Goal: Information Seeking & Learning: Learn about a topic

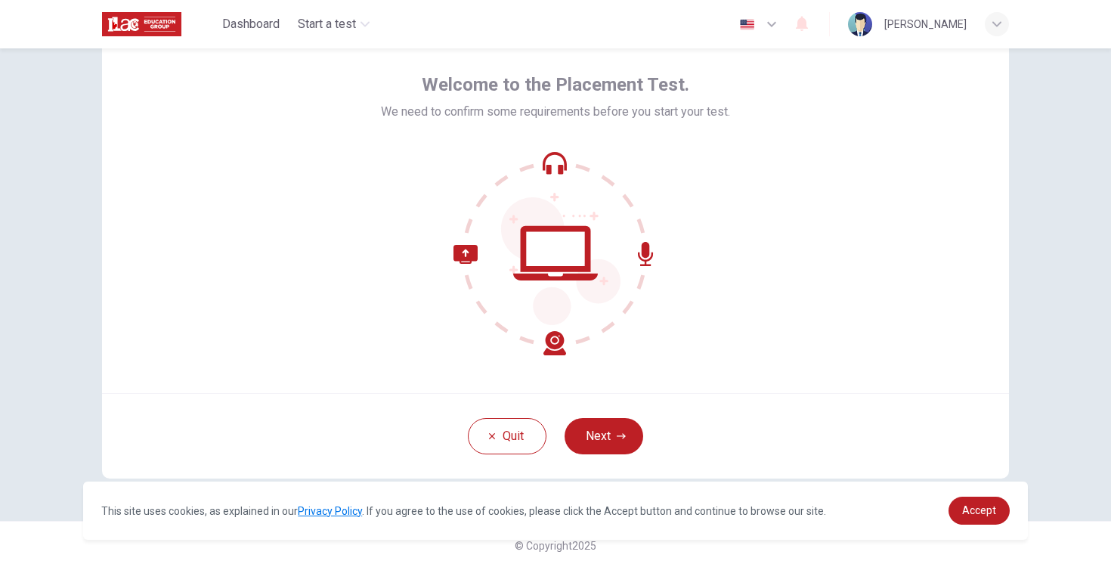
scroll to position [66, 0]
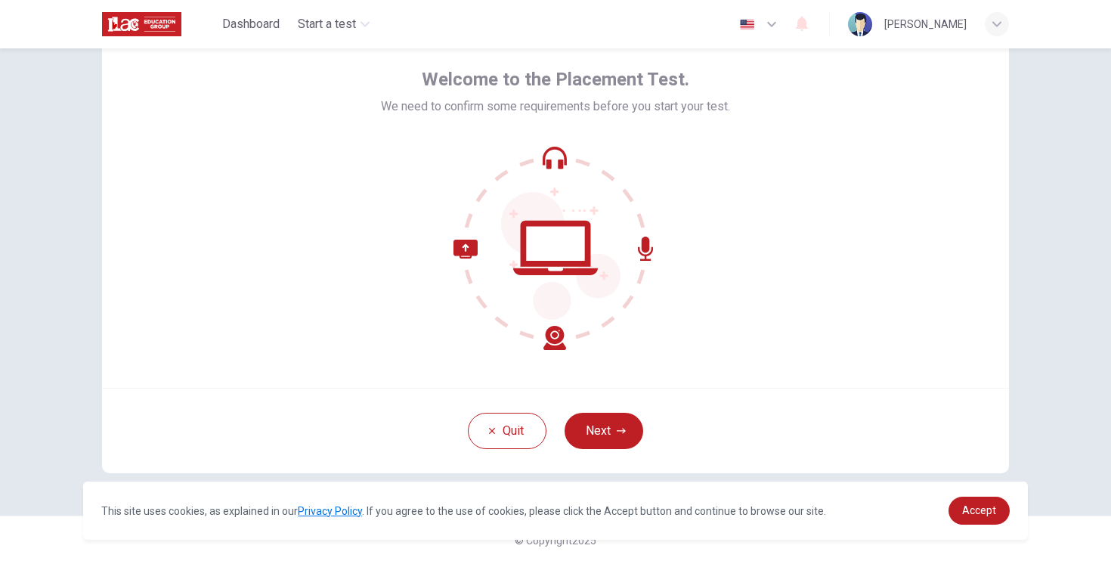
click at [680, 208] on div at bounding box center [555, 248] width 349 height 204
click at [621, 424] on button "Next" at bounding box center [604, 431] width 79 height 36
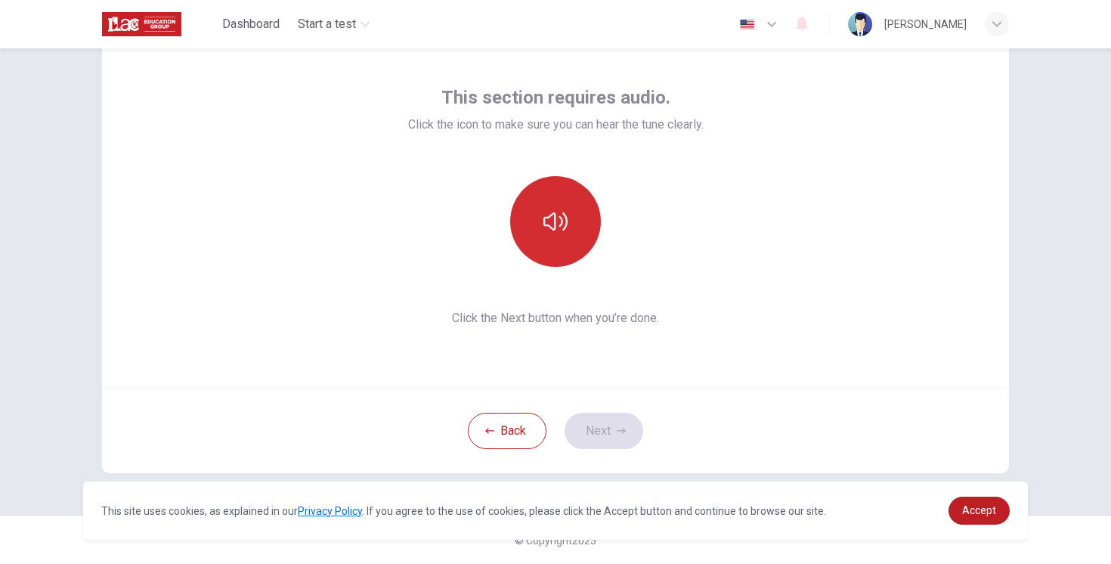
click at [581, 222] on button "button" at bounding box center [555, 221] width 91 height 91
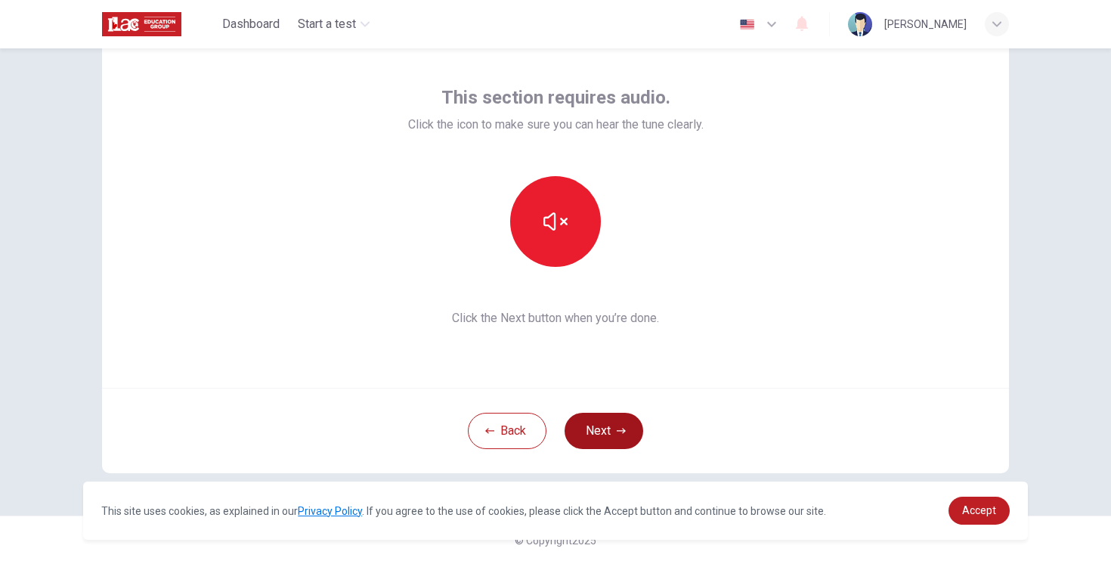
click at [615, 429] on button "Next" at bounding box center [604, 431] width 79 height 36
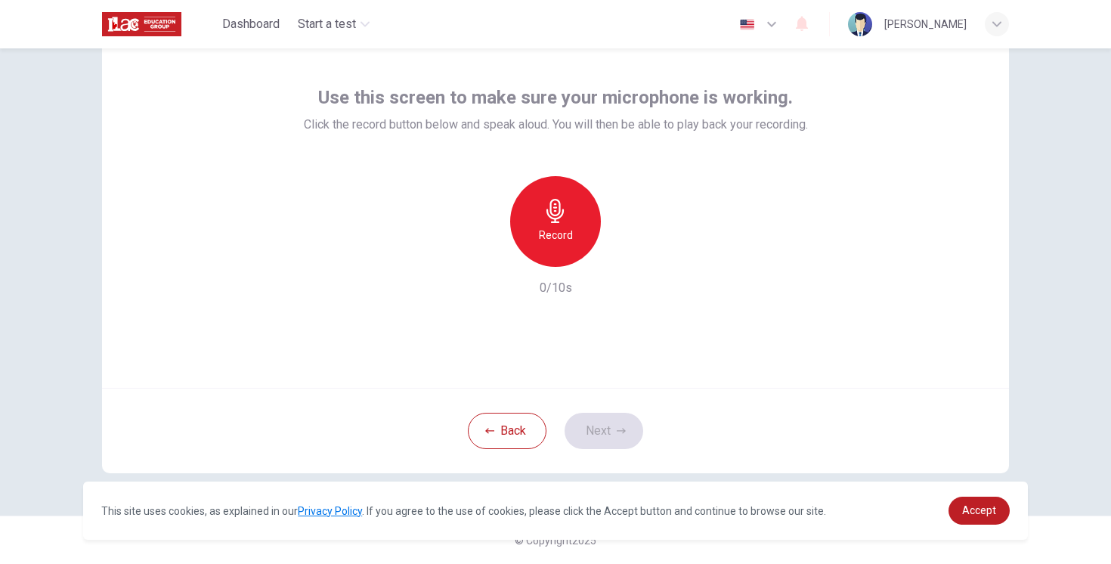
click at [587, 213] on div "Record" at bounding box center [555, 221] width 91 height 91
click at [571, 225] on div "Stop" at bounding box center [555, 221] width 91 height 91
click at [575, 241] on div "Record" at bounding box center [555, 221] width 91 height 91
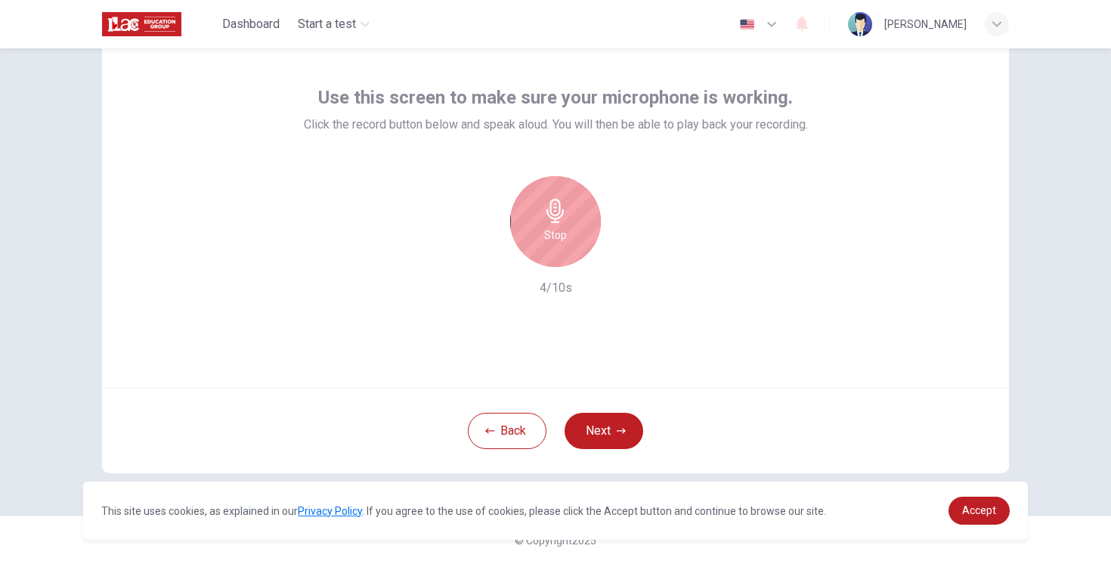
click at [583, 231] on div "Stop" at bounding box center [555, 221] width 91 height 91
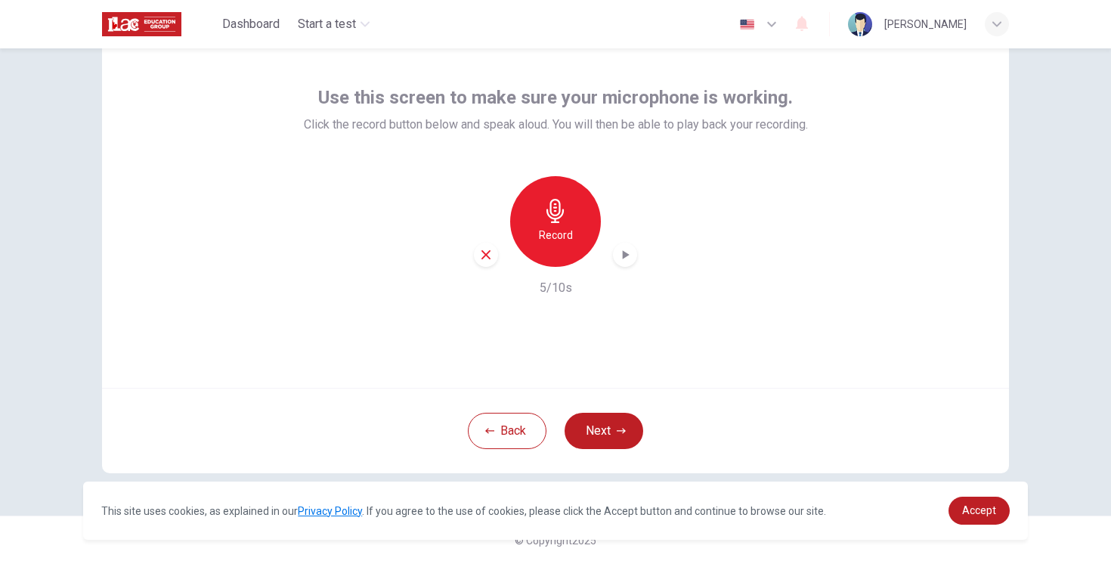
click at [583, 231] on div "Record" at bounding box center [555, 221] width 91 height 91
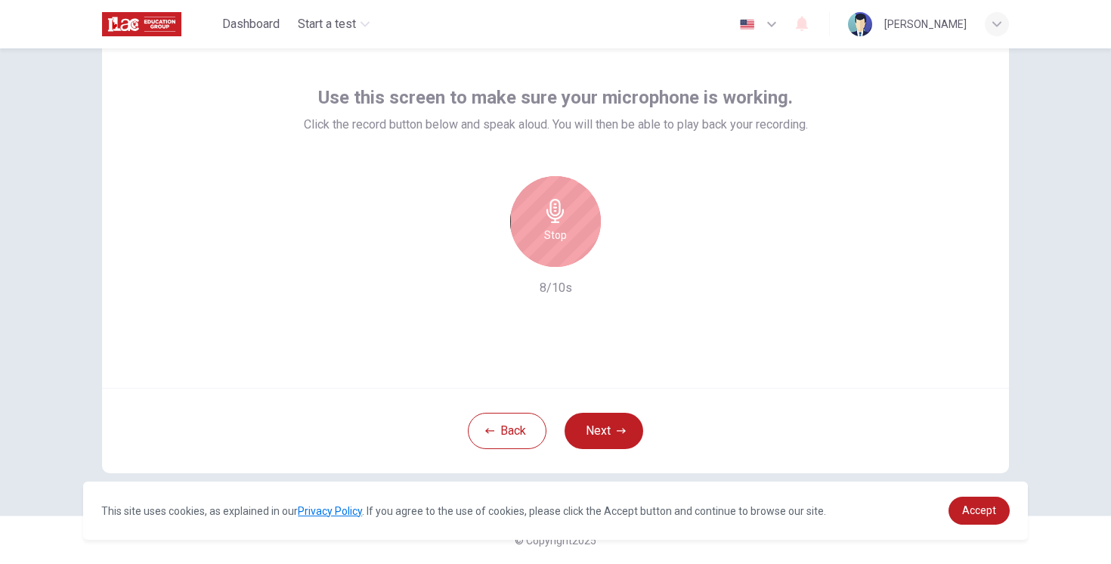
click at [561, 218] on icon "button" at bounding box center [556, 211] width 24 height 24
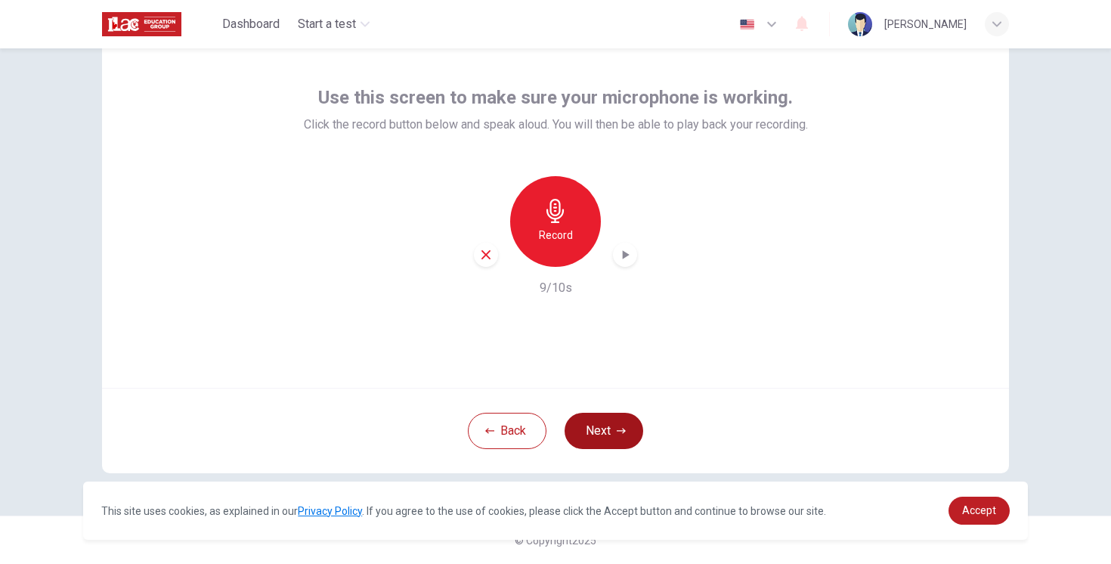
click at [628, 441] on button "Next" at bounding box center [604, 431] width 79 height 36
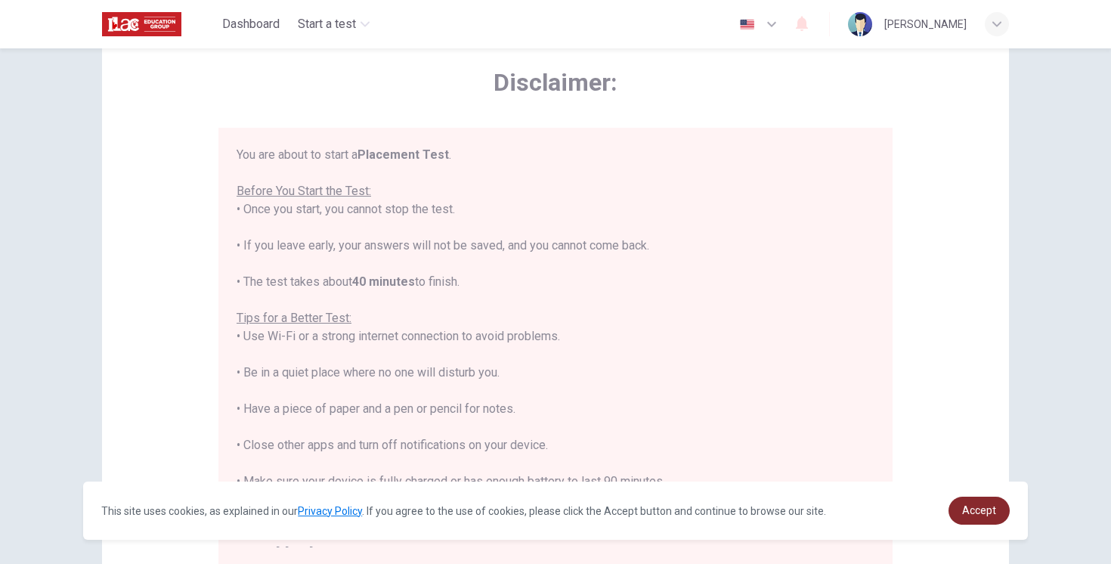
click at [991, 509] on span "Accept" at bounding box center [979, 510] width 34 height 12
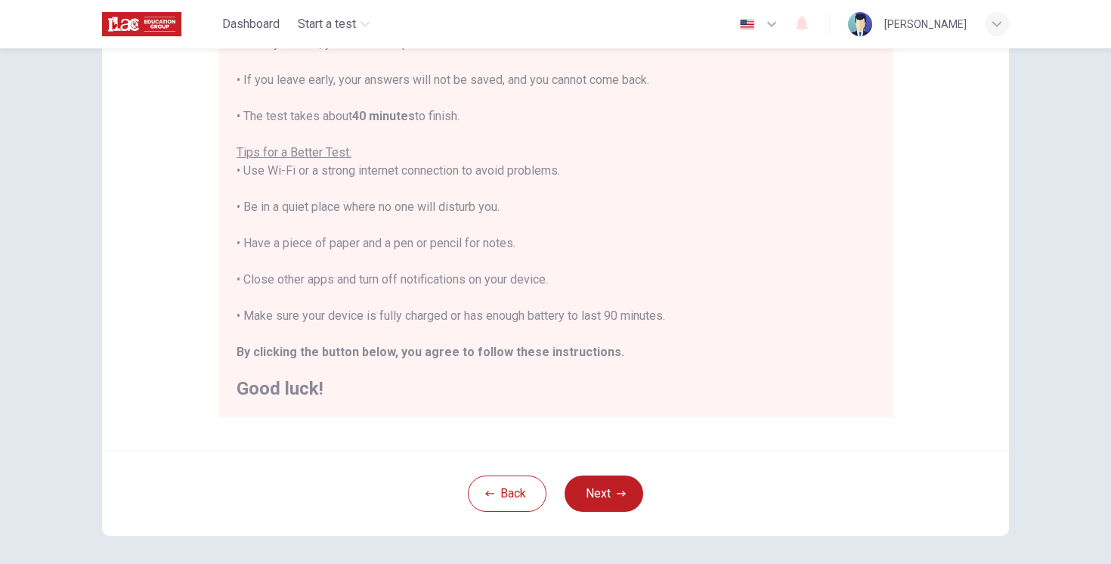
scroll to position [219, 0]
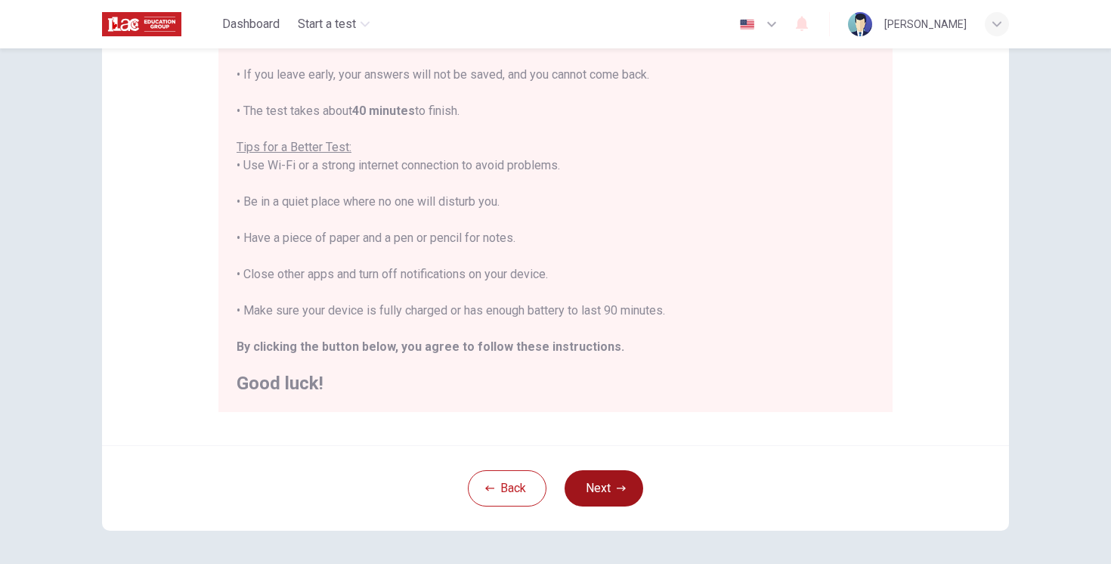
click at [627, 479] on button "Next" at bounding box center [604, 488] width 79 height 36
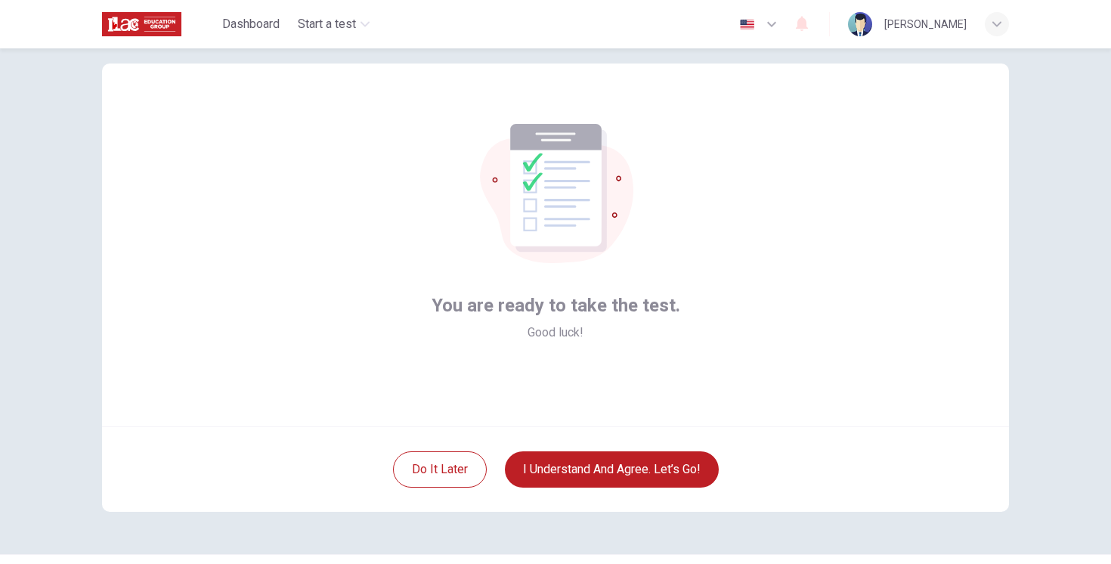
scroll to position [25, 0]
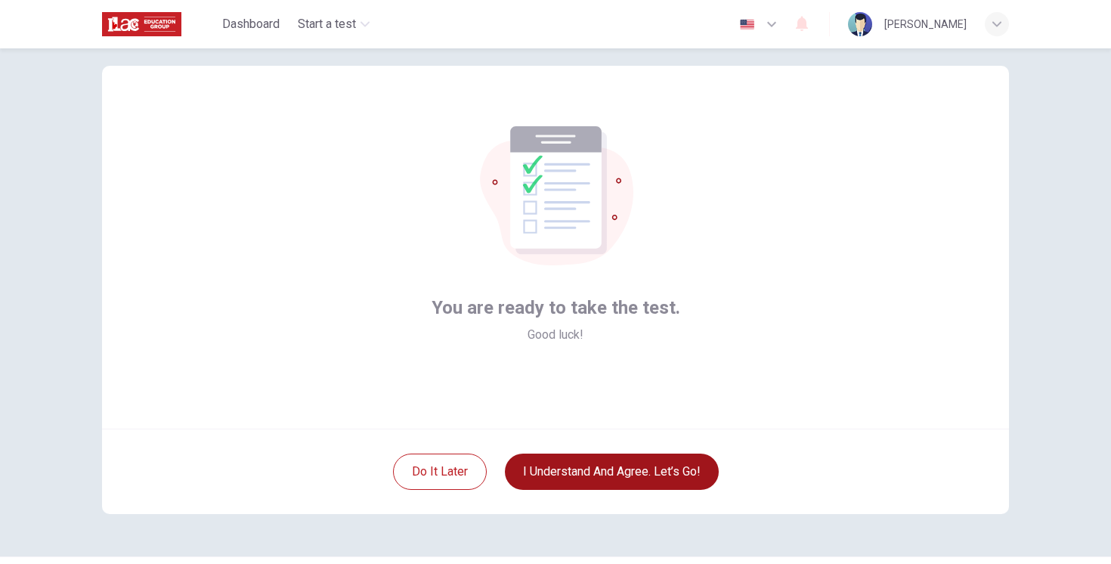
click at [600, 471] on button "I understand and agree. Let’s go!" at bounding box center [612, 472] width 214 height 36
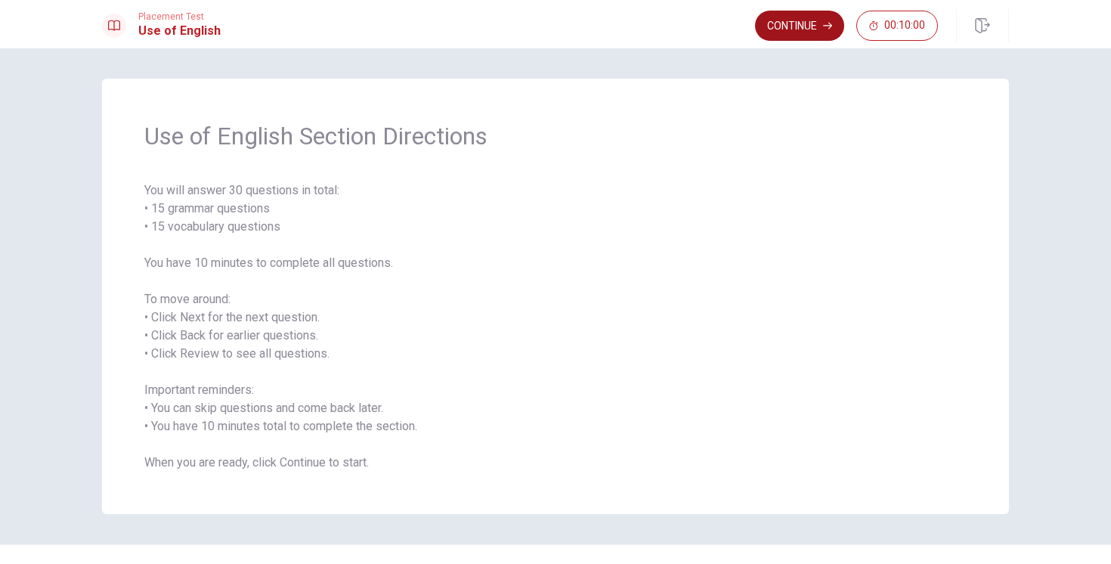
click at [767, 34] on button "Continue" at bounding box center [799, 26] width 89 height 30
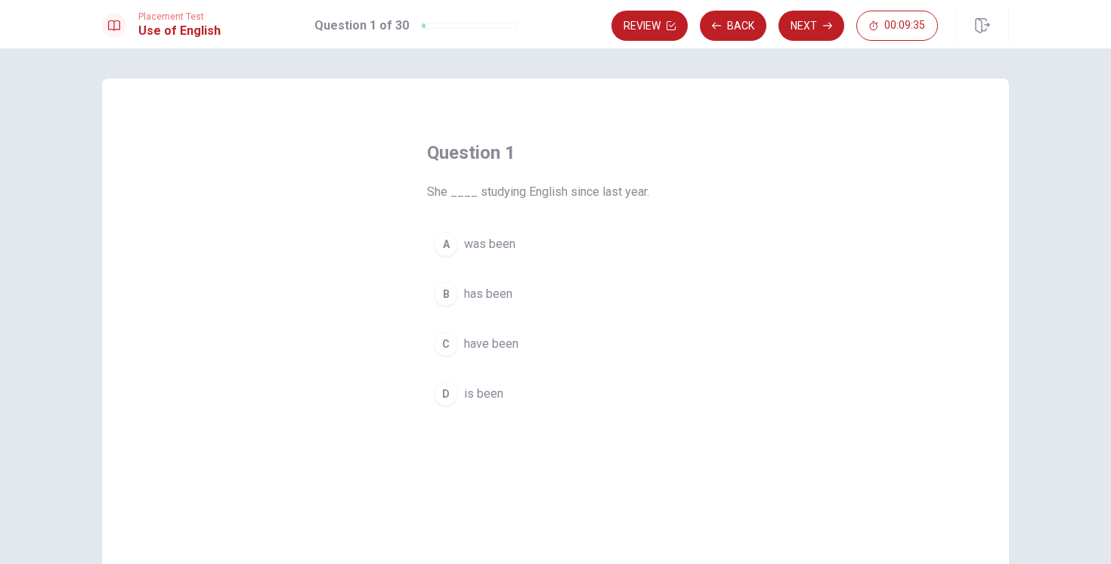
click at [454, 392] on div "D" at bounding box center [446, 394] width 24 height 24
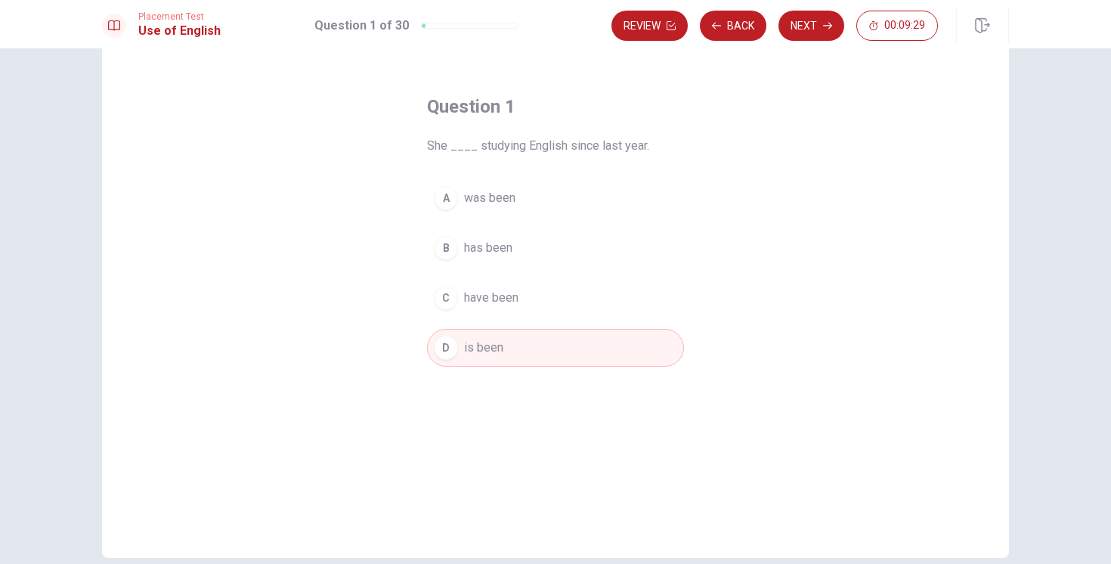
scroll to position [47, 0]
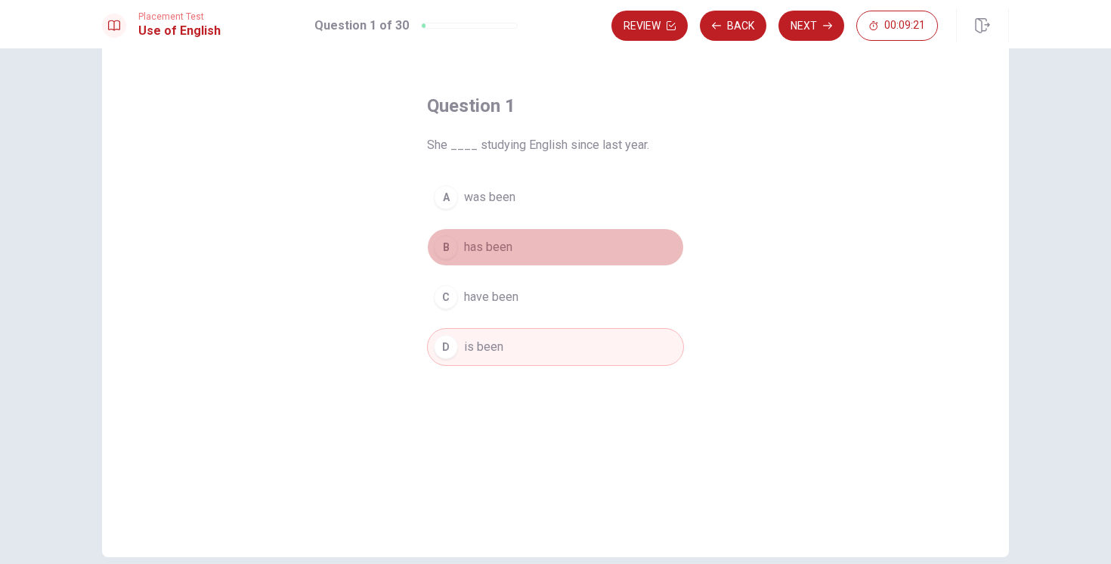
click at [491, 249] on span "has been" at bounding box center [488, 247] width 48 height 18
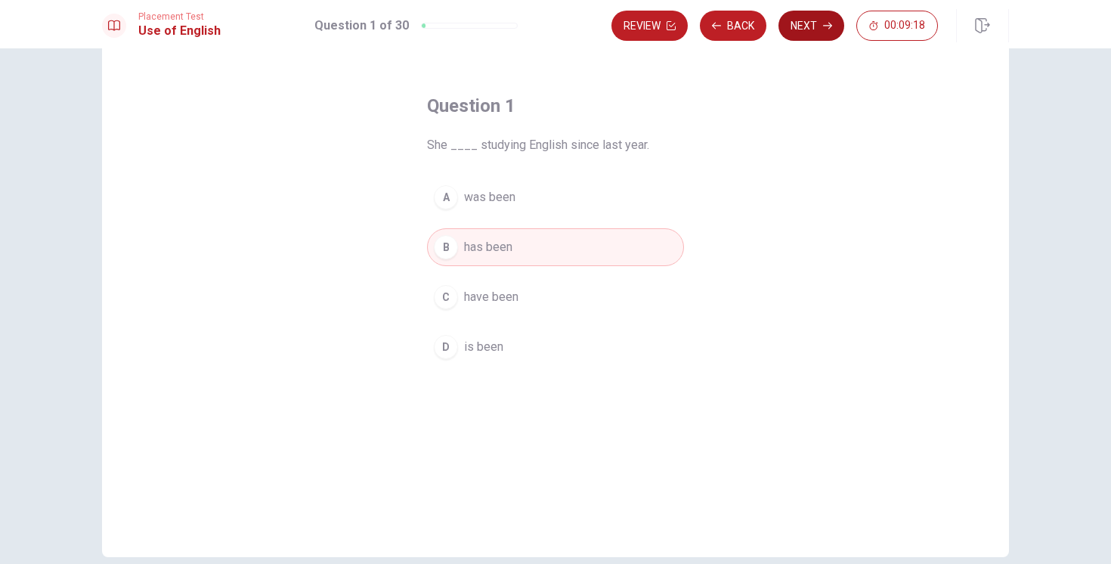
click at [799, 25] on button "Next" at bounding box center [812, 26] width 66 height 30
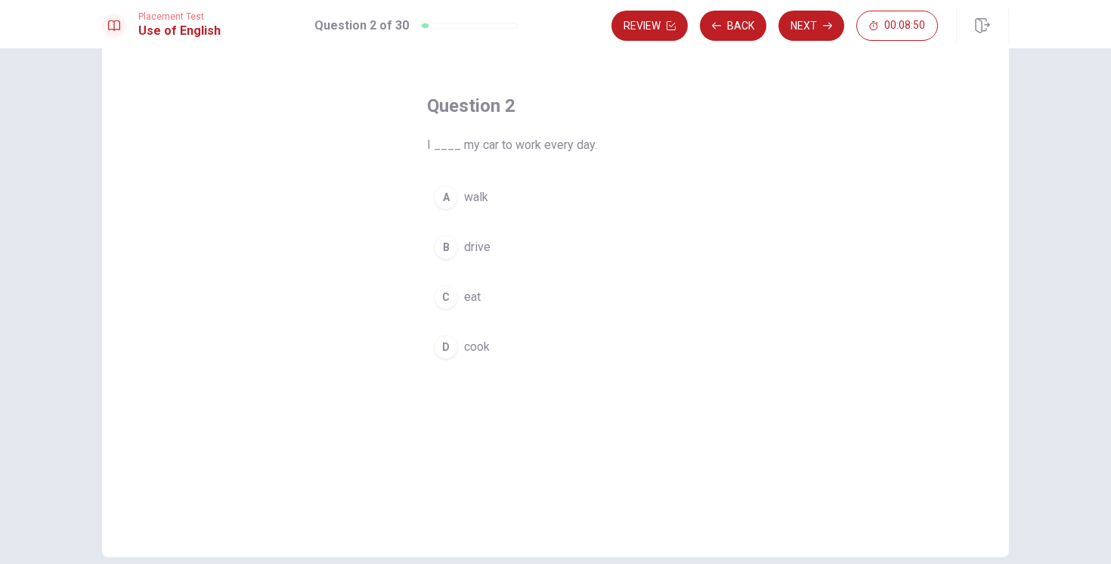
click at [481, 250] on span "drive" at bounding box center [477, 247] width 26 height 18
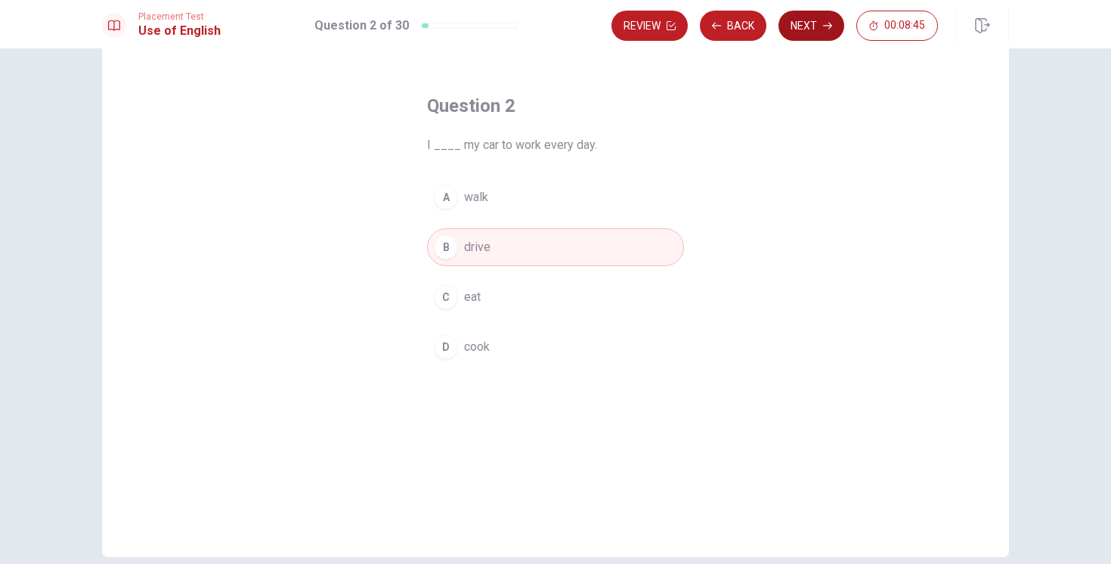
click at [807, 34] on button "Next" at bounding box center [812, 26] width 66 height 30
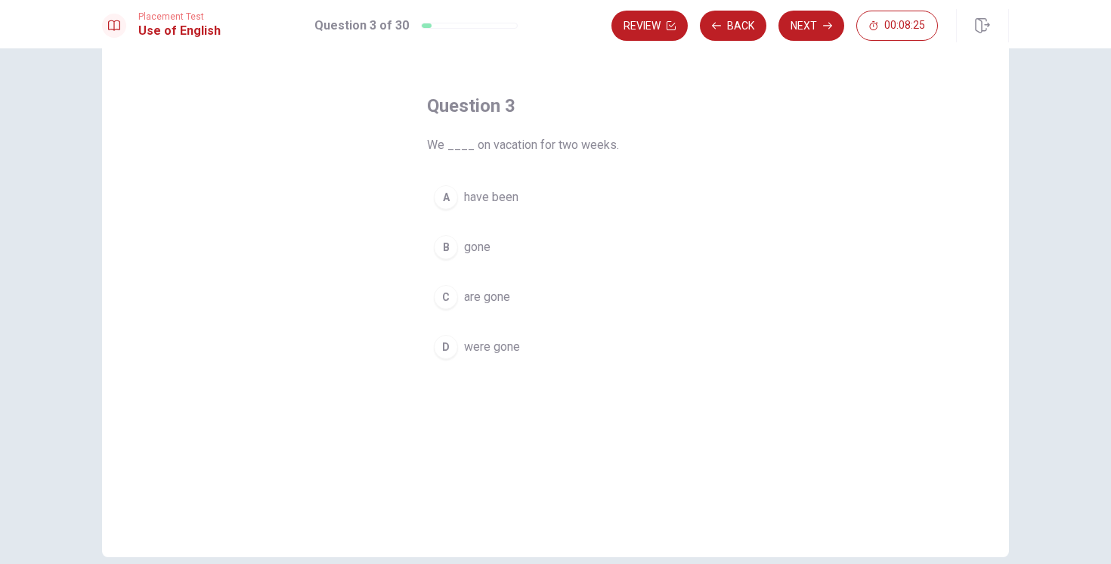
click at [493, 296] on span "are gone" at bounding box center [487, 297] width 46 height 18
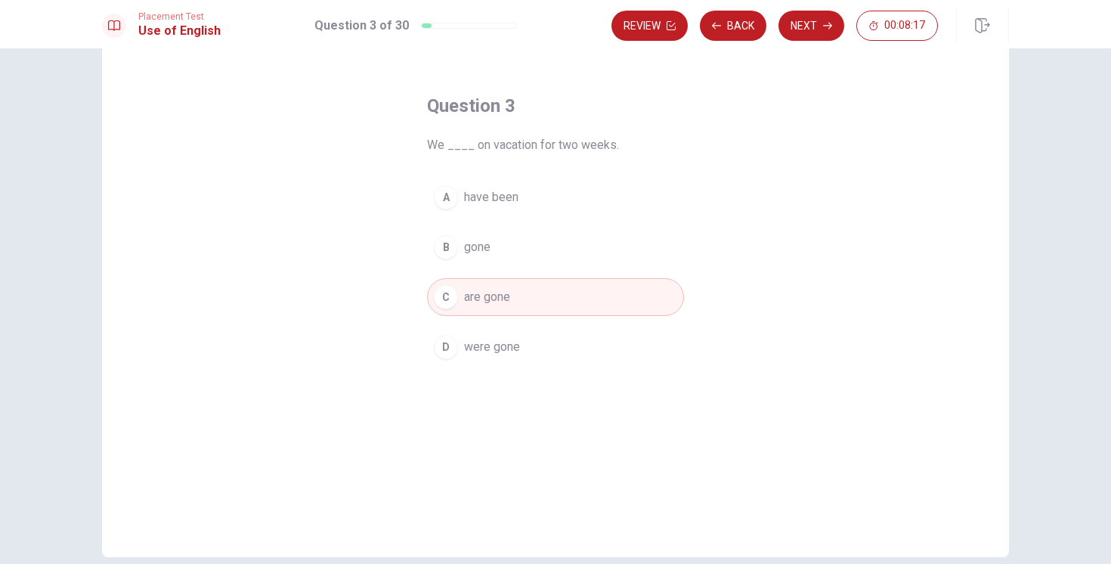
click at [485, 203] on span "have been" at bounding box center [491, 197] width 54 height 18
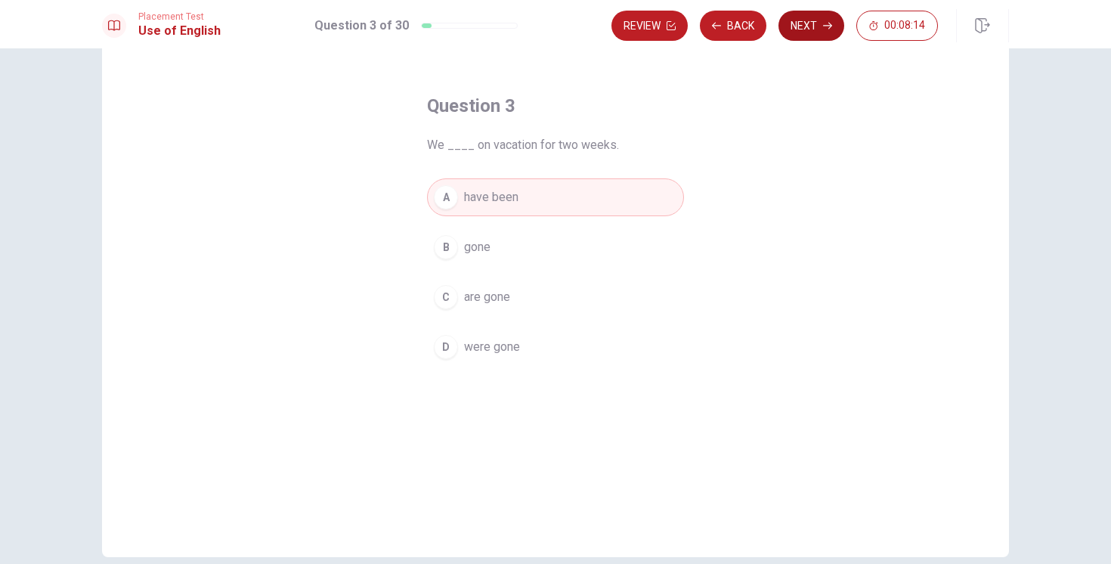
click at [801, 20] on button "Next" at bounding box center [812, 26] width 66 height 30
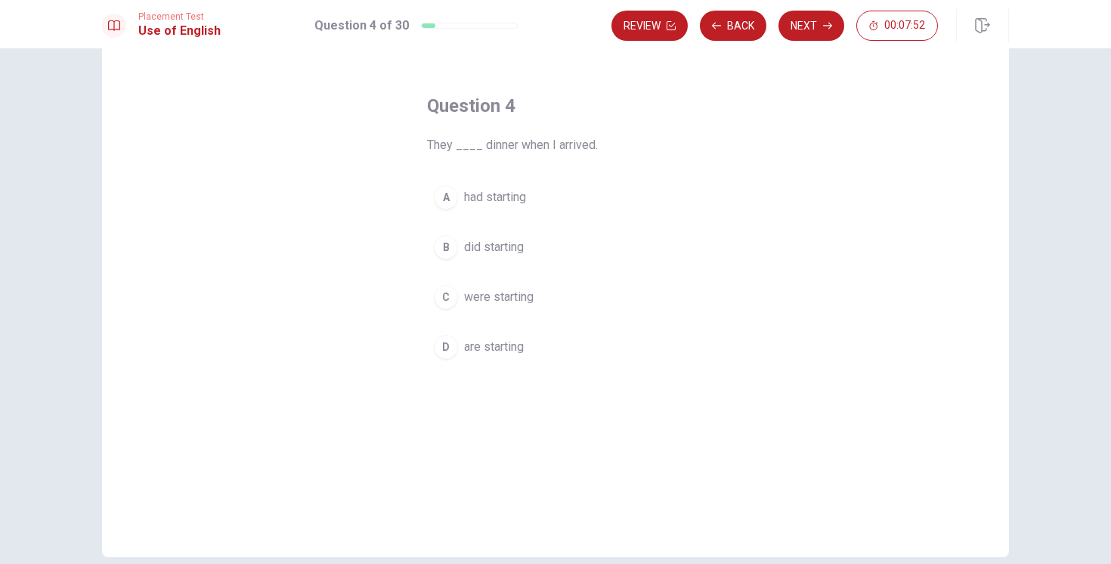
click at [502, 347] on span "are starting" at bounding box center [494, 347] width 60 height 18
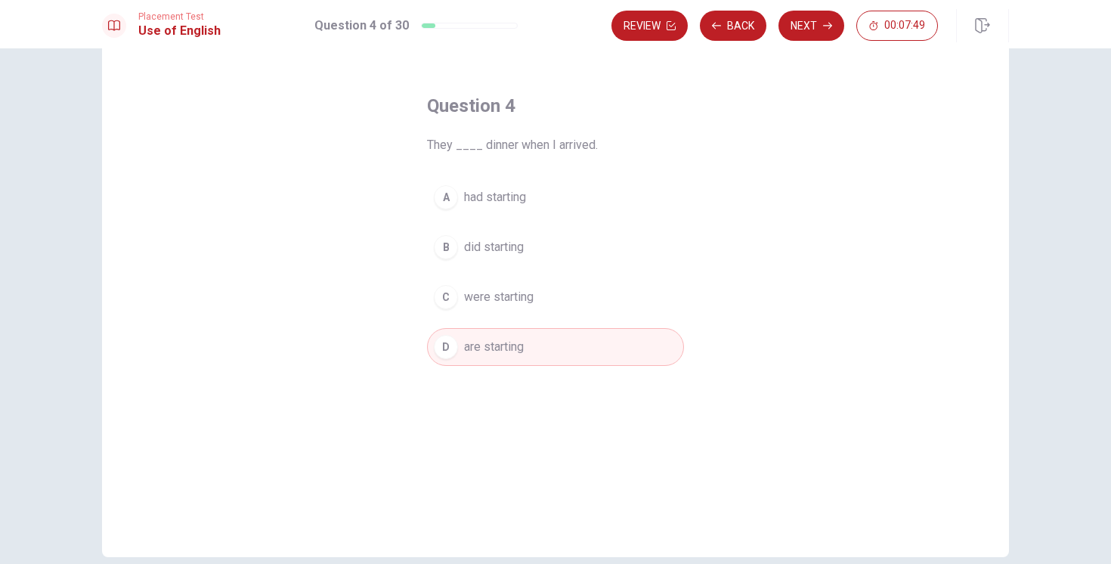
click at [533, 290] on span "were starting" at bounding box center [499, 297] width 70 height 18
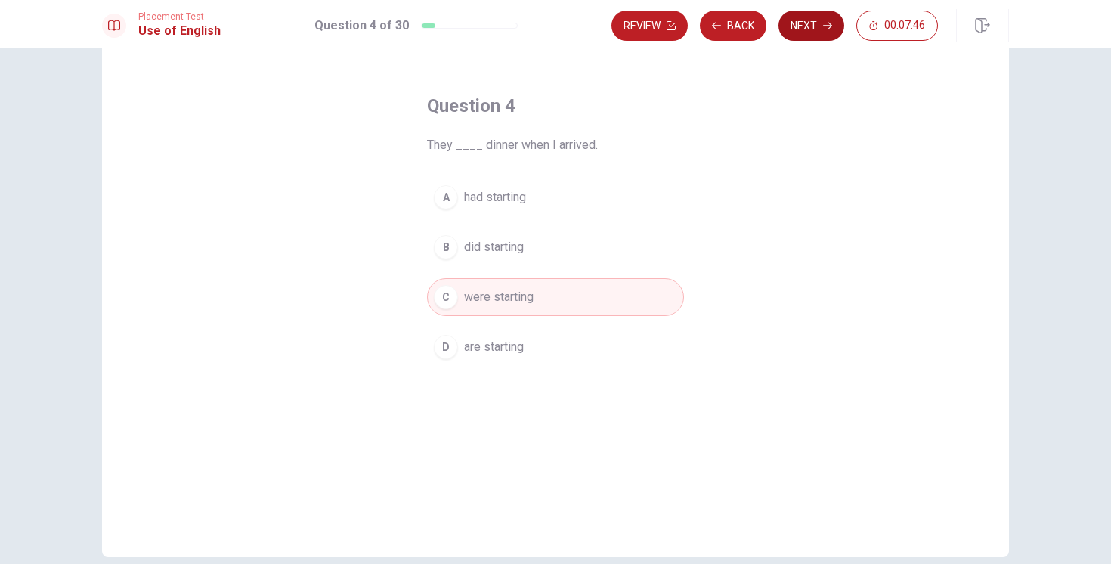
click at [801, 39] on button "Next" at bounding box center [812, 26] width 66 height 30
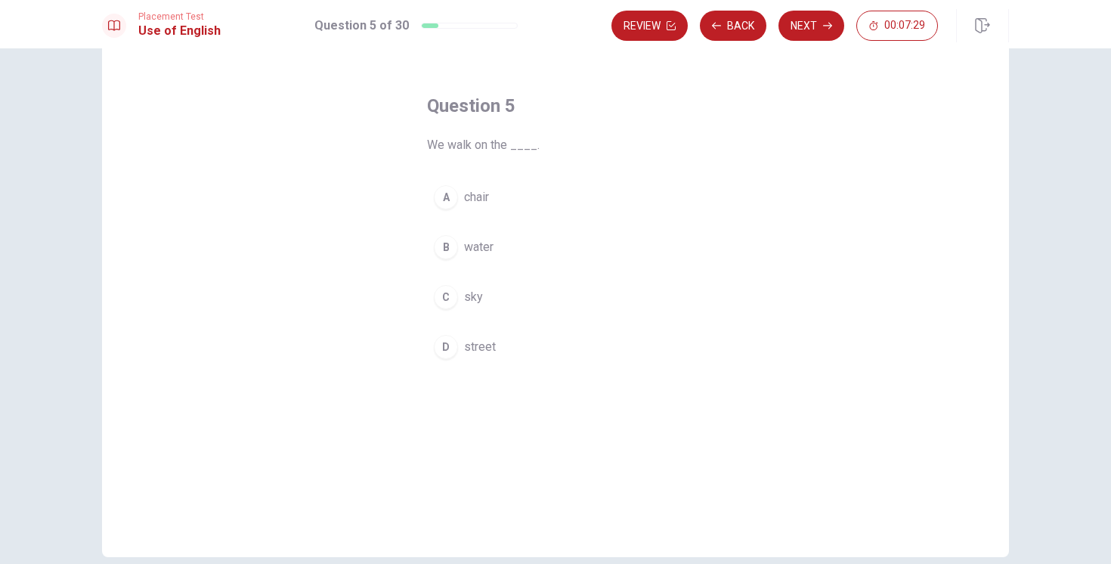
click at [479, 346] on span "street" at bounding box center [480, 347] width 32 height 18
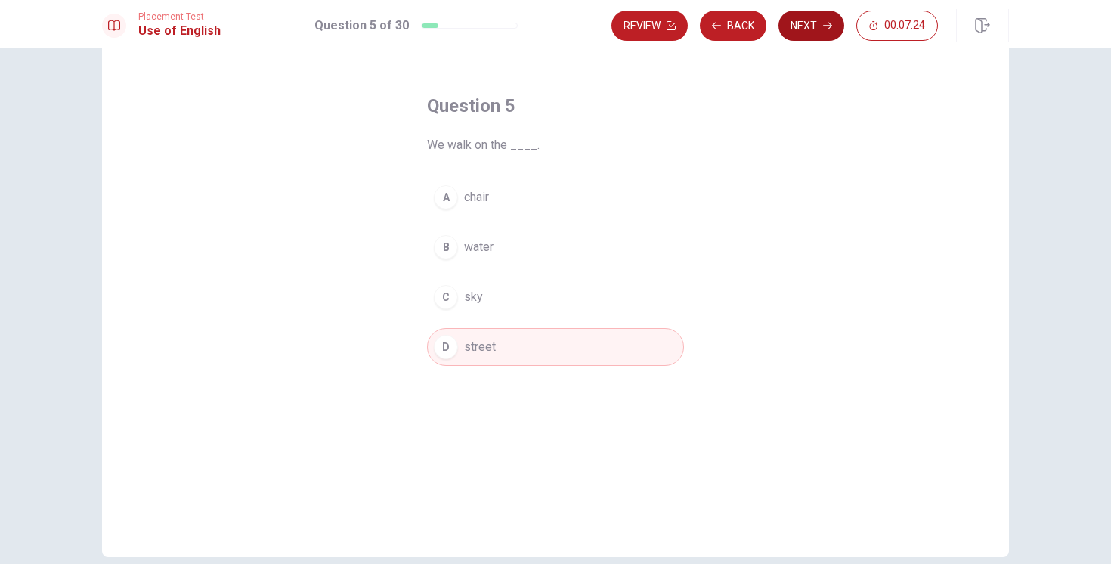
click at [801, 33] on button "Next" at bounding box center [812, 26] width 66 height 30
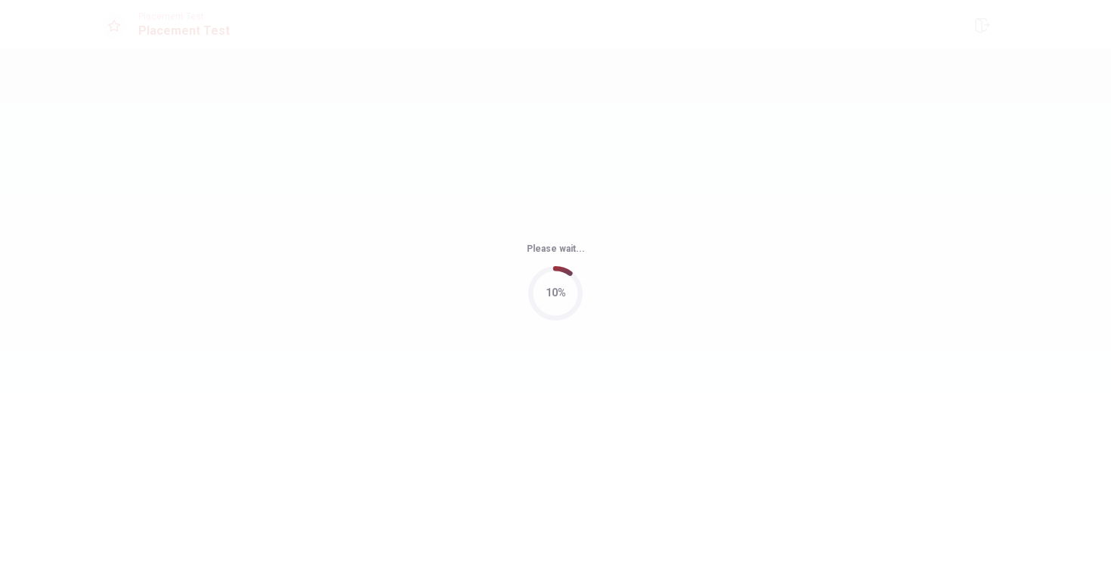
scroll to position [0, 0]
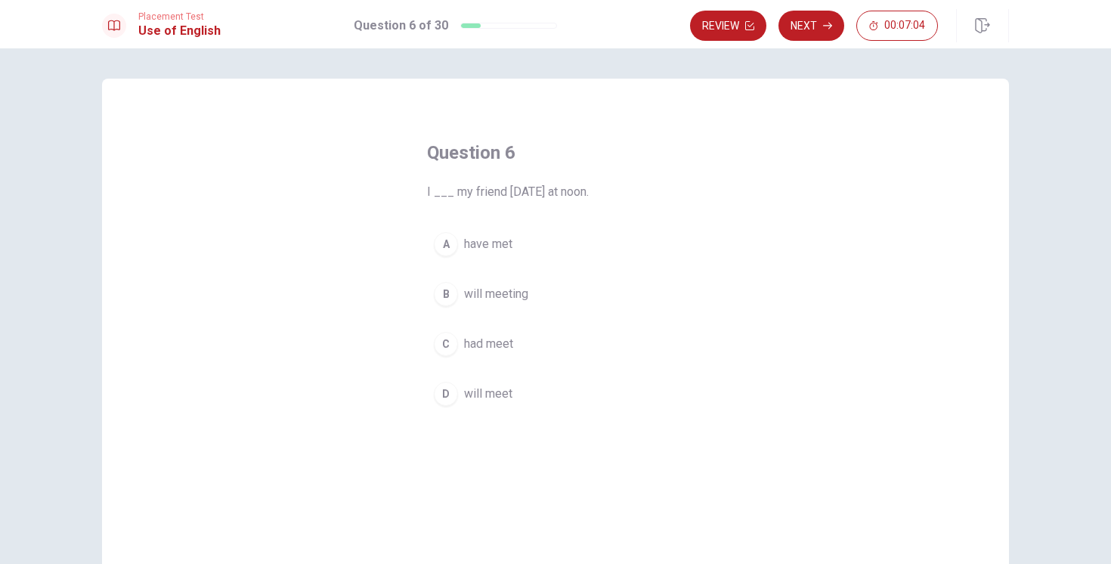
click at [498, 294] on span "will meeting" at bounding box center [496, 294] width 64 height 18
click at [502, 397] on span "will meet" at bounding box center [488, 394] width 48 height 18
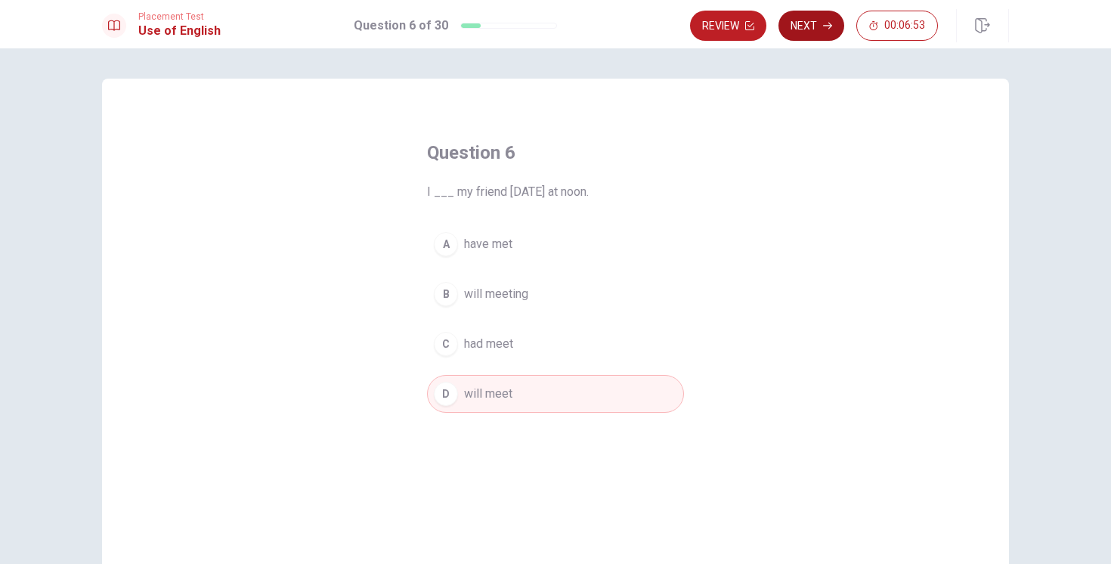
click at [830, 16] on button "Next" at bounding box center [812, 26] width 66 height 30
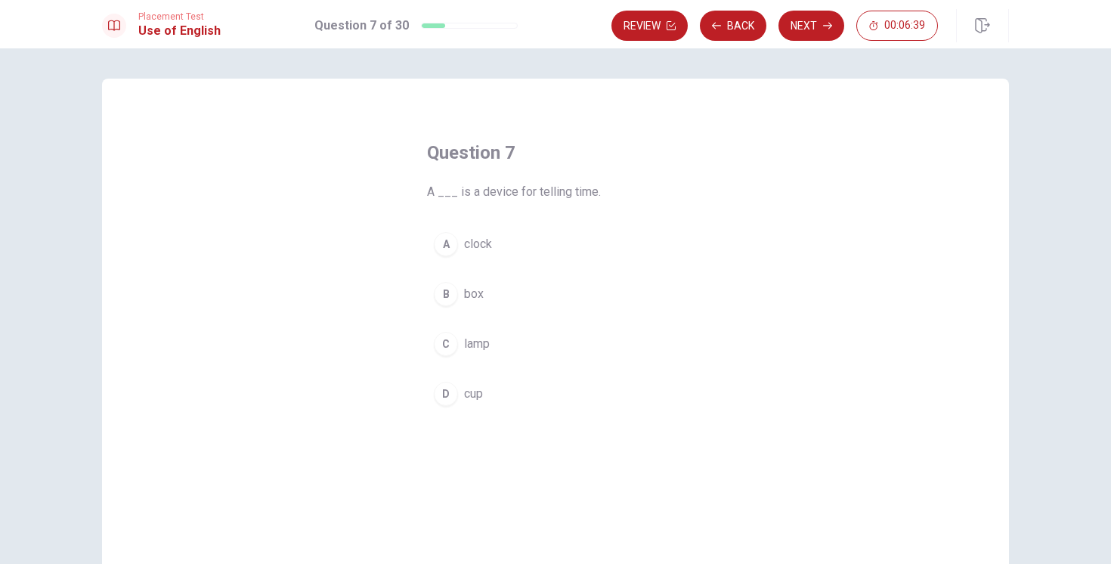
click at [588, 196] on span "A ___ is a device for telling time." at bounding box center [555, 192] width 257 height 18
click at [482, 232] on button "A clock" at bounding box center [555, 244] width 257 height 38
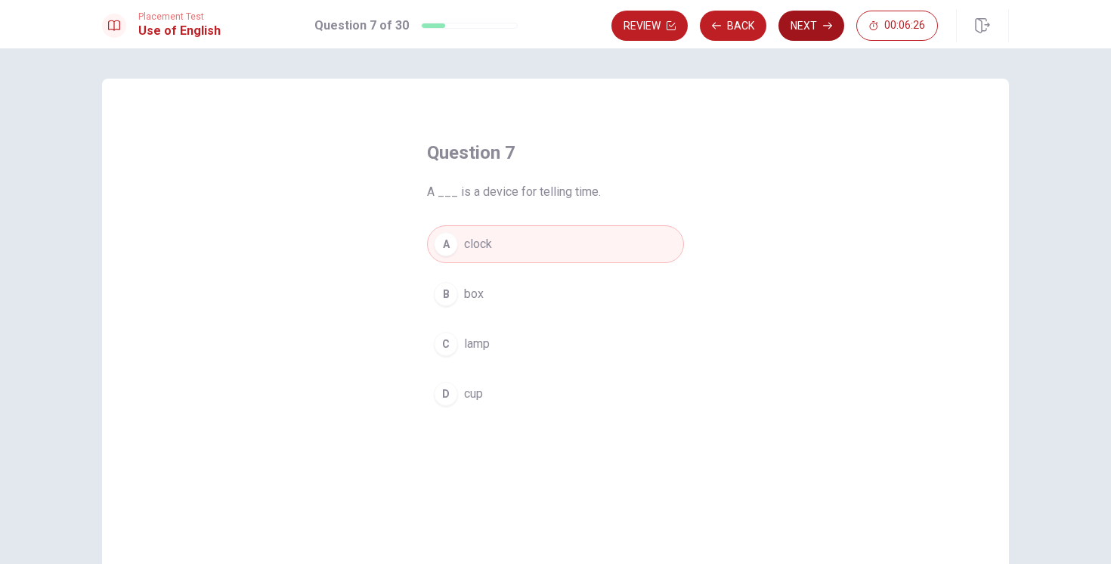
click at [817, 36] on button "Next" at bounding box center [812, 26] width 66 height 30
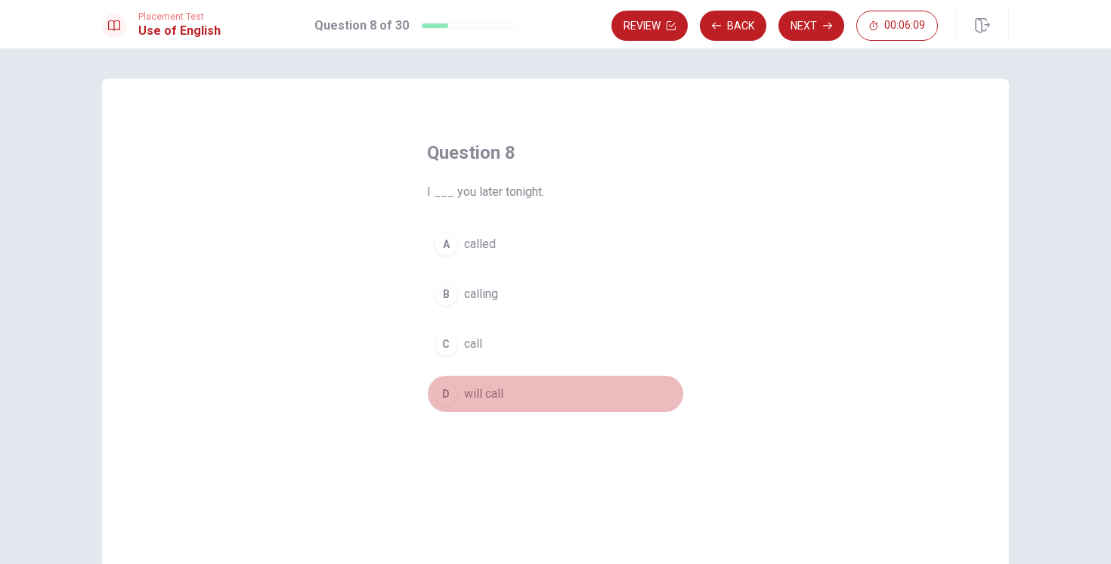
click at [473, 394] on span "will call" at bounding box center [483, 394] width 39 height 18
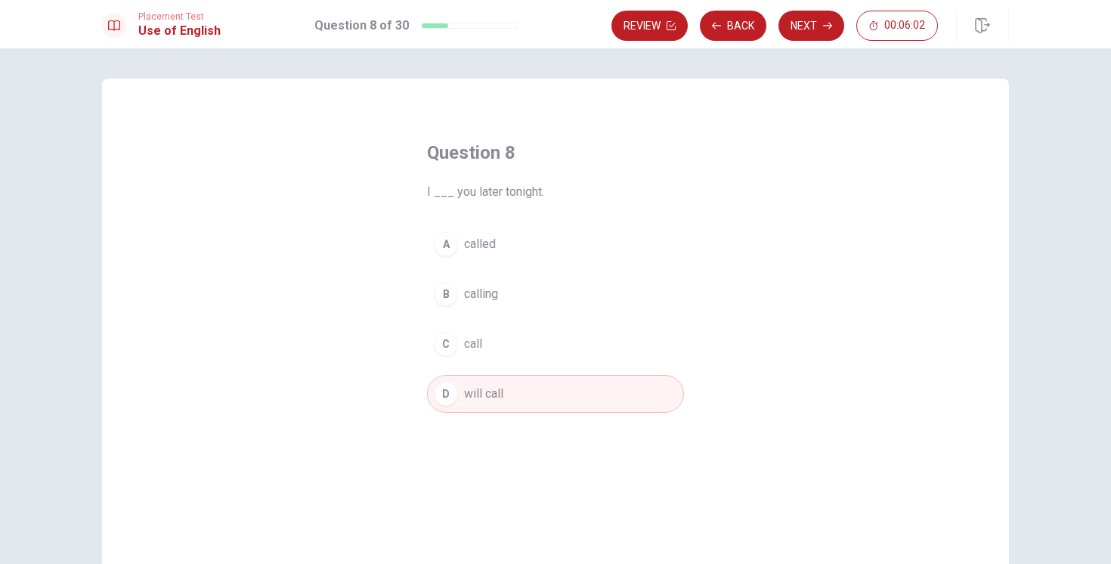
click at [477, 349] on span "call" at bounding box center [473, 344] width 18 height 18
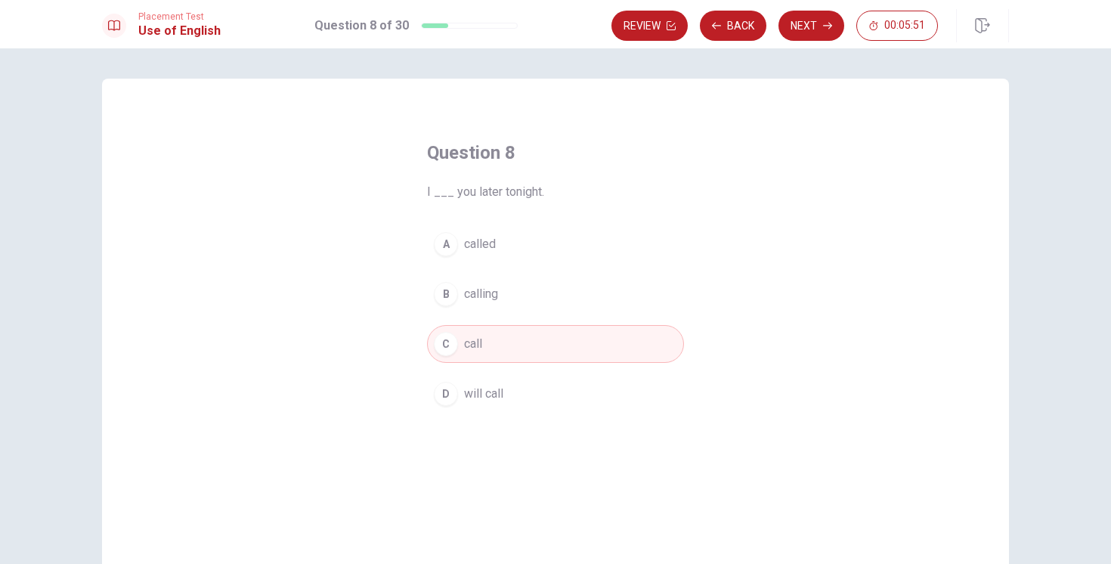
click at [482, 297] on span "calling" at bounding box center [481, 294] width 34 height 18
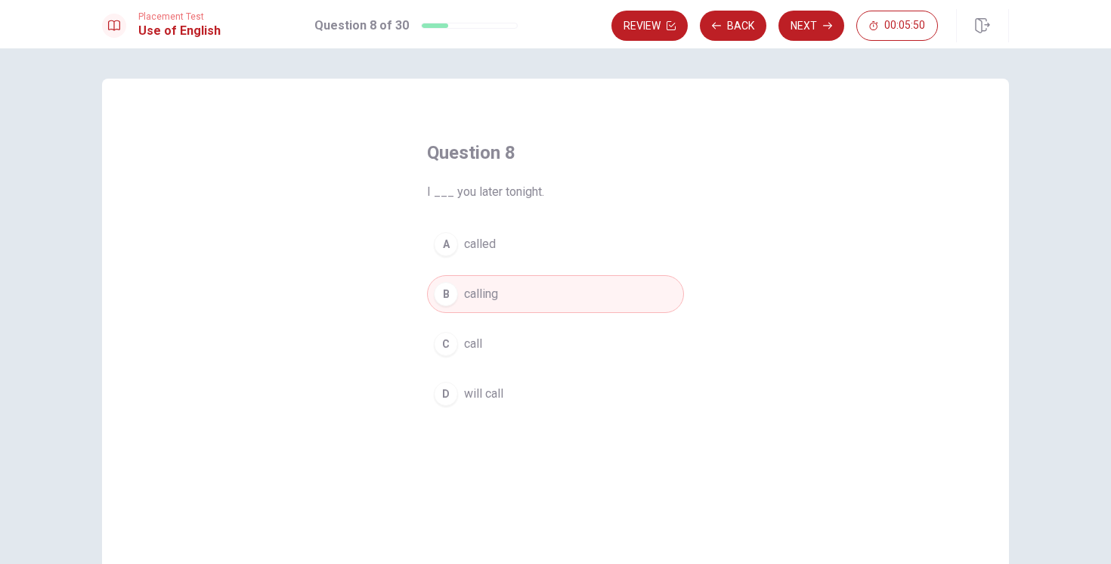
click at [479, 355] on button "C call" at bounding box center [555, 344] width 257 height 38
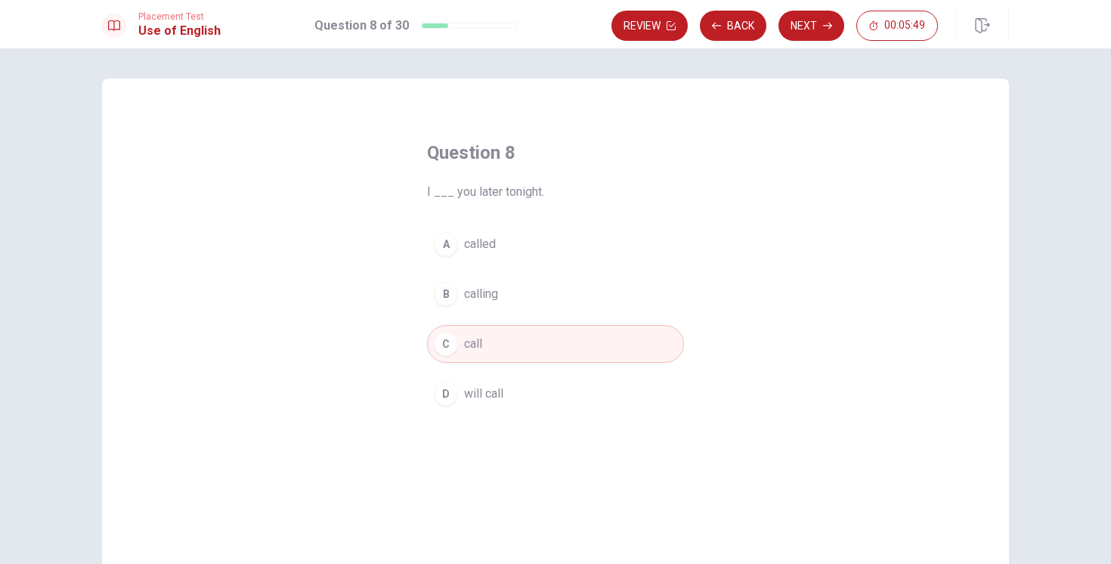
click at [468, 411] on button "D will call" at bounding box center [555, 394] width 257 height 38
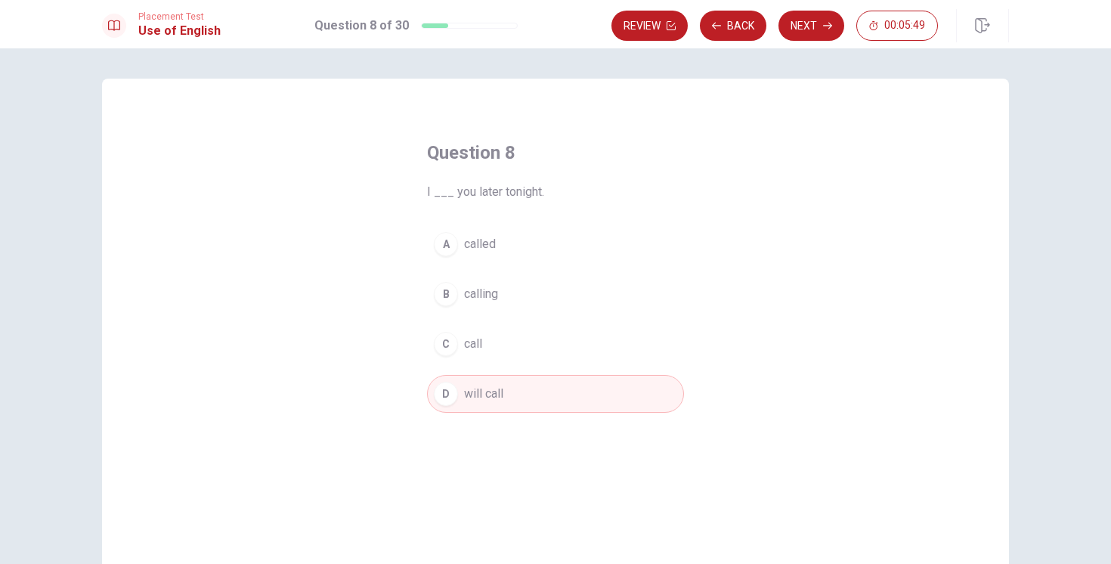
click at [468, 411] on button "D will call" at bounding box center [555, 394] width 257 height 38
click at [828, 34] on button "Next" at bounding box center [812, 26] width 66 height 30
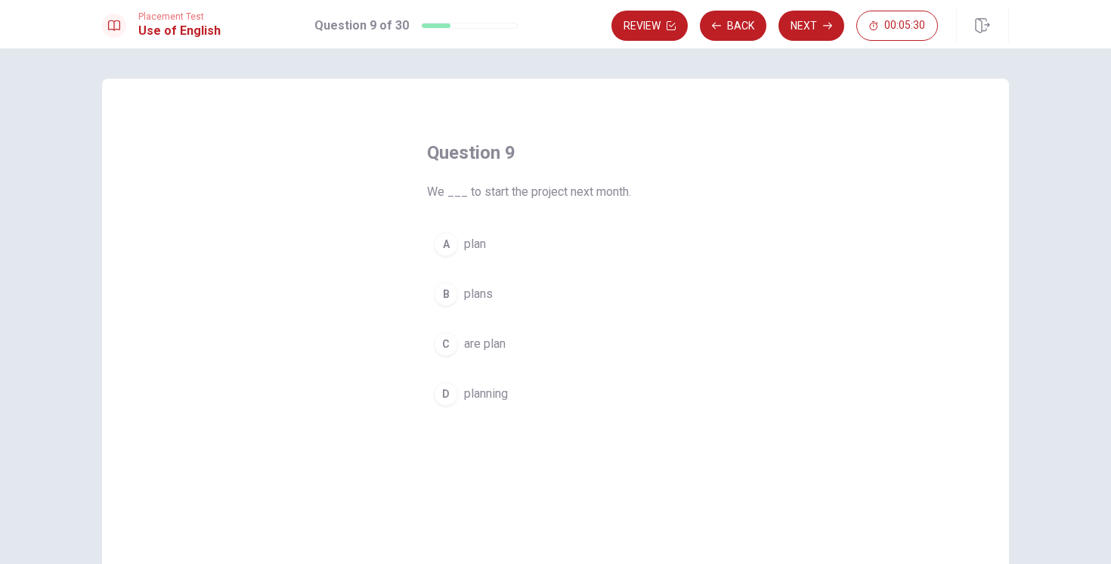
click at [482, 342] on span "are plan" at bounding box center [485, 344] width 42 height 18
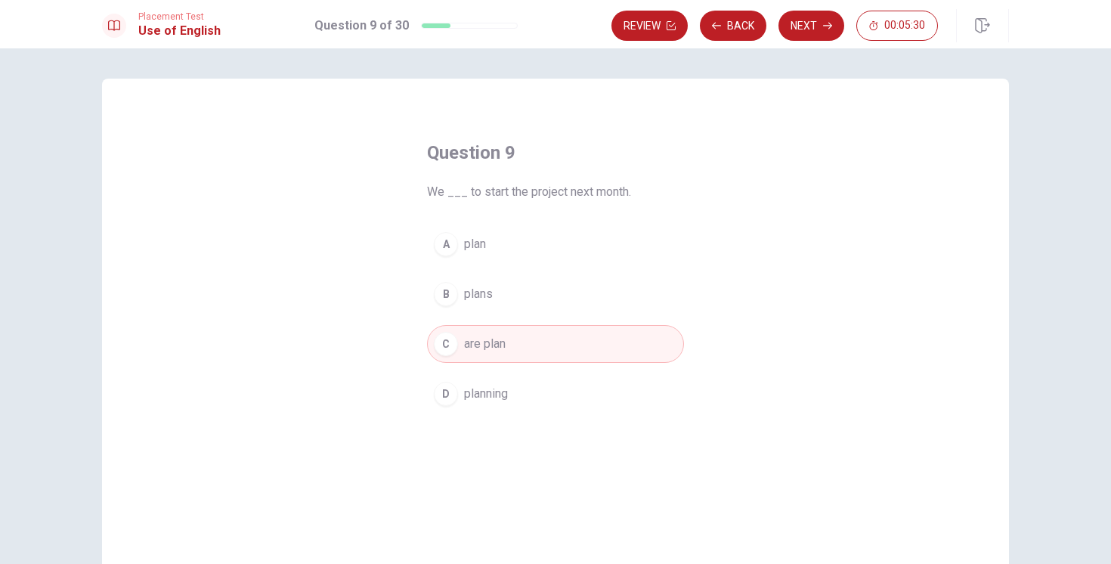
click at [482, 382] on button "D planning" at bounding box center [555, 394] width 257 height 38
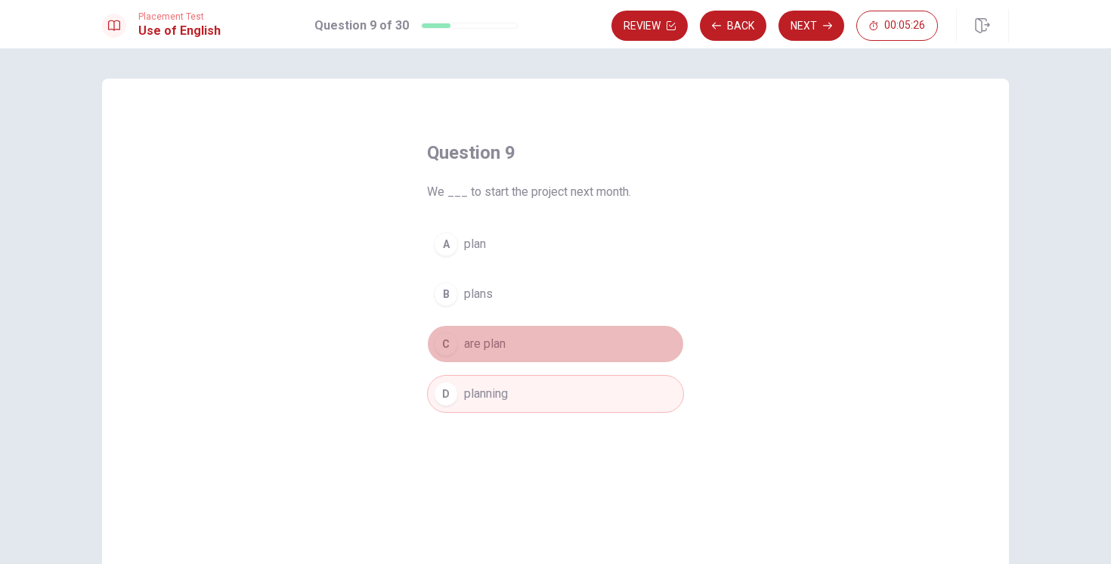
click at [489, 349] on span "are plan" at bounding box center [485, 344] width 42 height 18
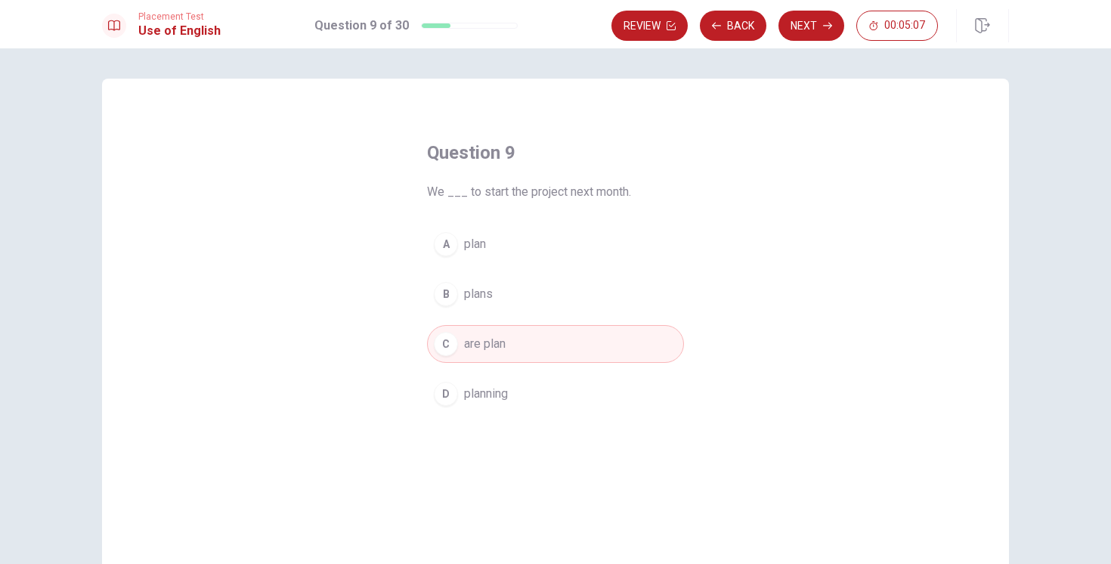
click at [473, 252] on span "plan" at bounding box center [475, 244] width 22 height 18
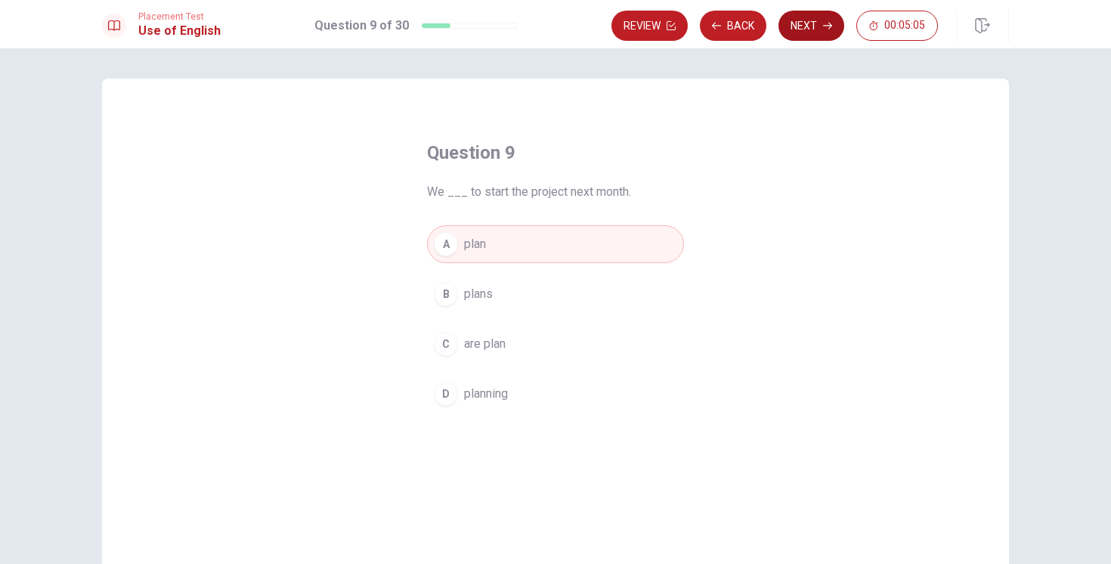
click at [801, 22] on button "Next" at bounding box center [812, 26] width 66 height 30
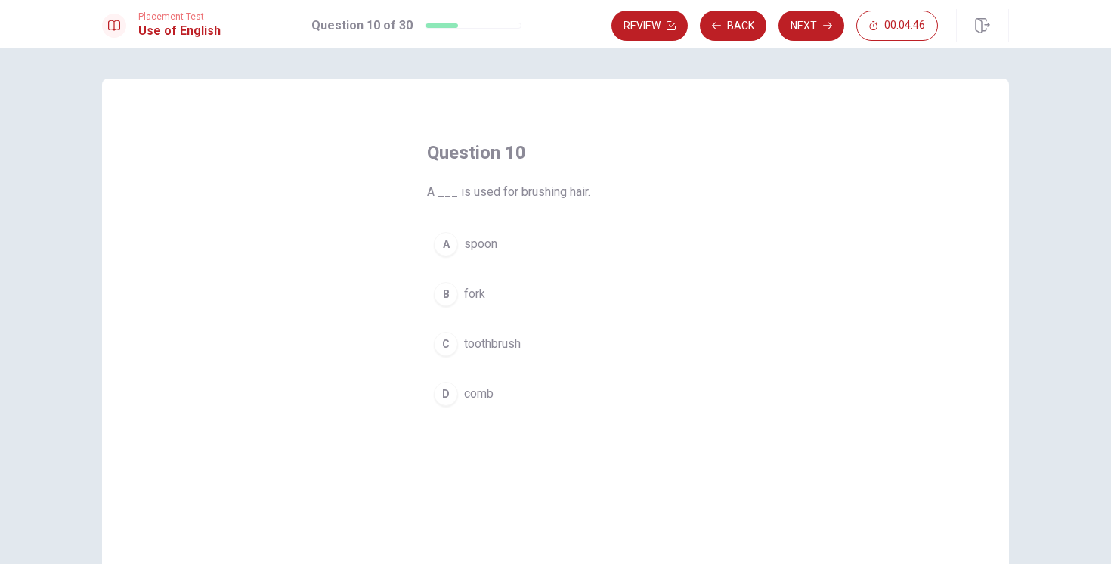
click at [491, 349] on span "toothbrush" at bounding box center [492, 344] width 57 height 18
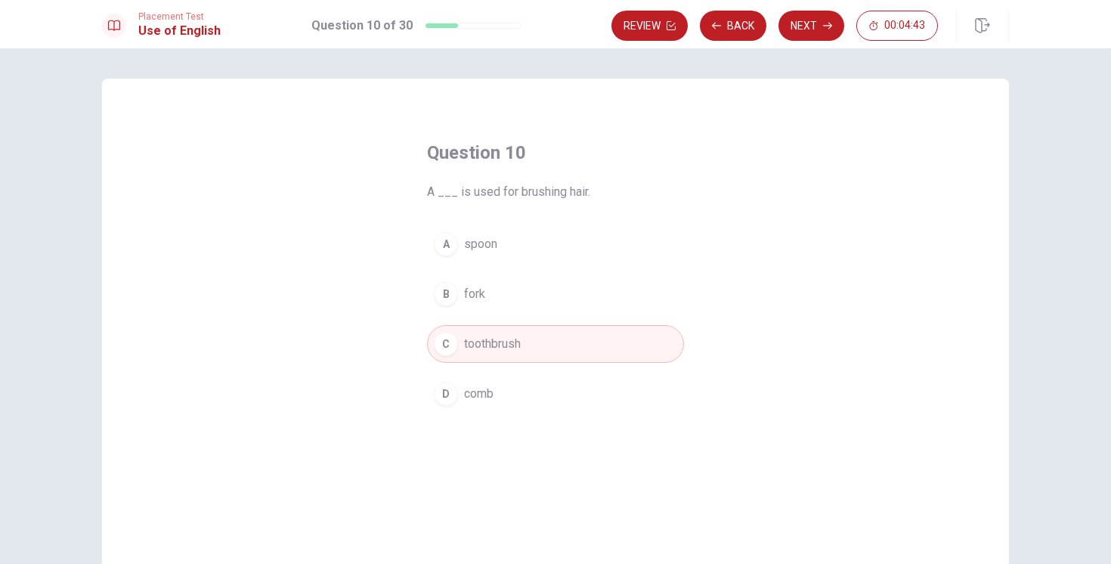
click at [483, 240] on span "spoon" at bounding box center [480, 244] width 33 height 18
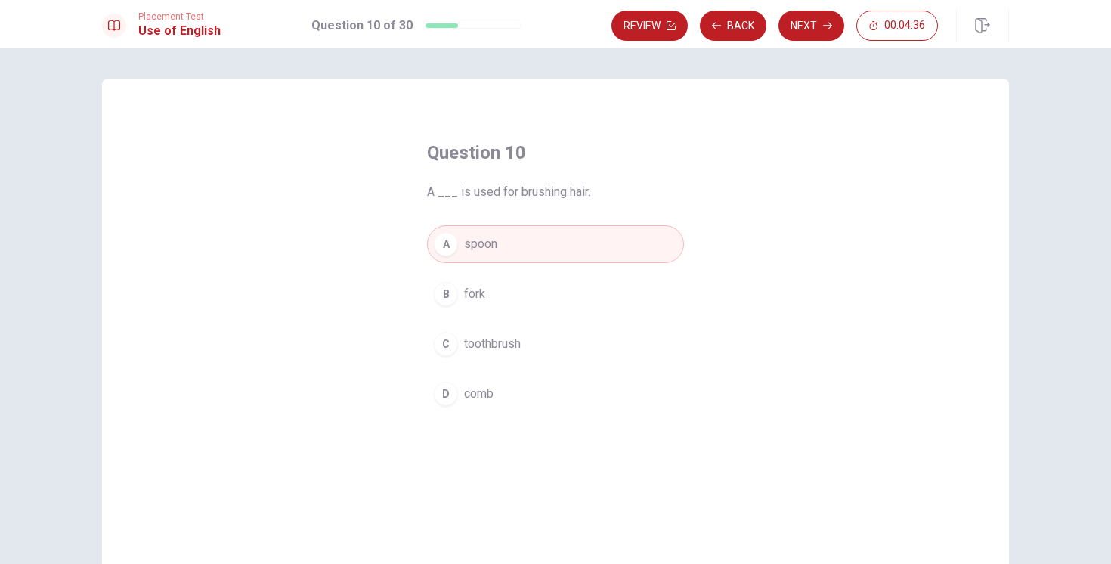
click at [469, 401] on span "comb" at bounding box center [478, 394] width 29 height 18
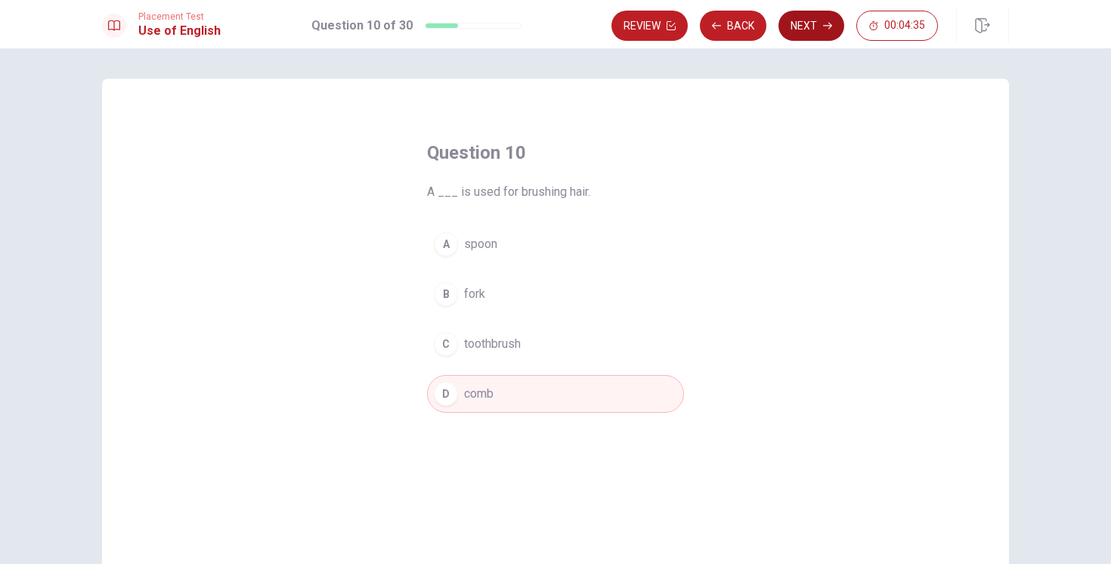
click at [804, 32] on button "Next" at bounding box center [812, 26] width 66 height 30
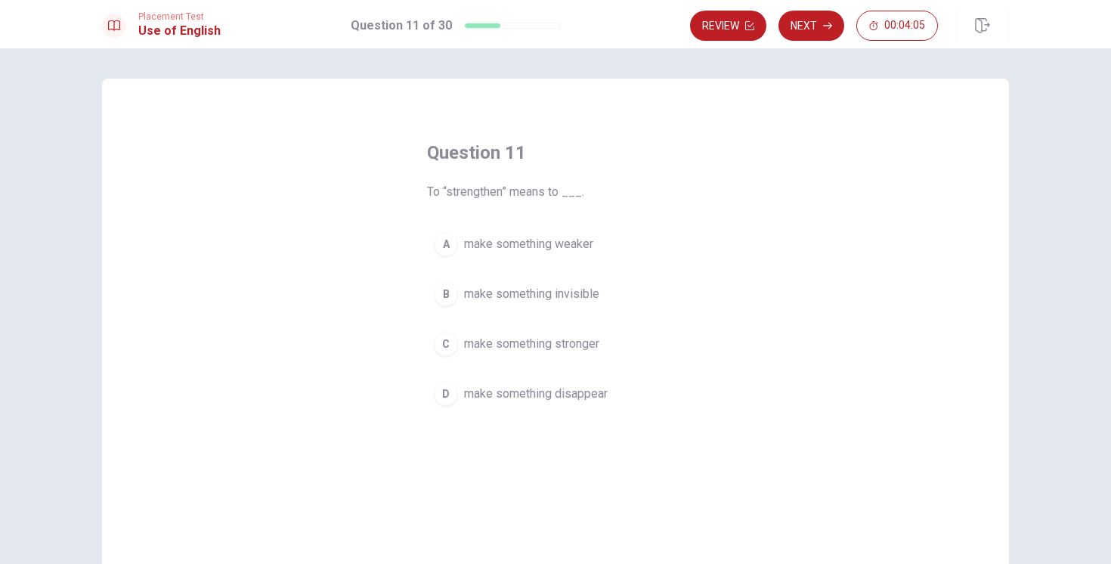
click at [547, 347] on span "make something stronger" at bounding box center [531, 344] width 135 height 18
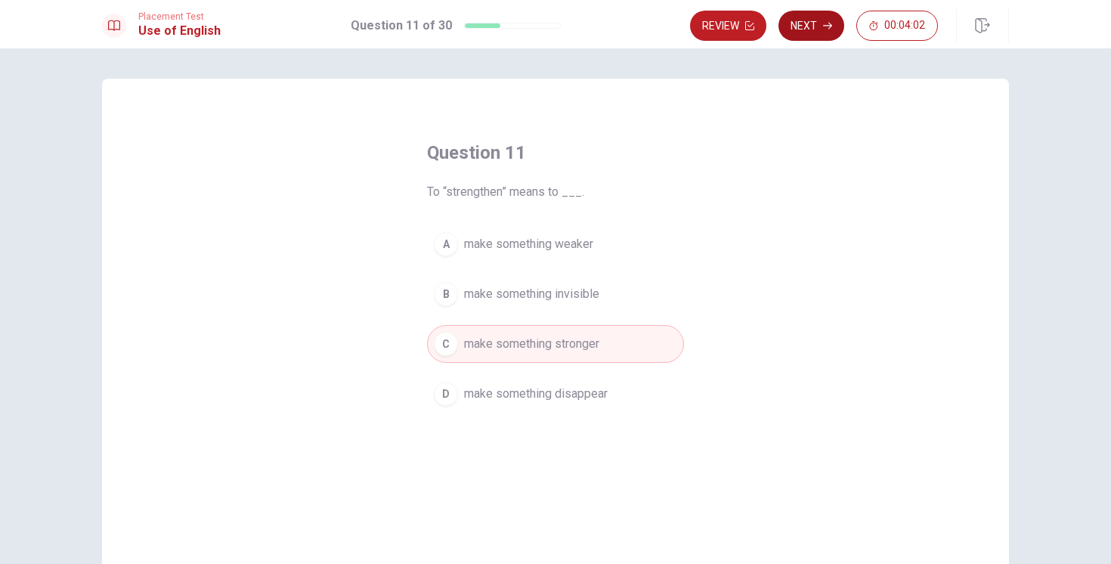
click at [819, 20] on button "Next" at bounding box center [812, 26] width 66 height 30
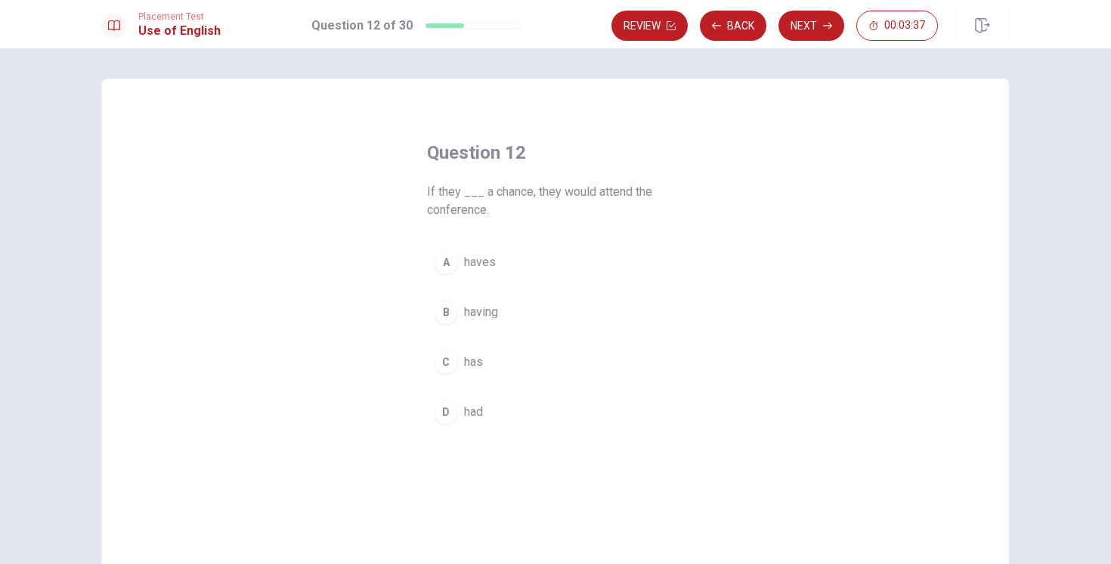
click at [479, 315] on span "having" at bounding box center [481, 312] width 34 height 18
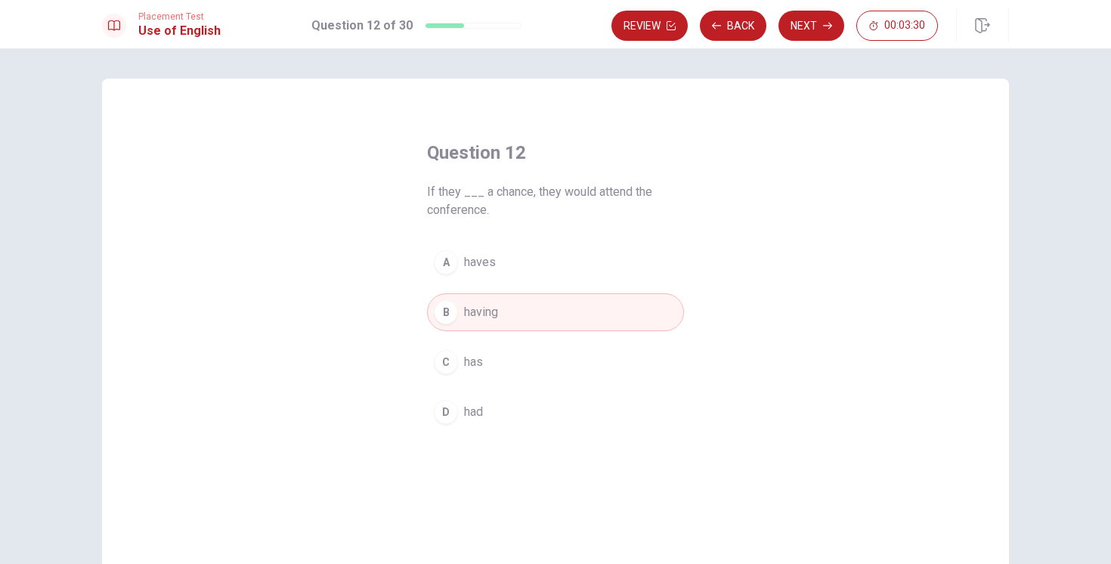
click at [475, 402] on button "D had" at bounding box center [555, 412] width 257 height 38
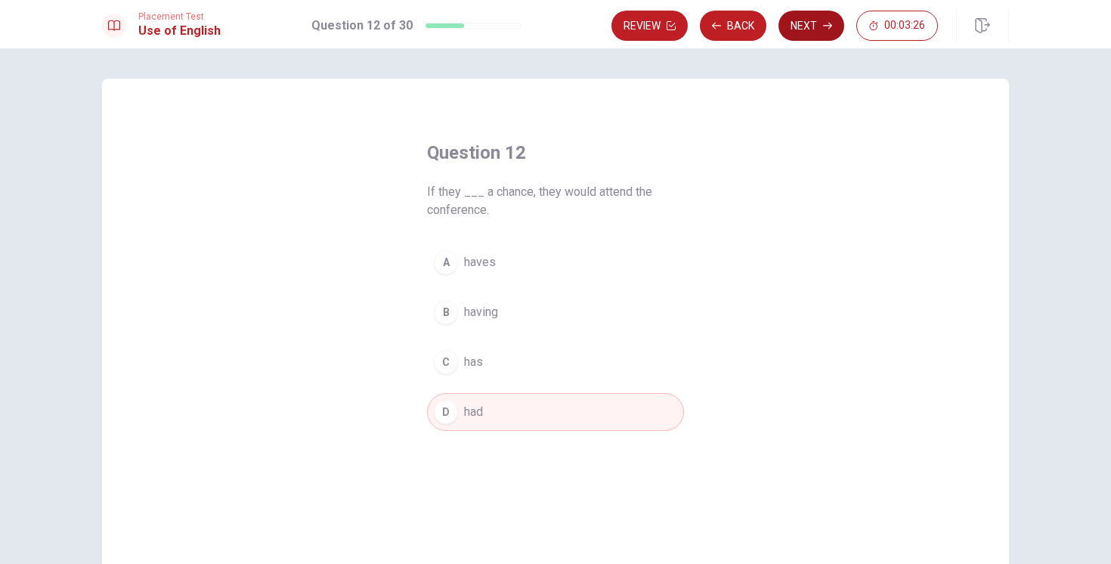
click at [807, 28] on button "Next" at bounding box center [812, 26] width 66 height 30
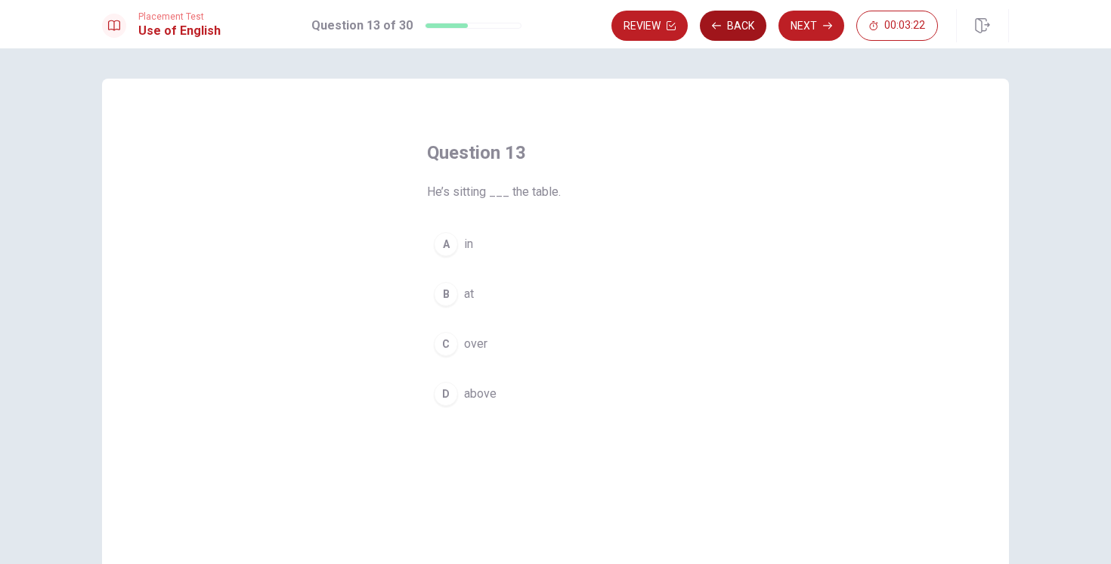
click at [727, 29] on button "Back" at bounding box center [733, 26] width 67 height 30
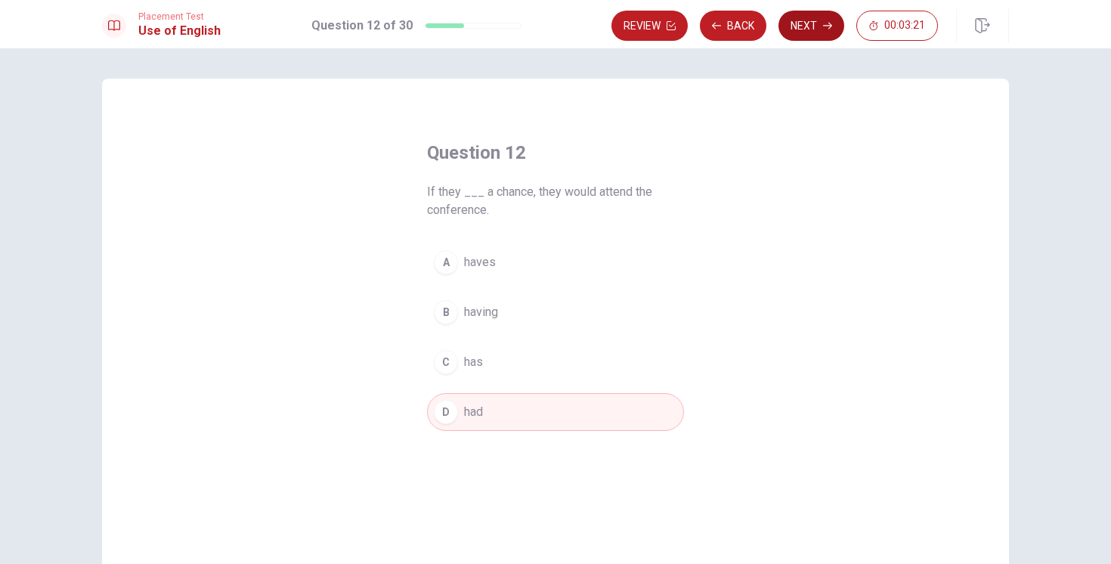
click at [802, 13] on button "Next" at bounding box center [812, 26] width 66 height 30
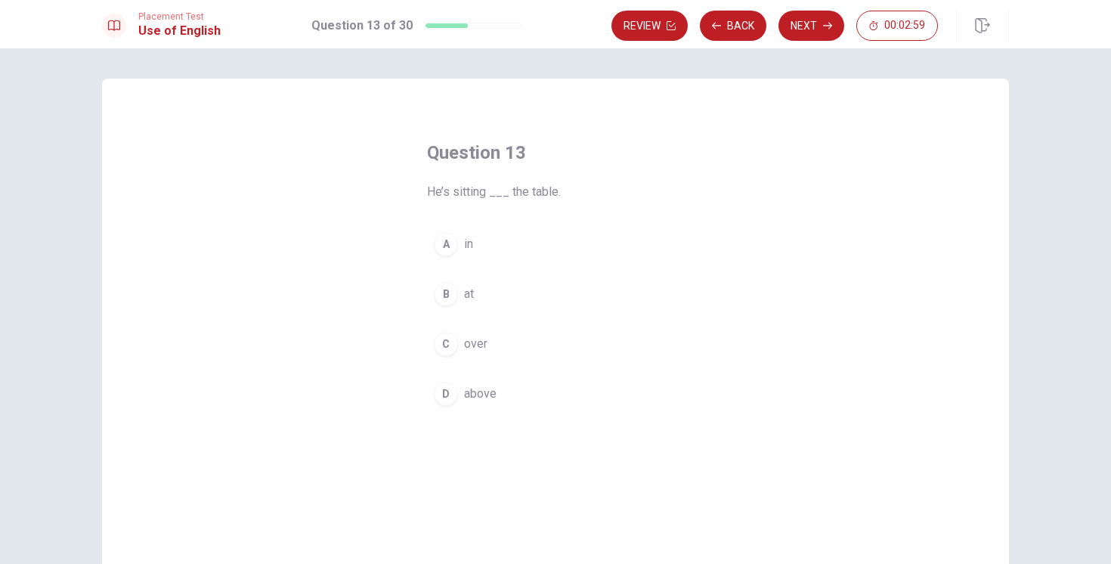
click at [451, 245] on div "A" at bounding box center [446, 244] width 24 height 24
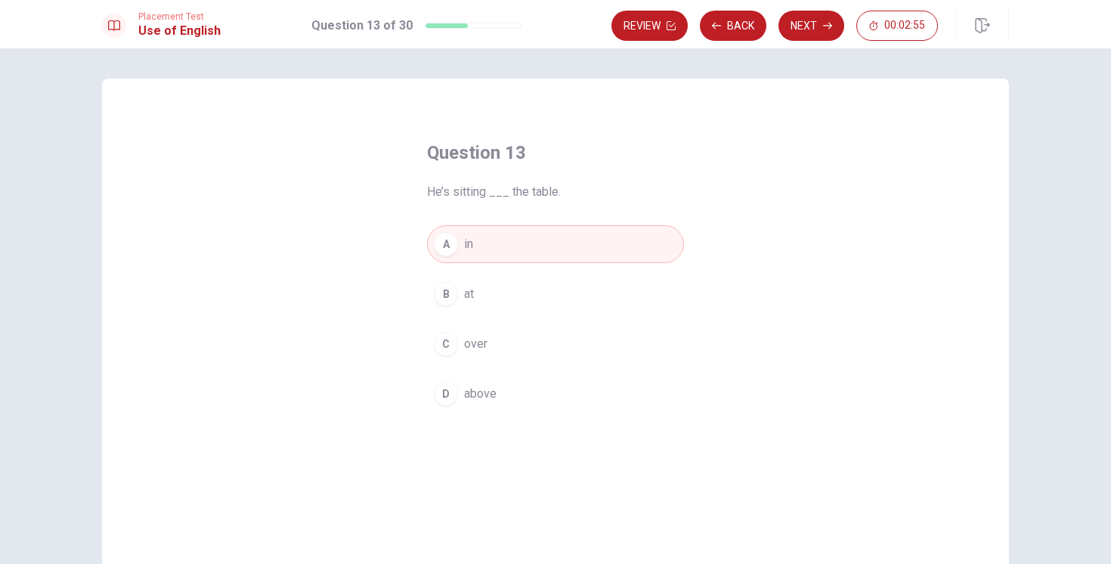
click at [450, 394] on div "D" at bounding box center [446, 394] width 24 height 24
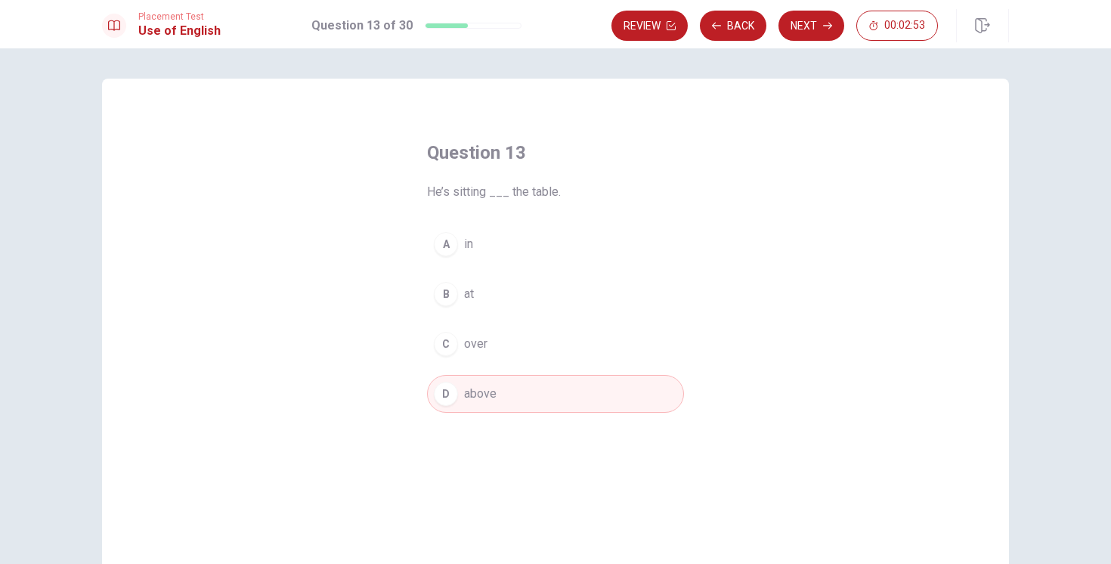
click at [451, 339] on div "C" at bounding box center [446, 344] width 24 height 24
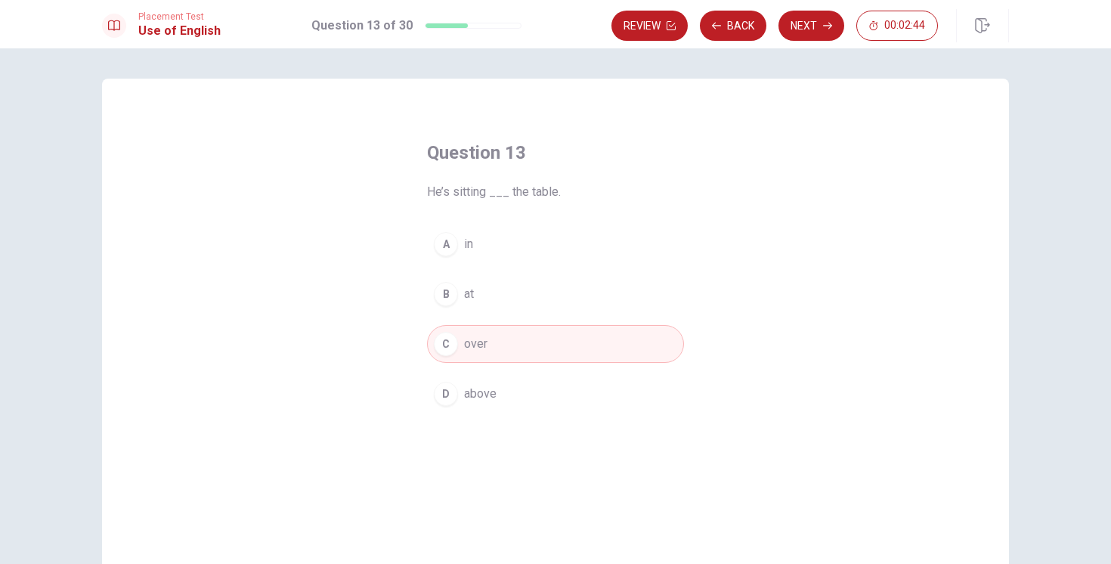
click at [454, 286] on div "B" at bounding box center [446, 294] width 24 height 24
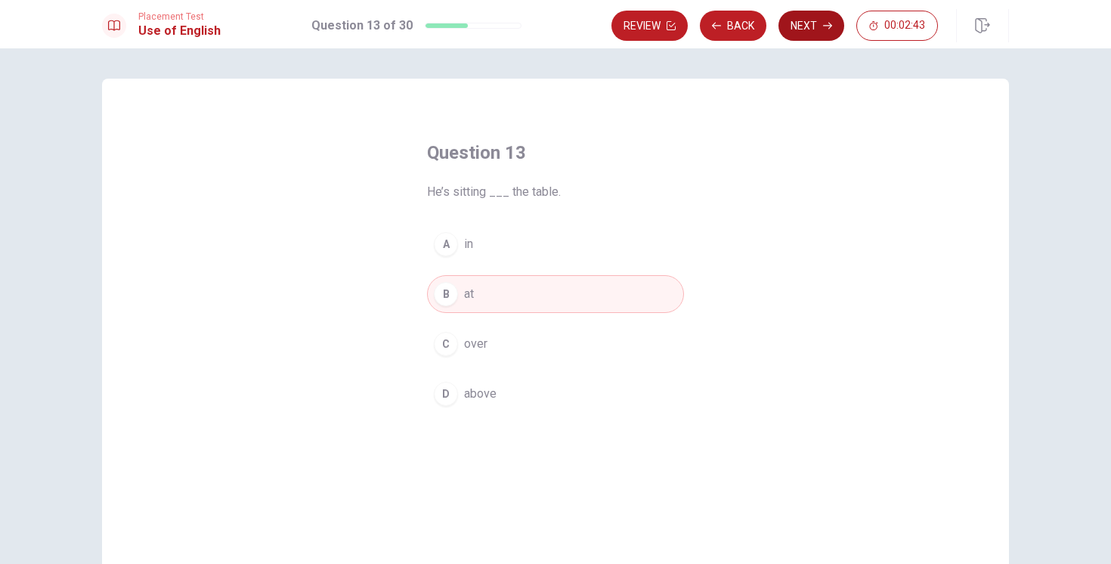
click at [807, 24] on button "Next" at bounding box center [812, 26] width 66 height 30
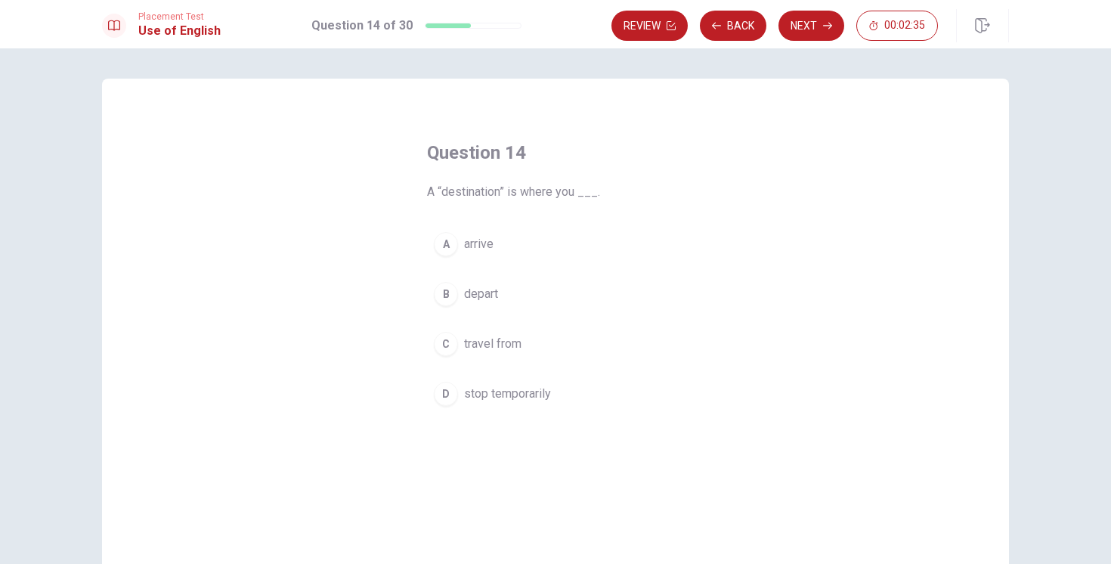
click at [475, 352] on span "travel from" at bounding box center [492, 344] width 57 height 18
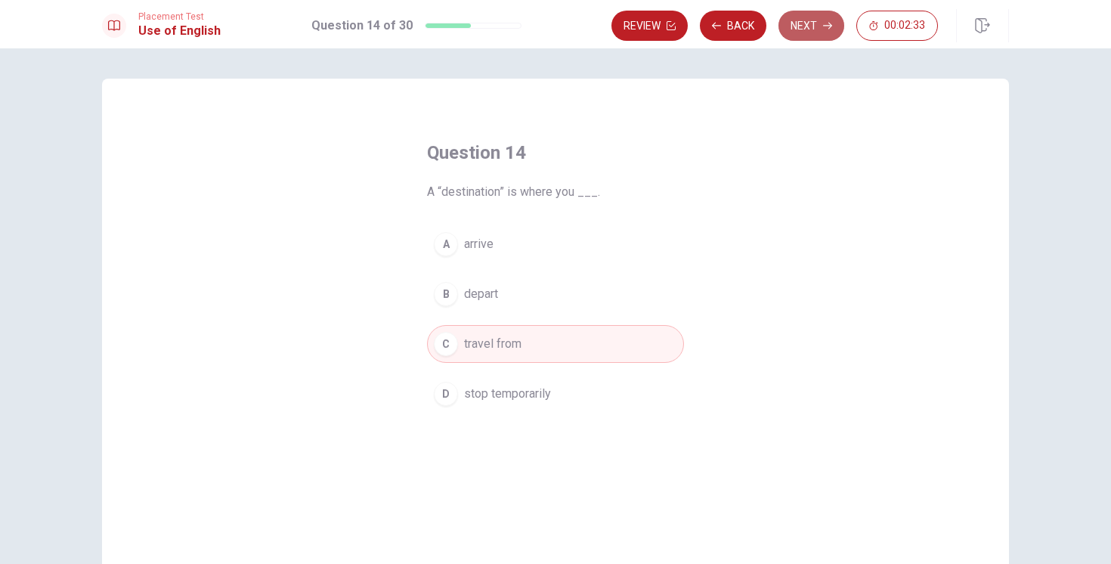
click at [798, 23] on button "Next" at bounding box center [812, 26] width 66 height 30
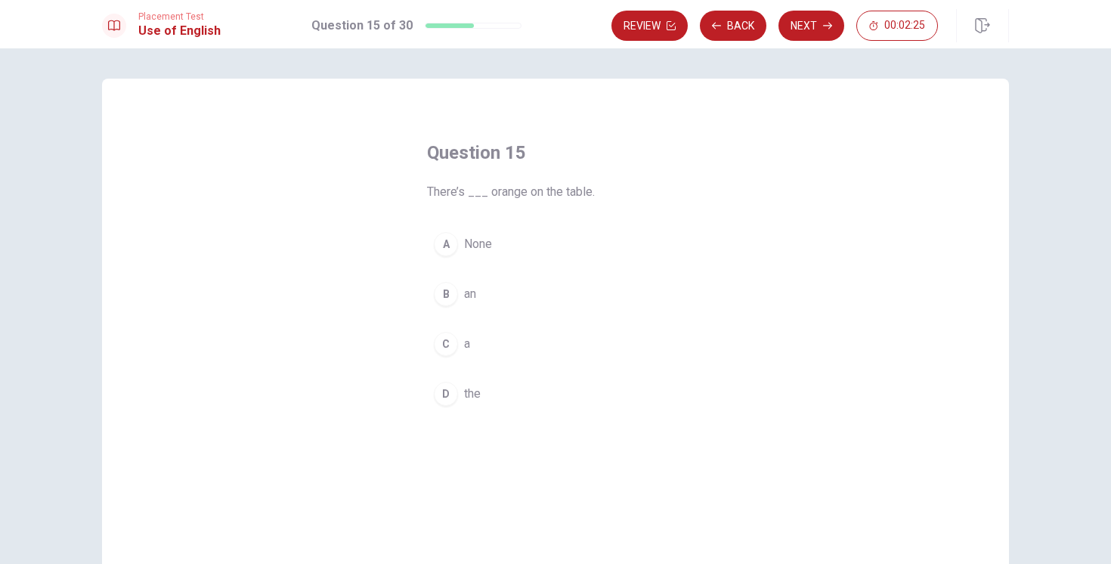
click at [451, 349] on div "C" at bounding box center [446, 344] width 24 height 24
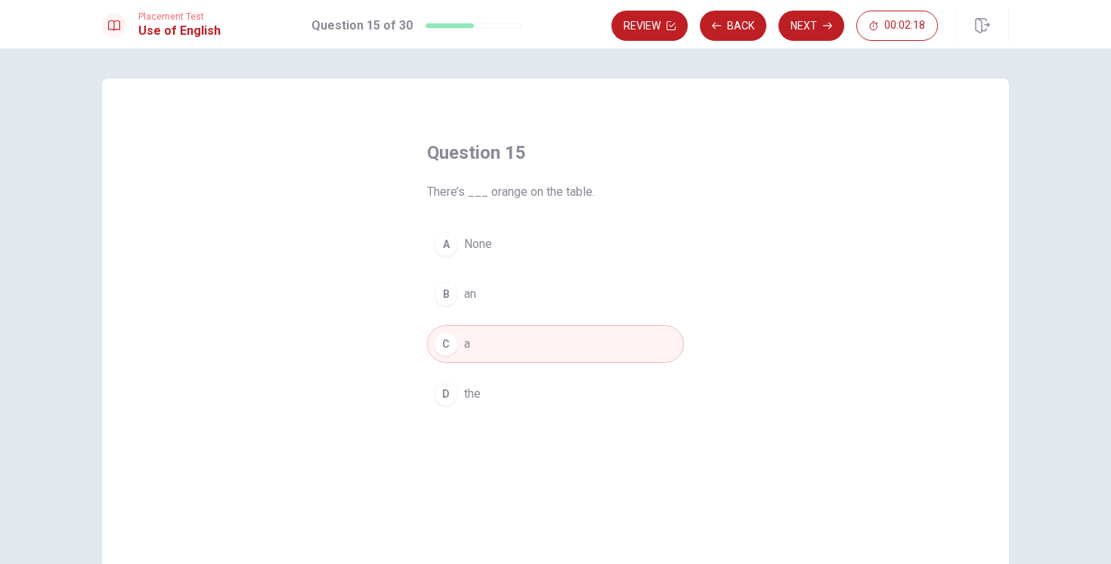
click at [445, 295] on div "B" at bounding box center [446, 294] width 24 height 24
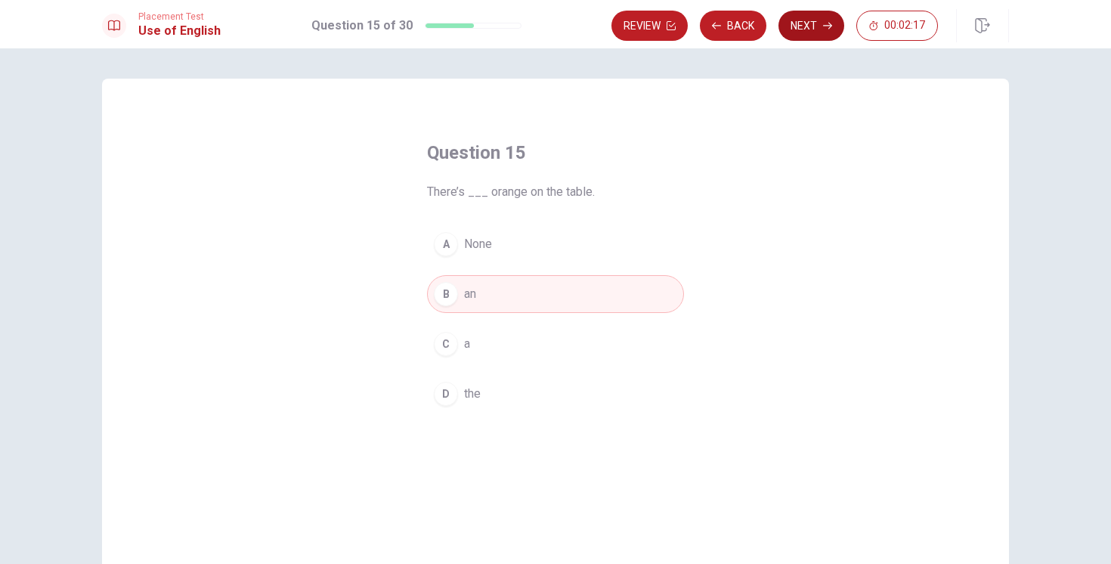
click at [817, 31] on button "Next" at bounding box center [812, 26] width 66 height 30
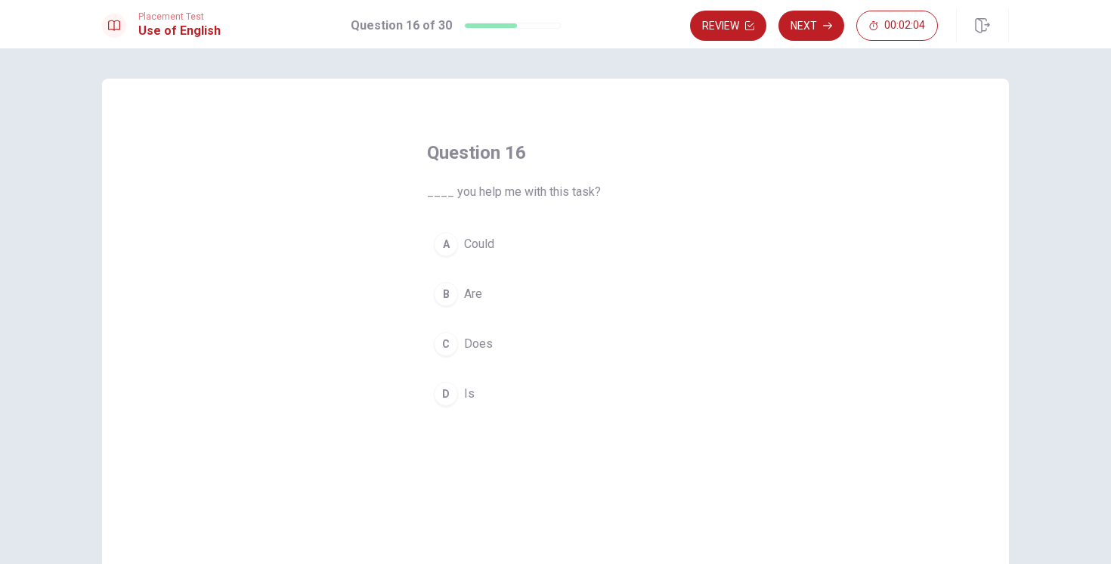
click at [454, 293] on div "B" at bounding box center [446, 294] width 24 height 24
click at [482, 335] on span "Does" at bounding box center [478, 344] width 29 height 18
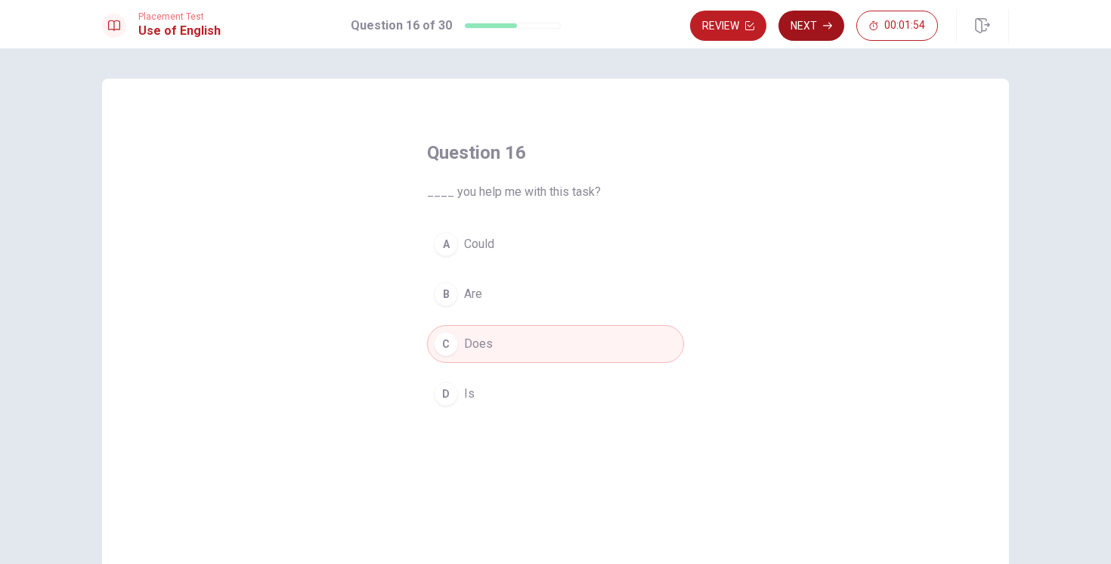
click at [800, 29] on button "Next" at bounding box center [812, 26] width 66 height 30
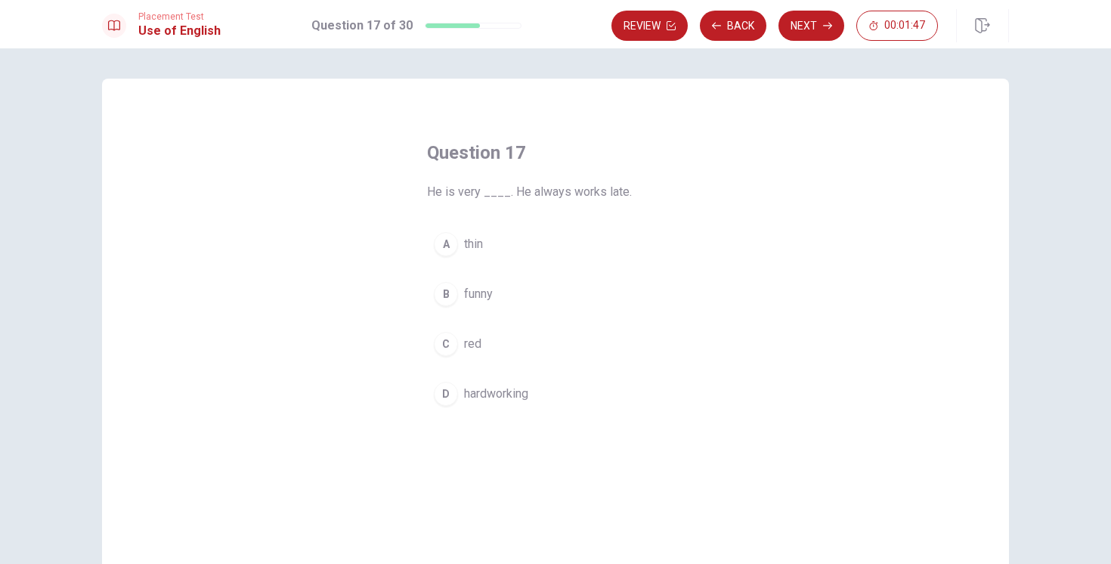
click at [463, 384] on button "D hardworking" at bounding box center [555, 394] width 257 height 38
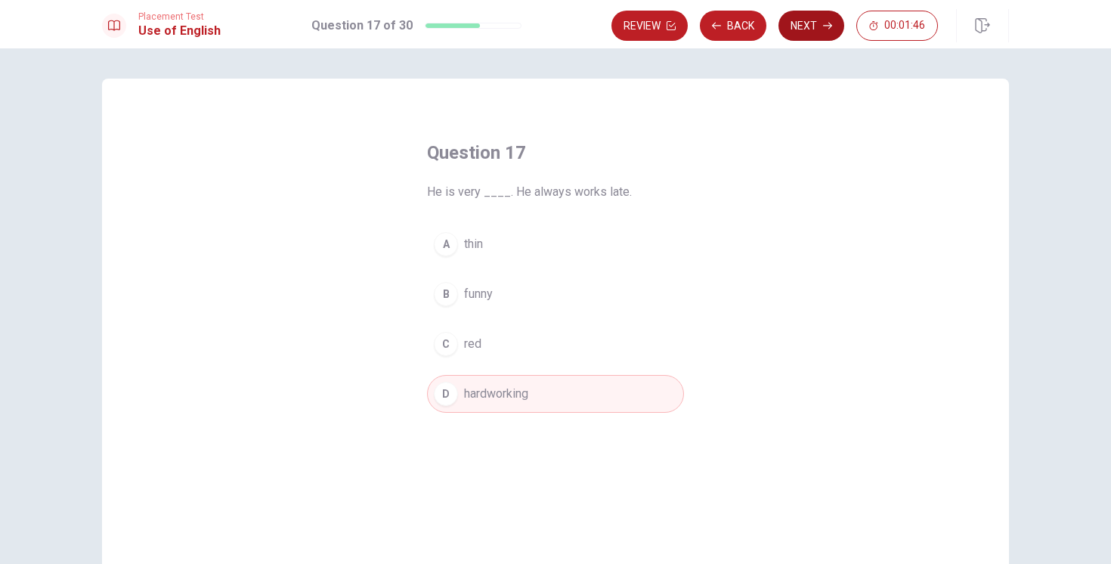
click at [793, 32] on button "Next" at bounding box center [812, 26] width 66 height 30
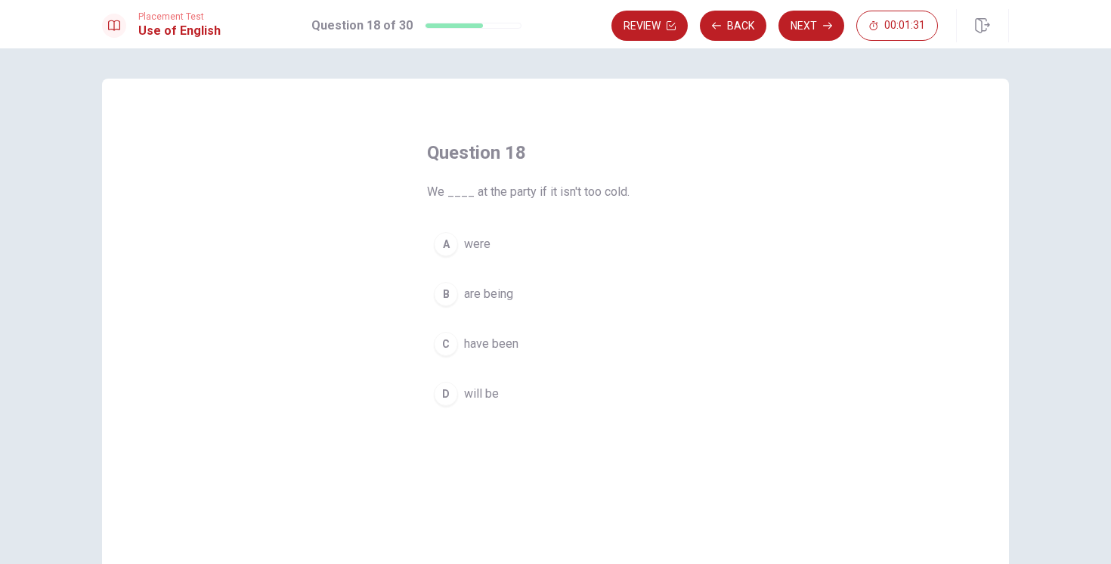
click at [478, 245] on span "were" at bounding box center [477, 244] width 26 height 18
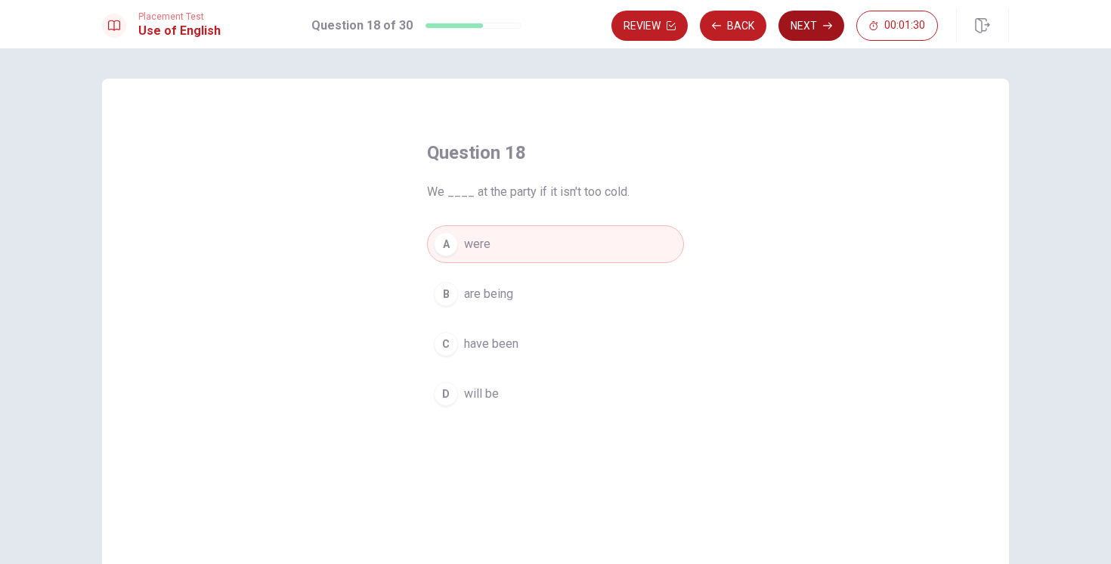
click at [804, 38] on button "Next" at bounding box center [812, 26] width 66 height 30
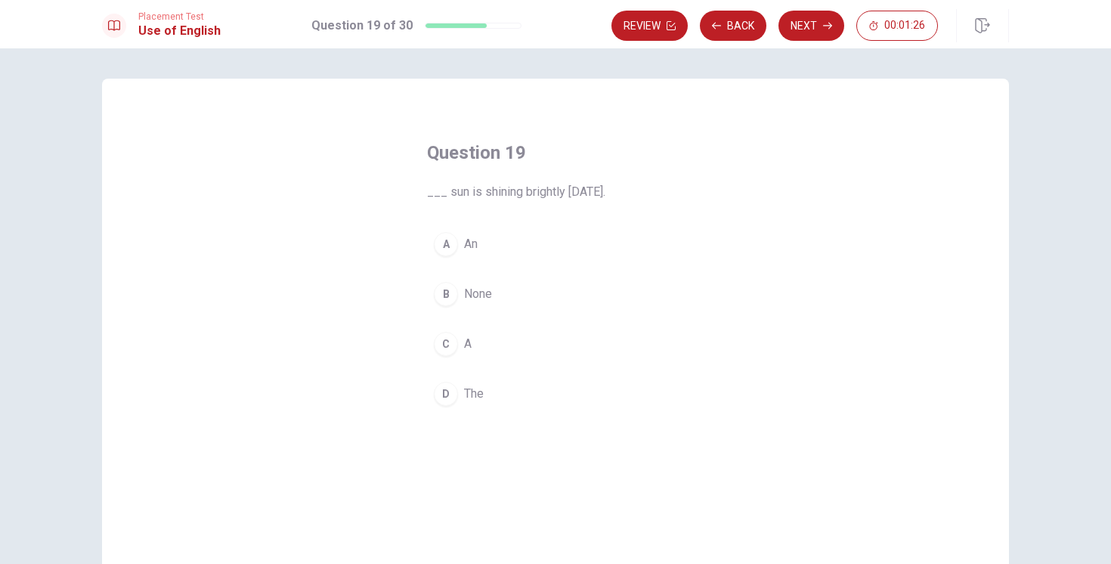
click at [457, 395] on div "D" at bounding box center [446, 394] width 24 height 24
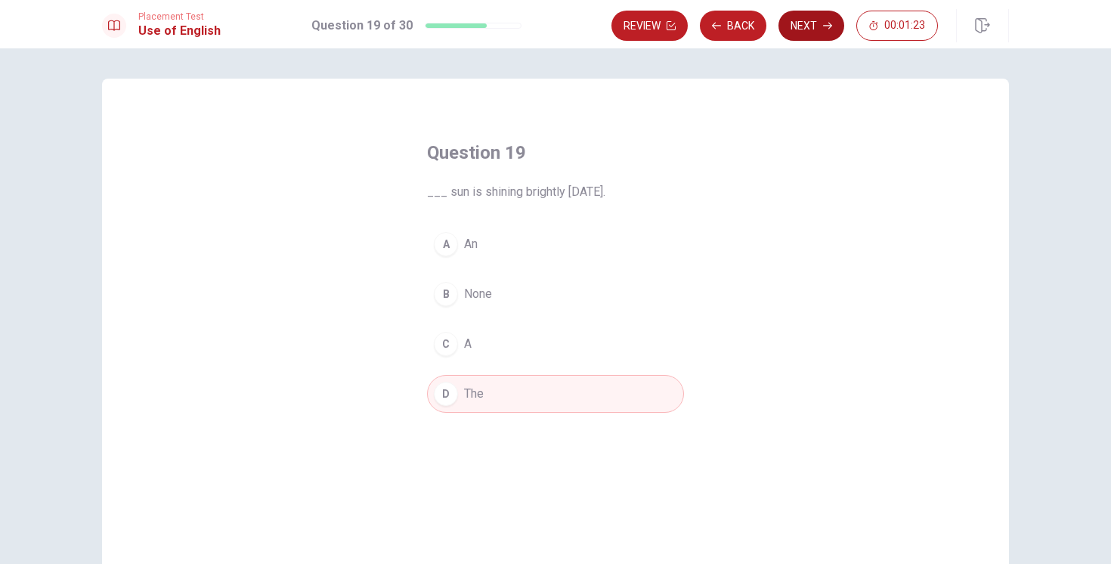
click at [819, 29] on button "Next" at bounding box center [812, 26] width 66 height 30
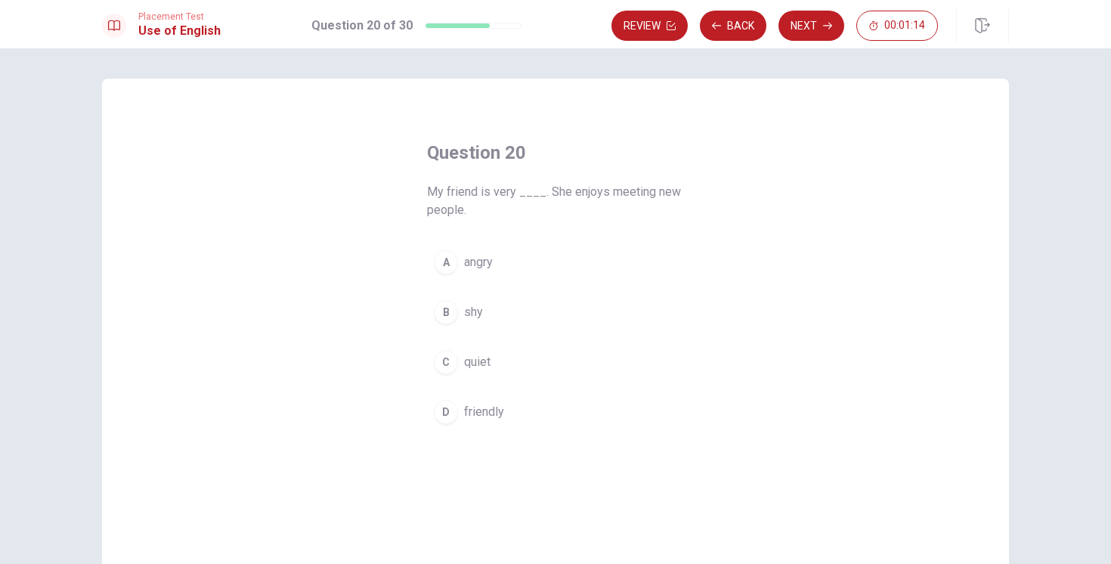
click at [479, 417] on span "friendly" at bounding box center [484, 412] width 40 height 18
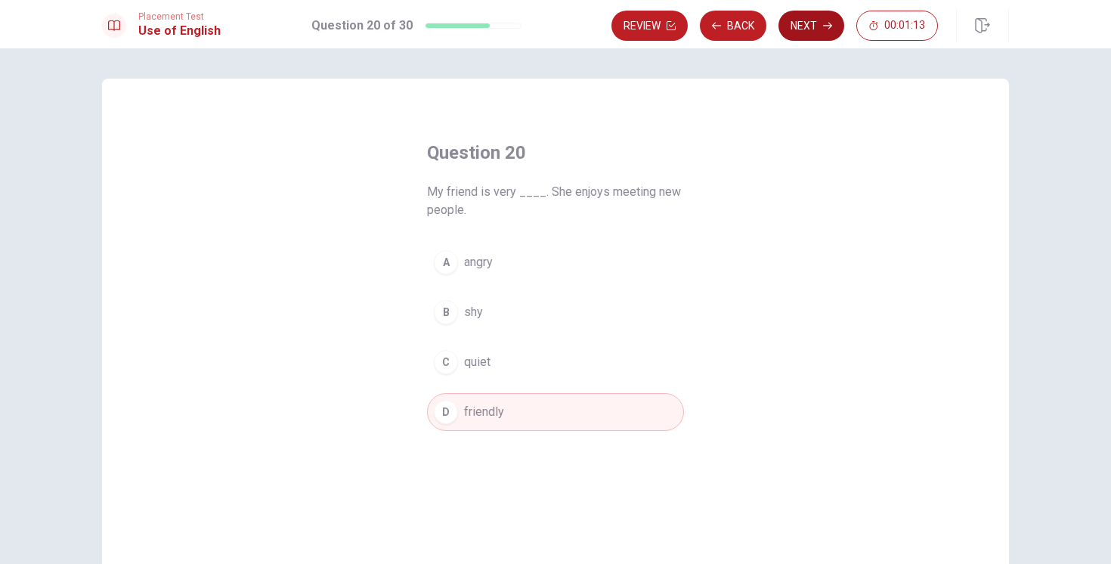
click at [796, 24] on button "Next" at bounding box center [812, 26] width 66 height 30
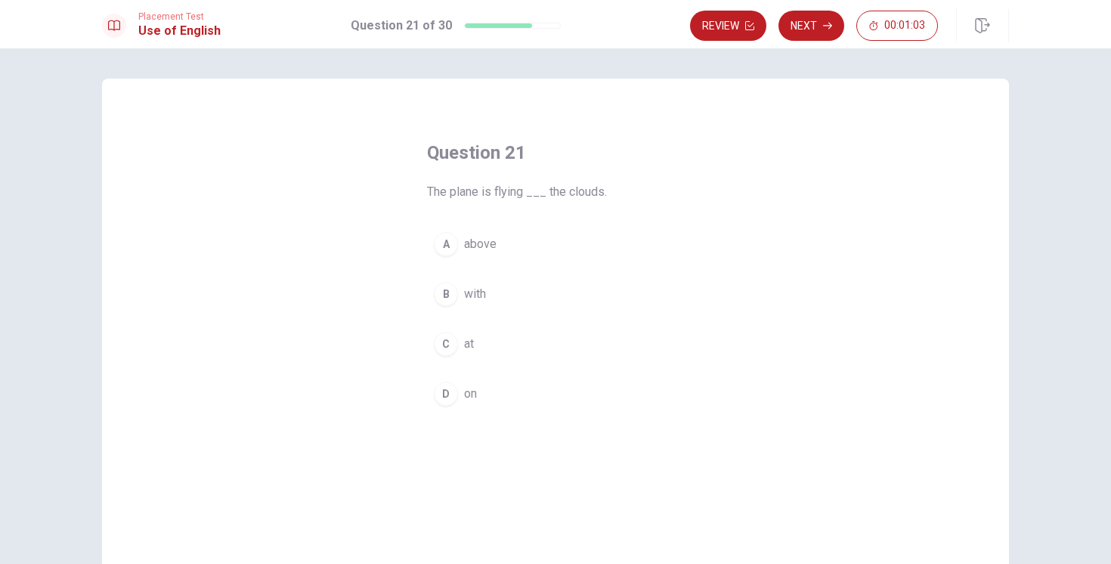
click at [482, 245] on span "above" at bounding box center [480, 244] width 33 height 18
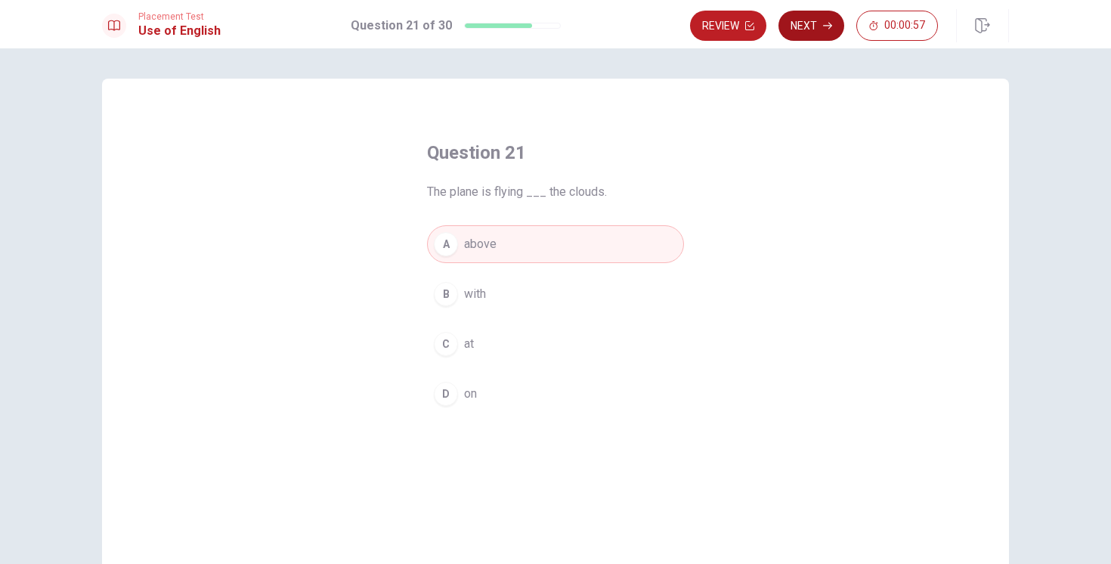
click at [821, 29] on button "Next" at bounding box center [812, 26] width 66 height 30
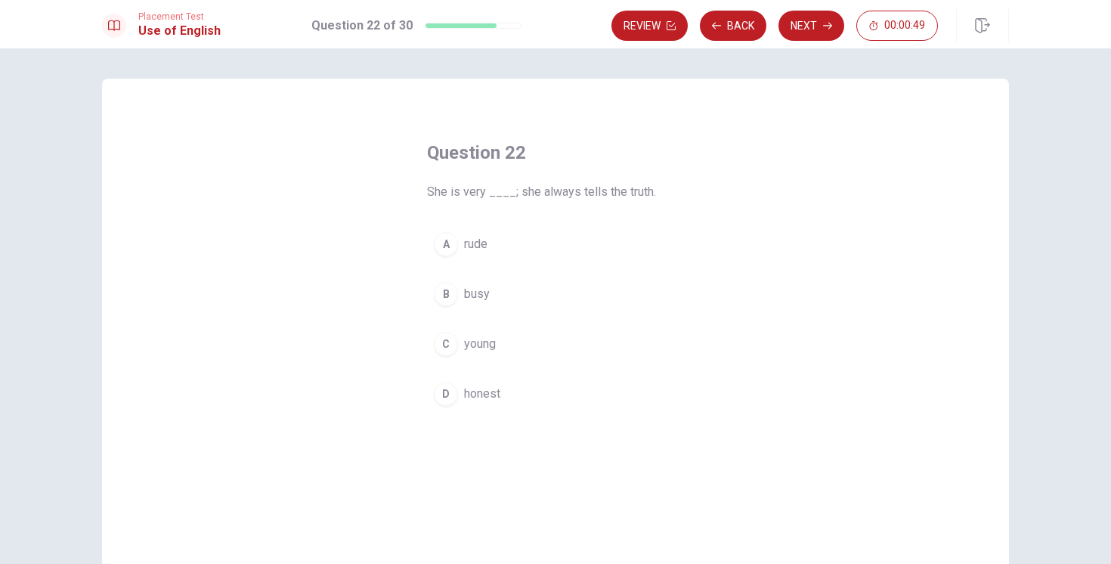
click at [444, 293] on div "B" at bounding box center [446, 294] width 24 height 24
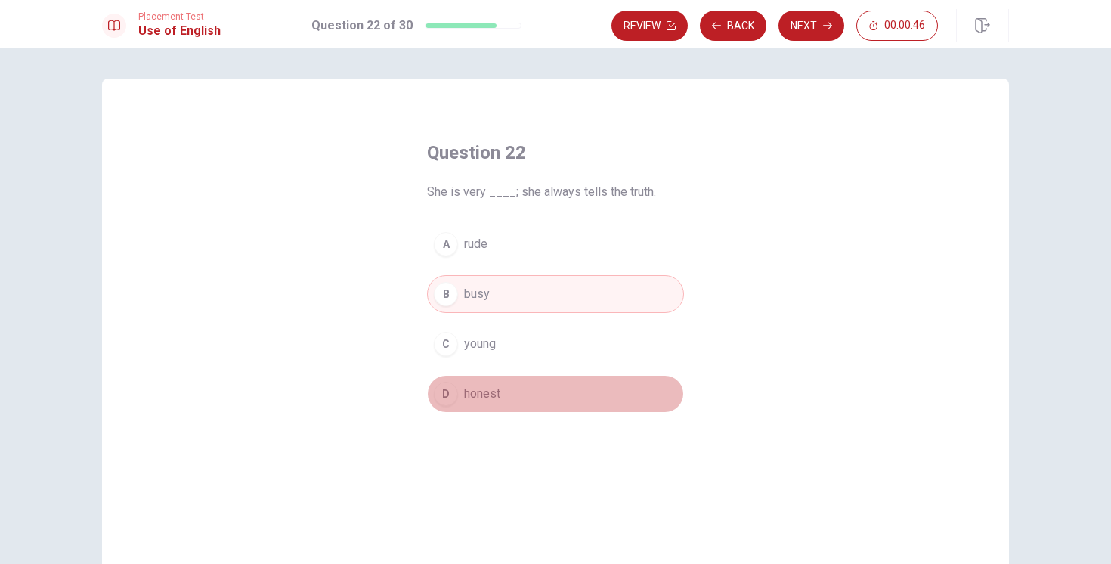
click at [478, 389] on span "honest" at bounding box center [482, 394] width 36 height 18
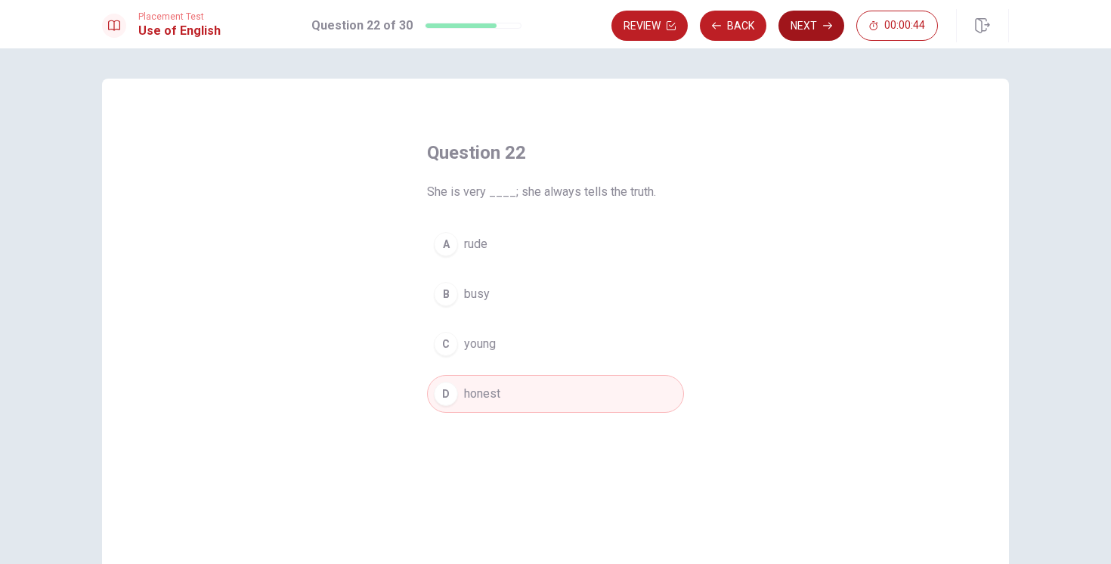
click at [793, 28] on button "Next" at bounding box center [812, 26] width 66 height 30
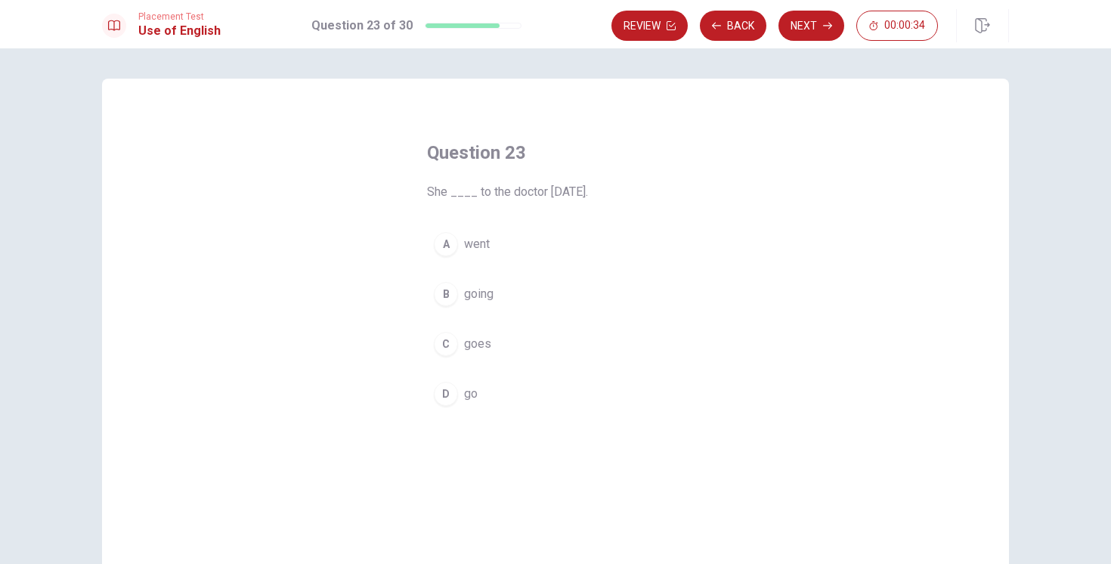
click at [461, 292] on button "B going" at bounding box center [555, 294] width 257 height 38
click at [473, 343] on span "goes" at bounding box center [477, 344] width 27 height 18
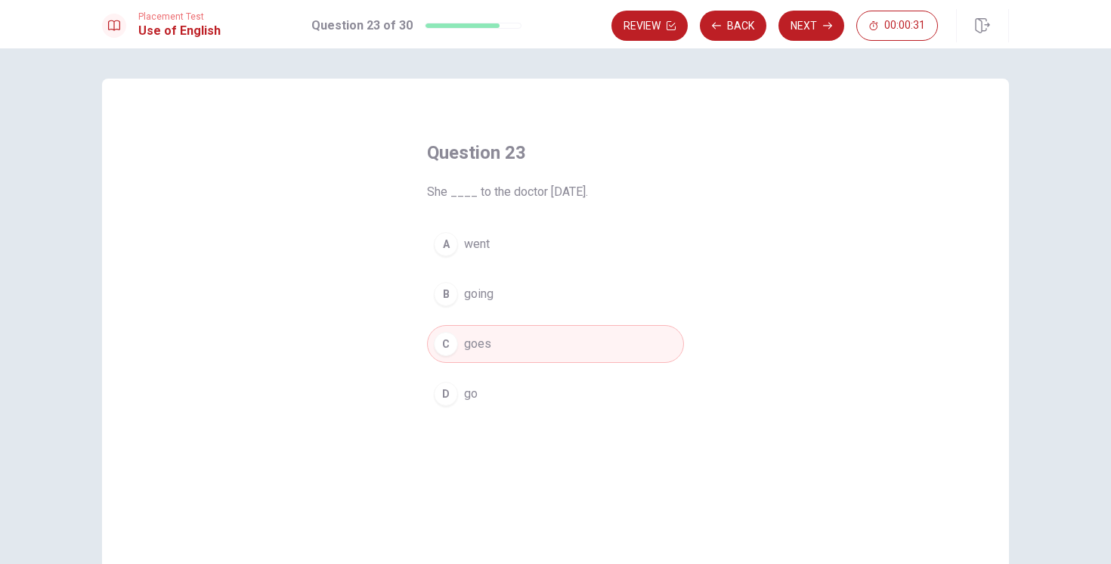
click at [482, 240] on span "went" at bounding box center [477, 244] width 26 height 18
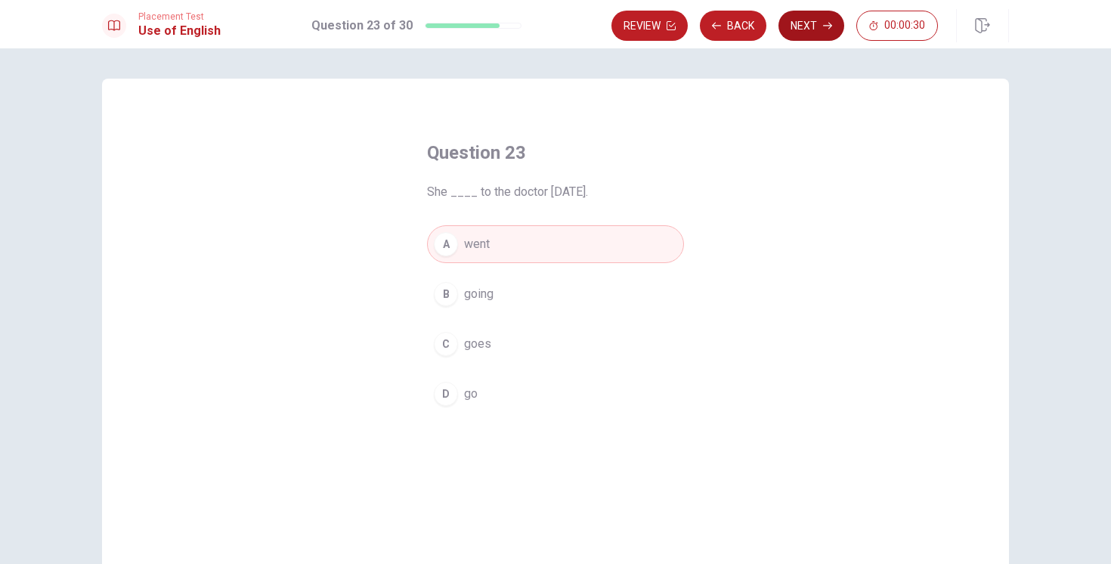
click at [823, 27] on icon "button" at bounding box center [827, 25] width 9 height 9
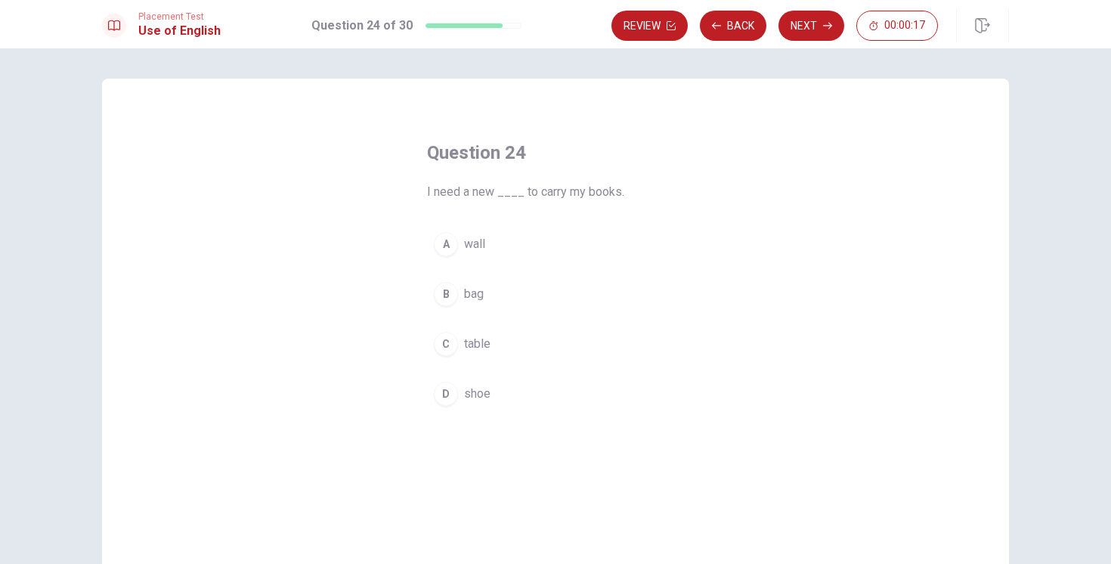
click at [451, 293] on div "B" at bounding box center [446, 294] width 24 height 24
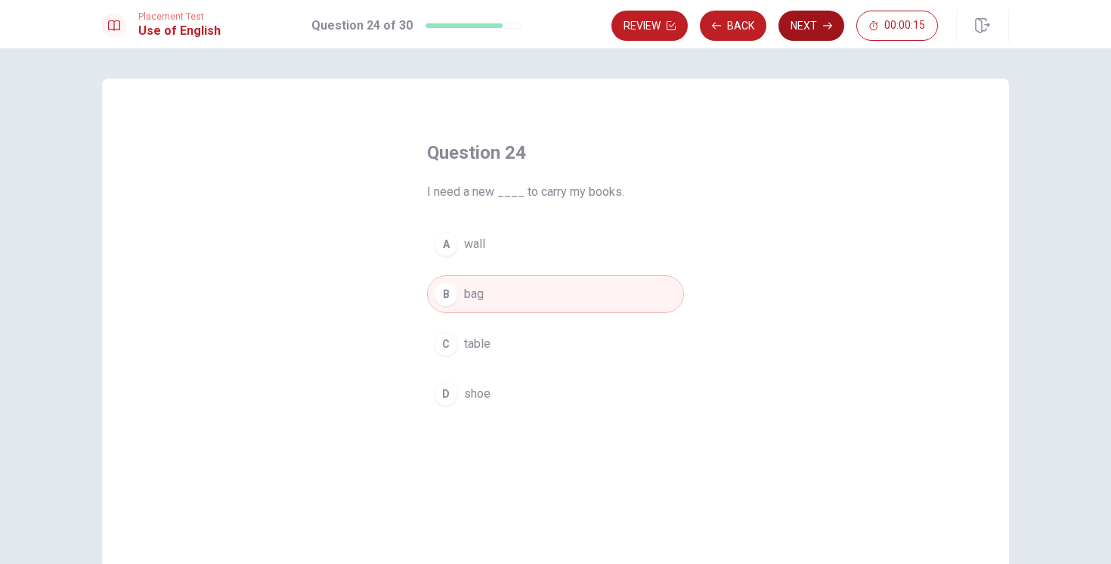
click at [819, 26] on button "Next" at bounding box center [812, 26] width 66 height 30
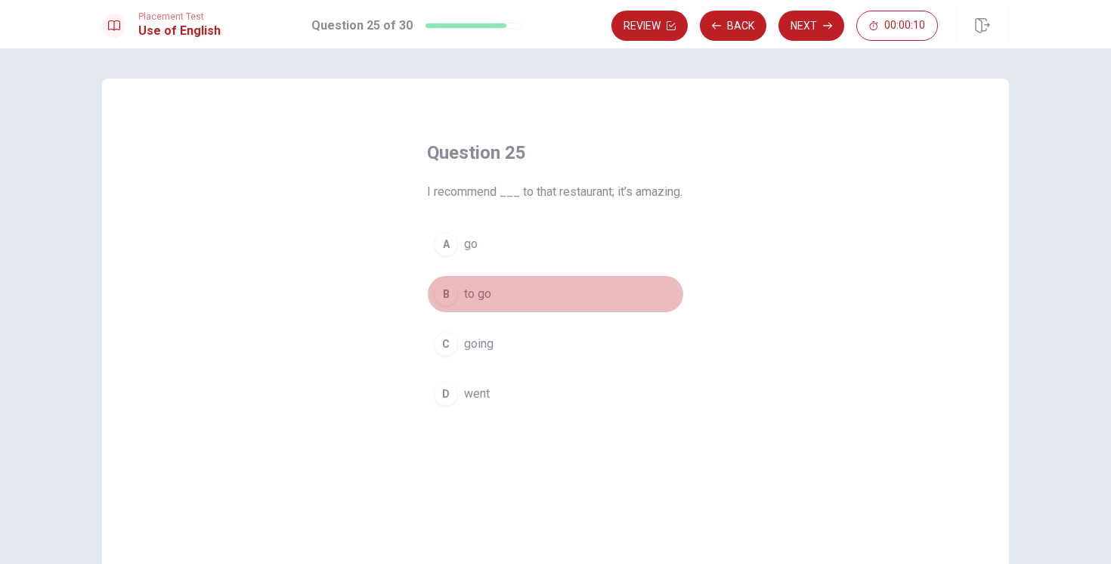
click at [477, 303] on span "to go" at bounding box center [477, 294] width 27 height 18
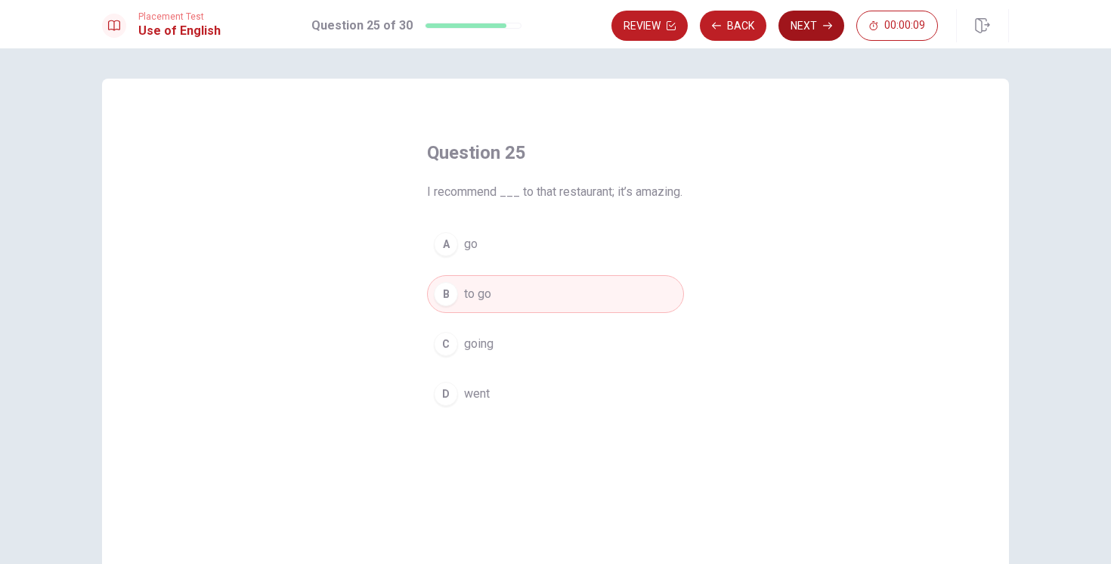
click at [795, 21] on button "Next" at bounding box center [812, 26] width 66 height 30
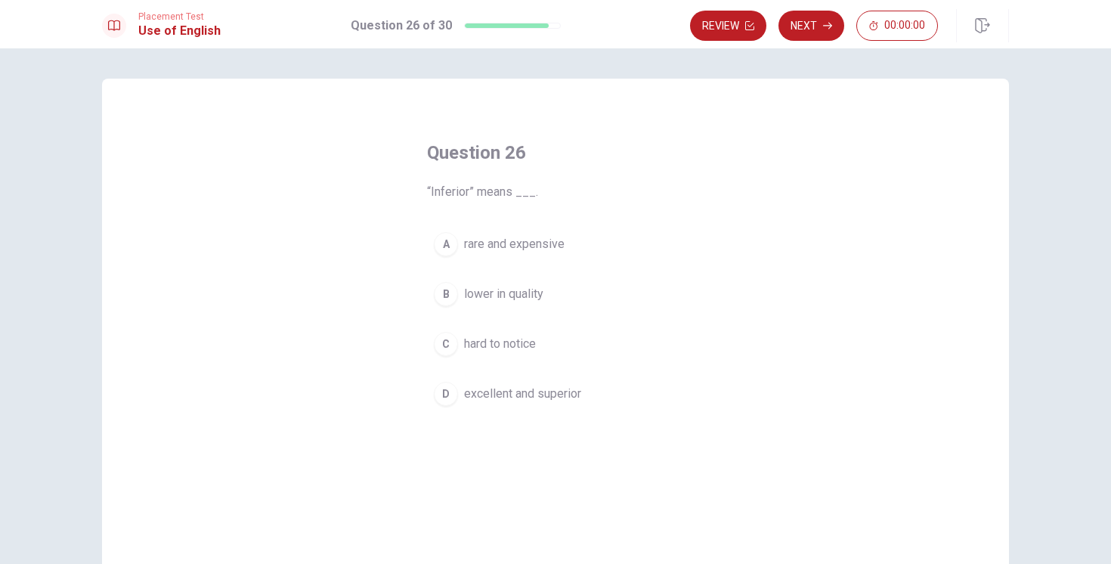
click at [496, 294] on span "lower in quality" at bounding box center [503, 294] width 79 height 18
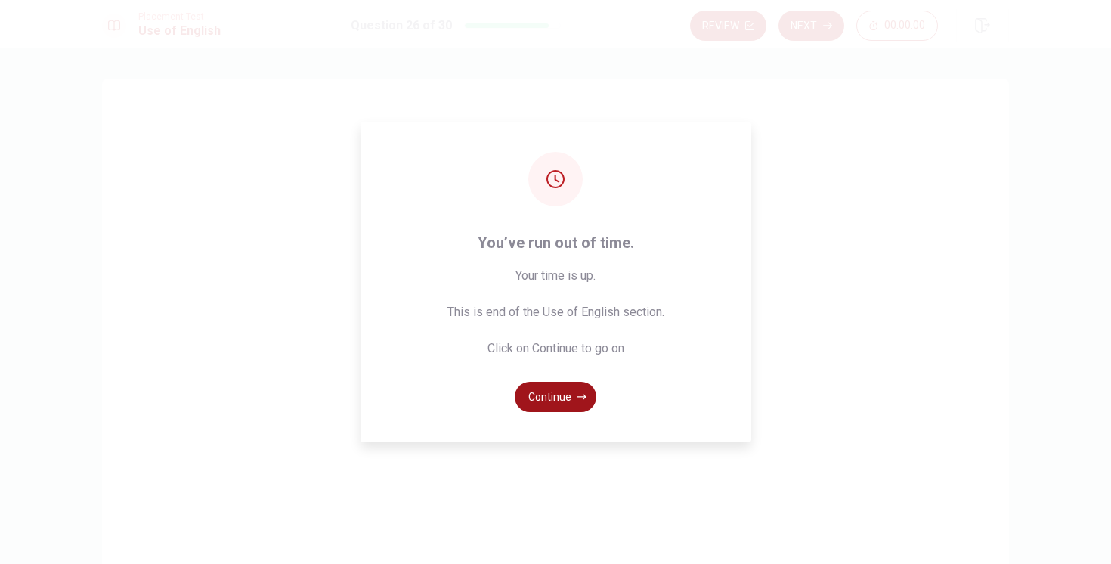
click at [590, 398] on button "Continue" at bounding box center [556, 397] width 82 height 30
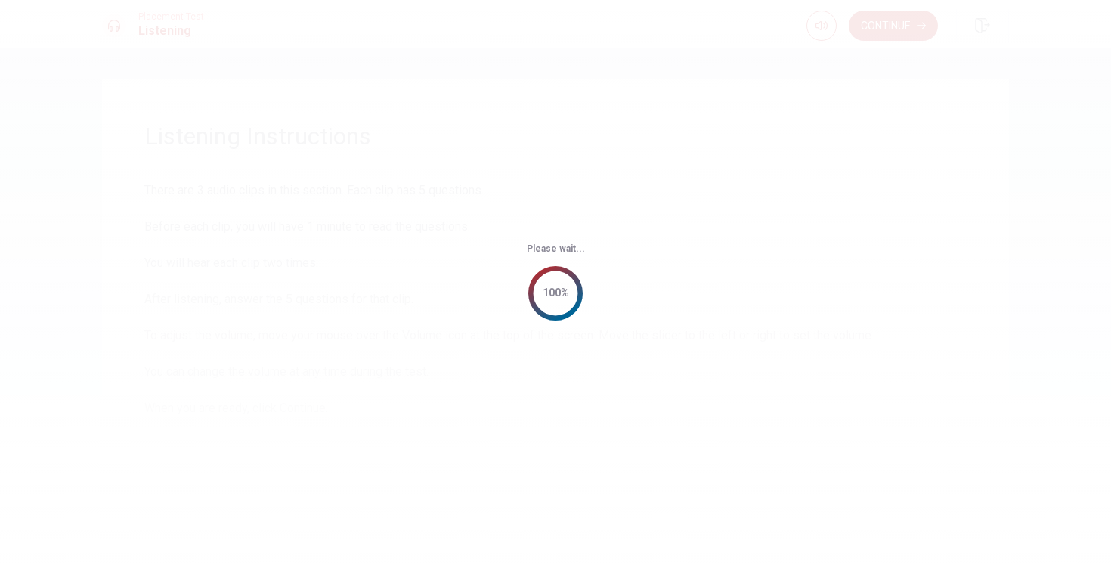
click at [634, 325] on div "Please wait... 100%" at bounding box center [555, 282] width 1111 height 564
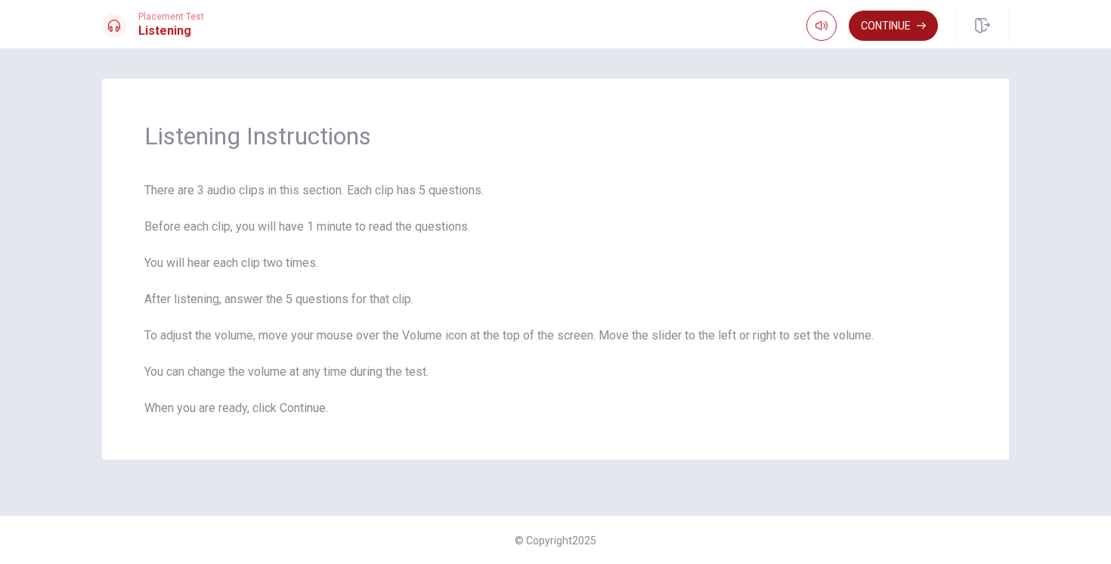
click at [890, 23] on button "Continue" at bounding box center [893, 26] width 89 height 30
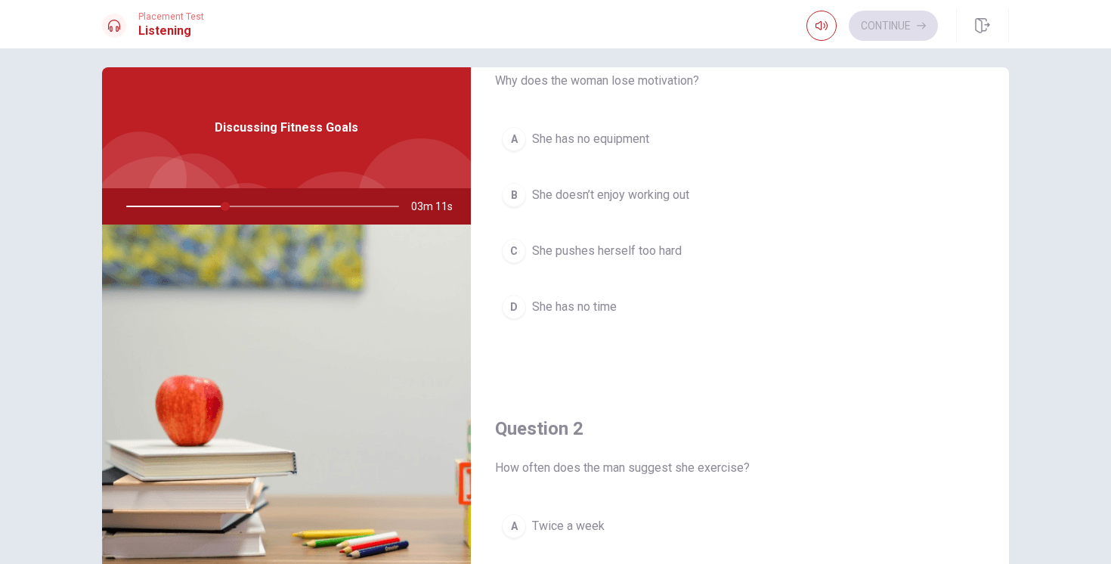
scroll to position [67, 0]
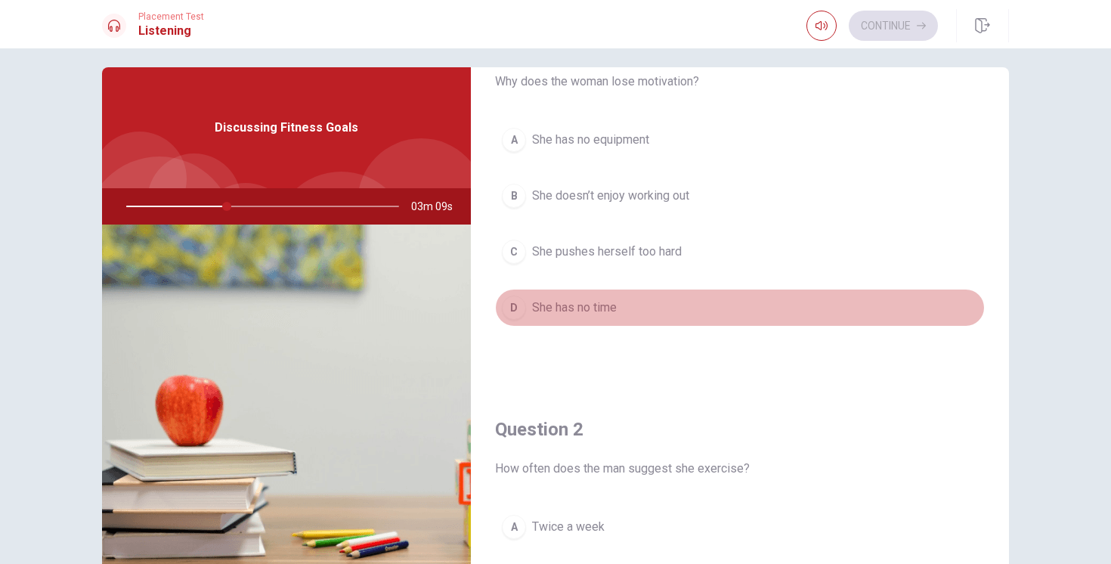
click at [604, 309] on span "She has no time" at bounding box center [574, 308] width 85 height 18
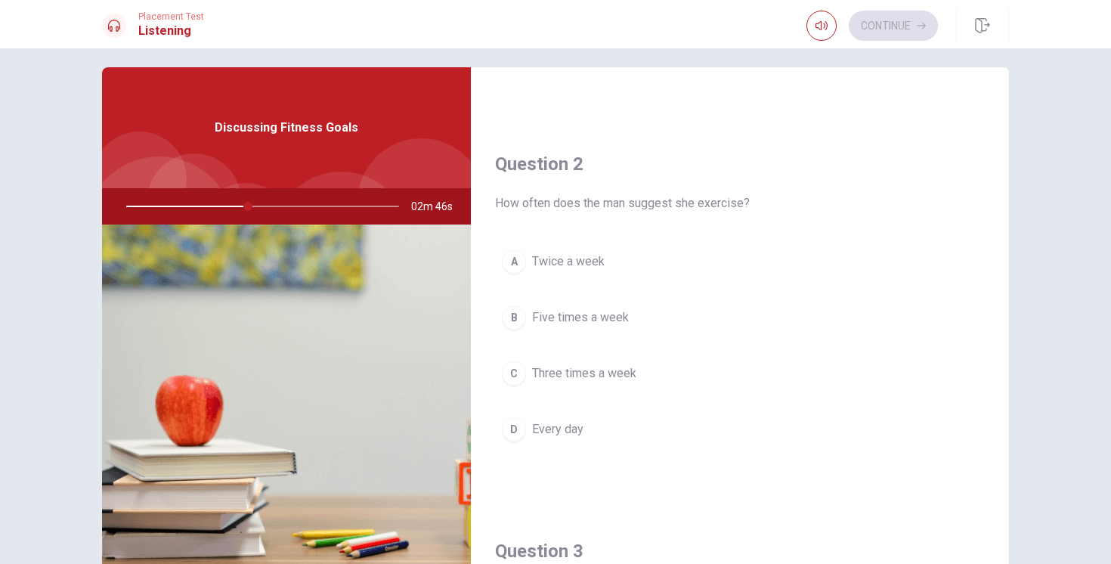
scroll to position [333, 0]
click at [580, 367] on span "Three times a week" at bounding box center [584, 373] width 104 height 18
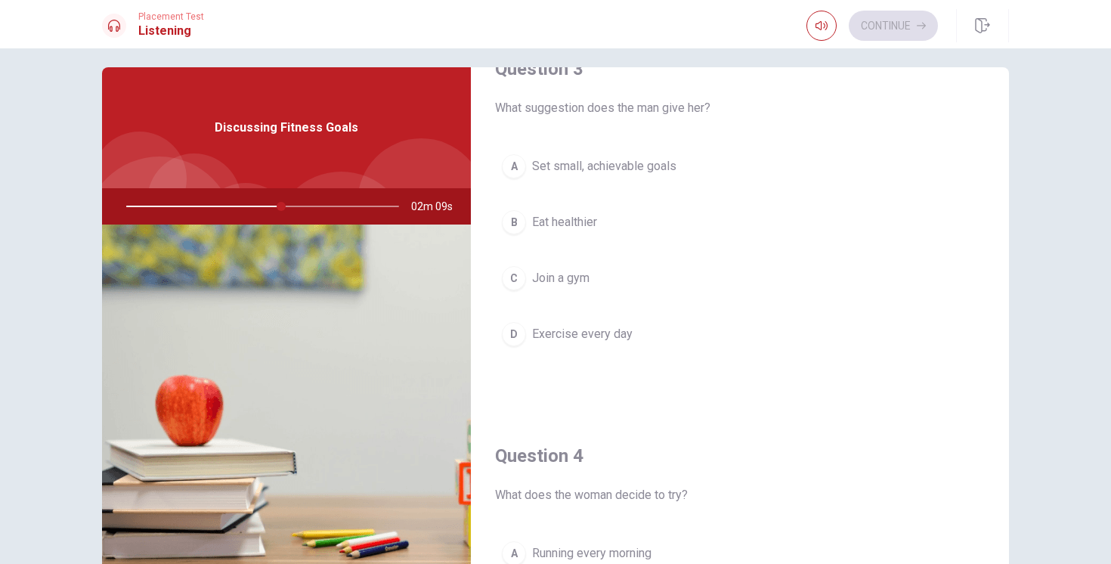
scroll to position [816, 0]
click at [635, 163] on span "Set small, achievable goals" at bounding box center [604, 165] width 144 height 18
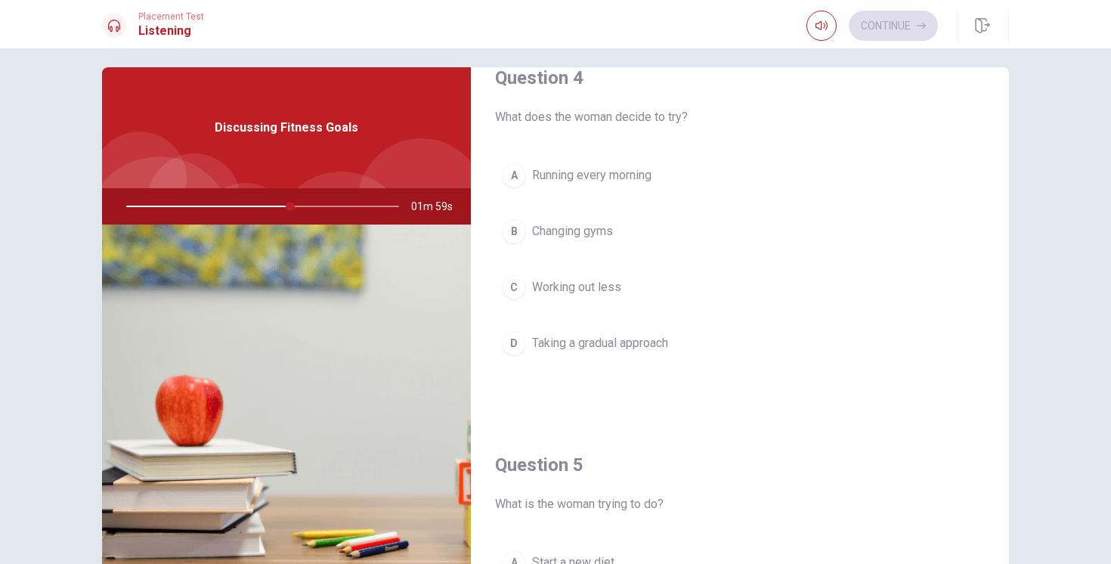
scroll to position [1179, 0]
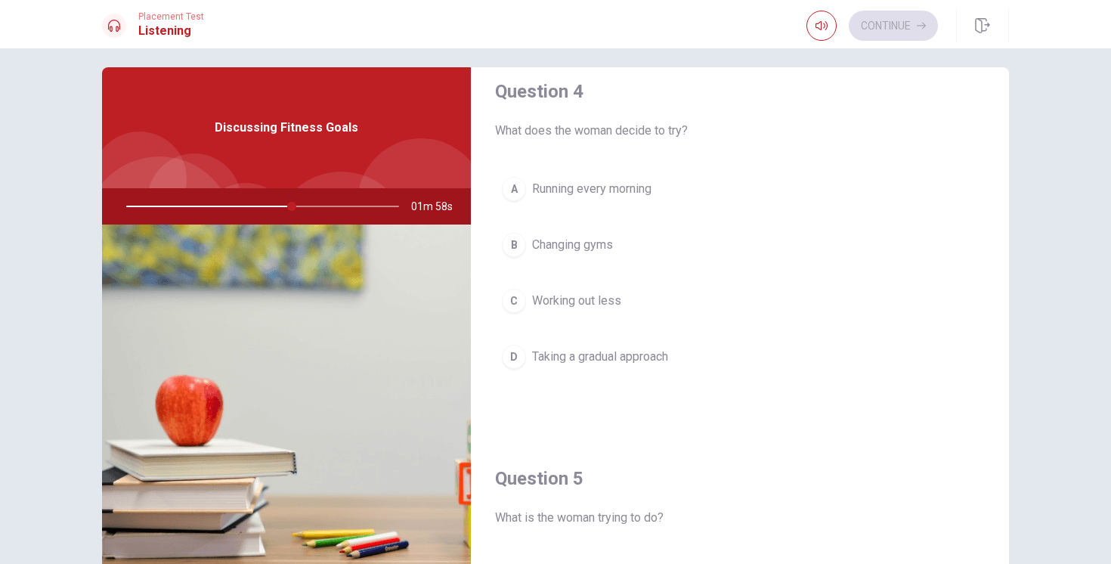
click at [639, 355] on span "Taking a gradual approach" at bounding box center [600, 357] width 136 height 18
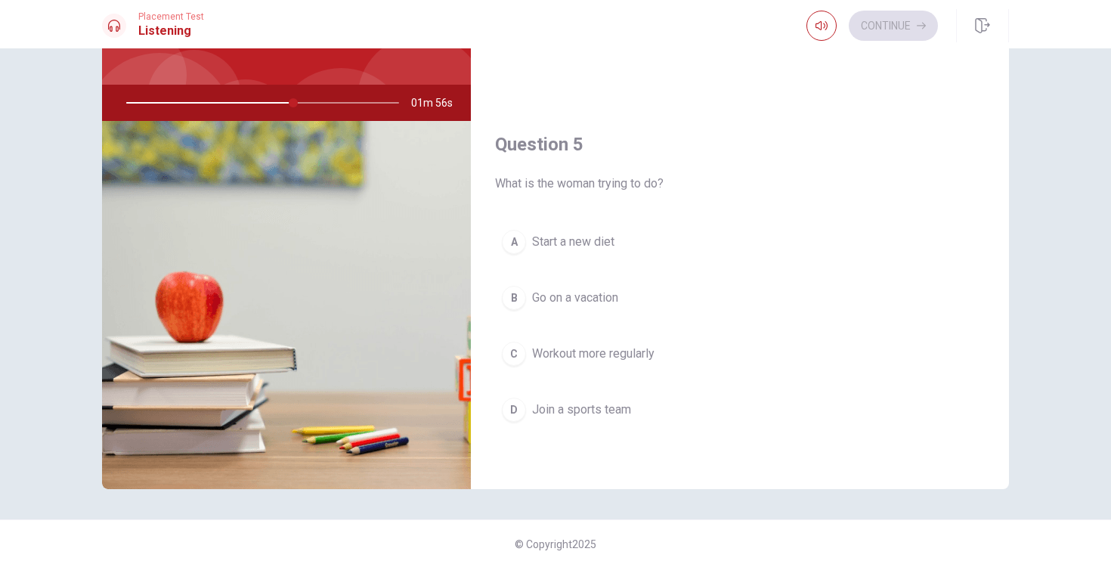
scroll to position [119, 0]
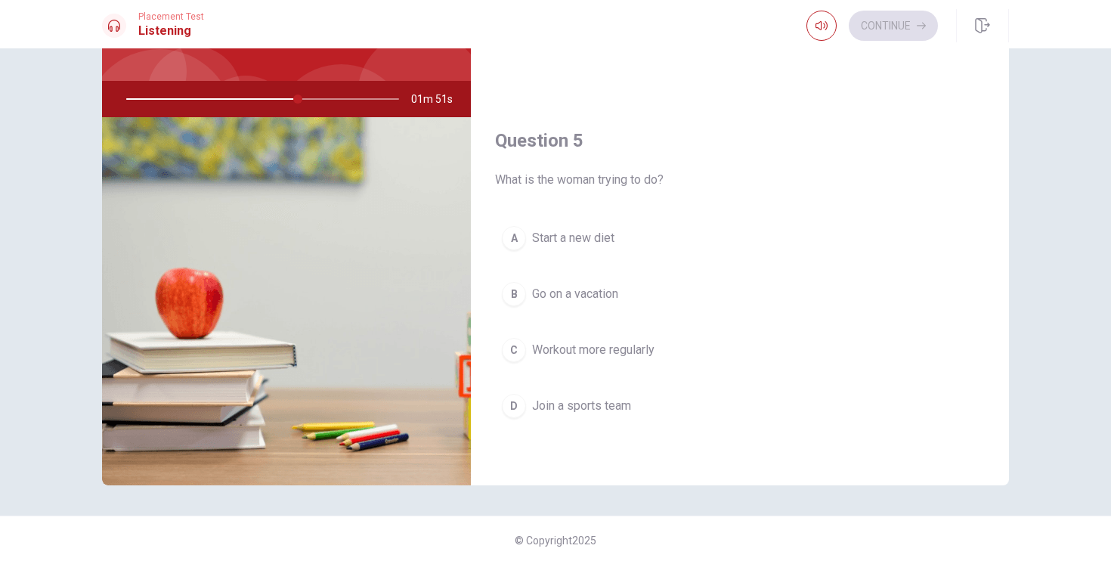
click at [598, 355] on span "Workout more regularly" at bounding box center [593, 350] width 122 height 18
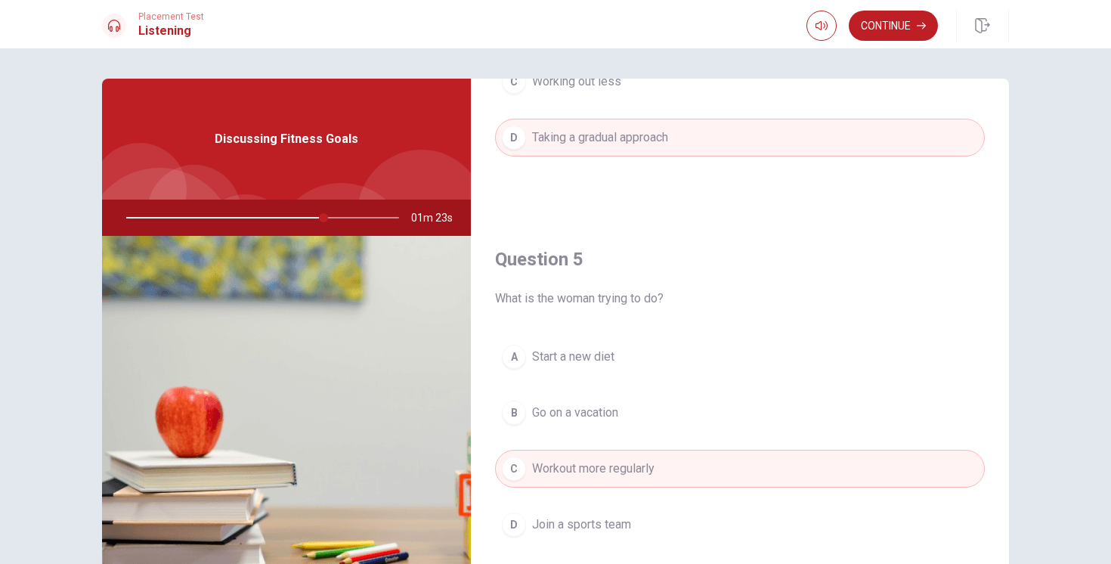
scroll to position [8, 0]
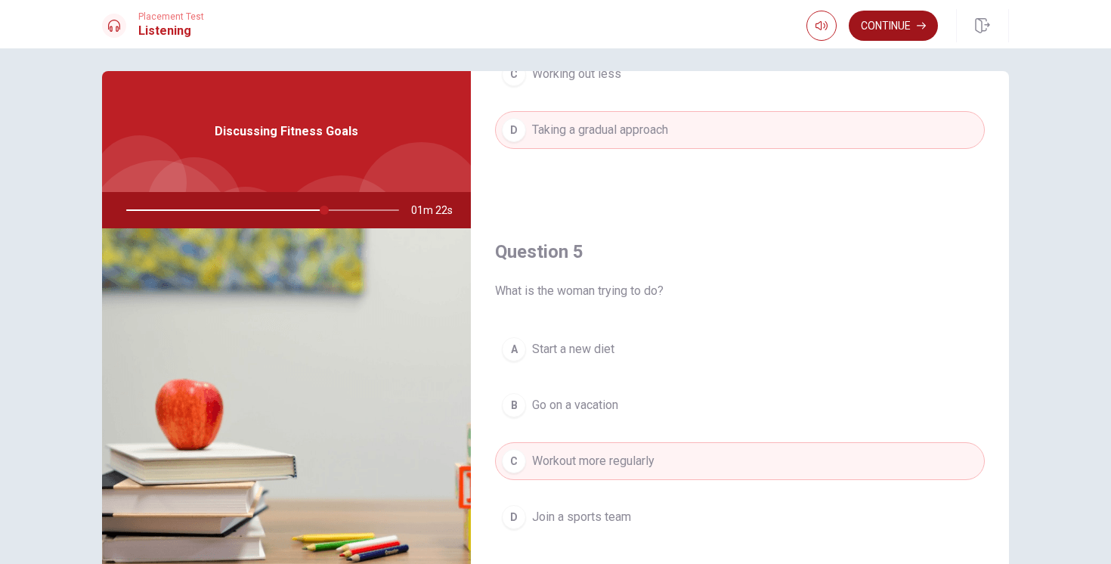
click at [917, 21] on icon "button" at bounding box center [921, 25] width 9 height 9
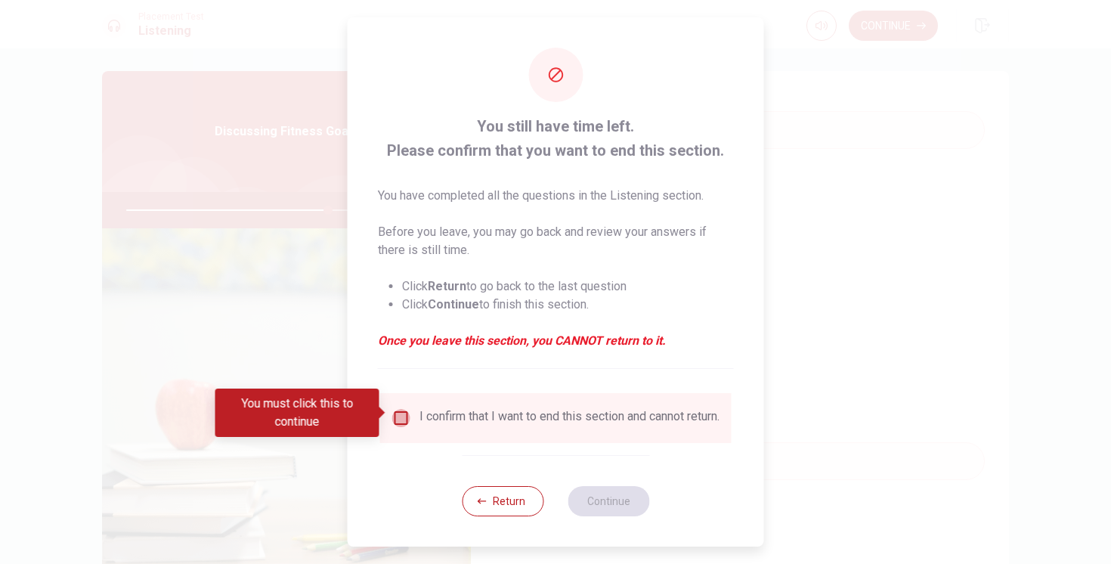
click at [399, 420] on input "You must click this to continue" at bounding box center [401, 418] width 18 height 18
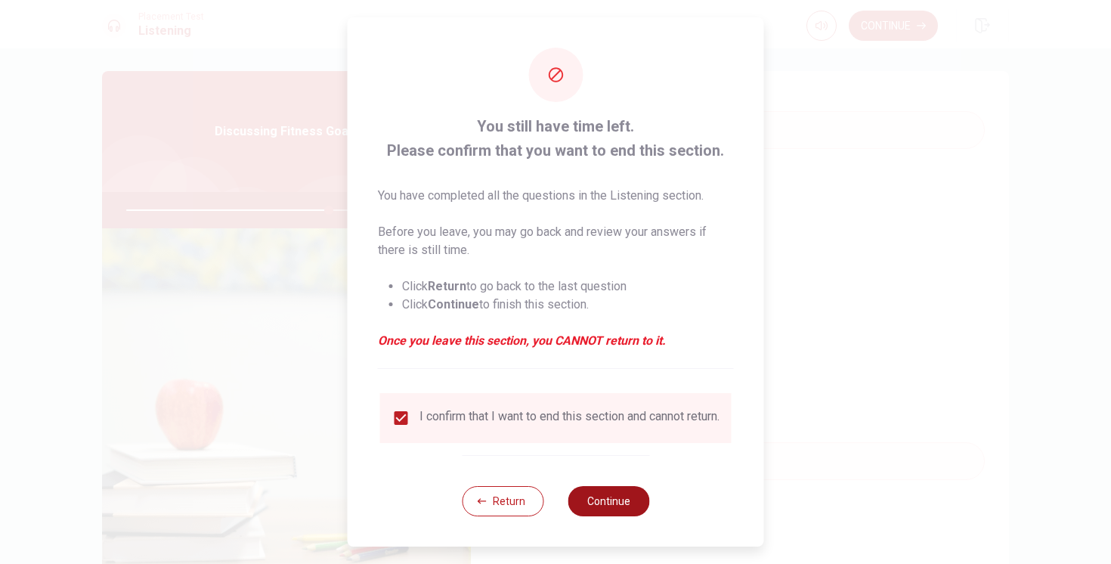
click at [599, 503] on button "Continue" at bounding box center [609, 501] width 82 height 30
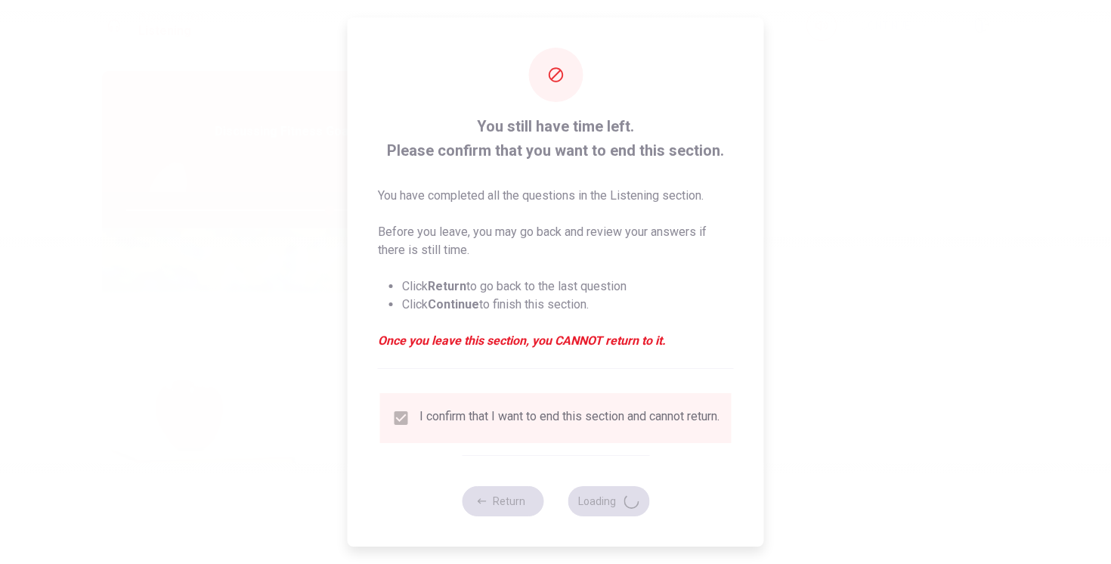
type input "75"
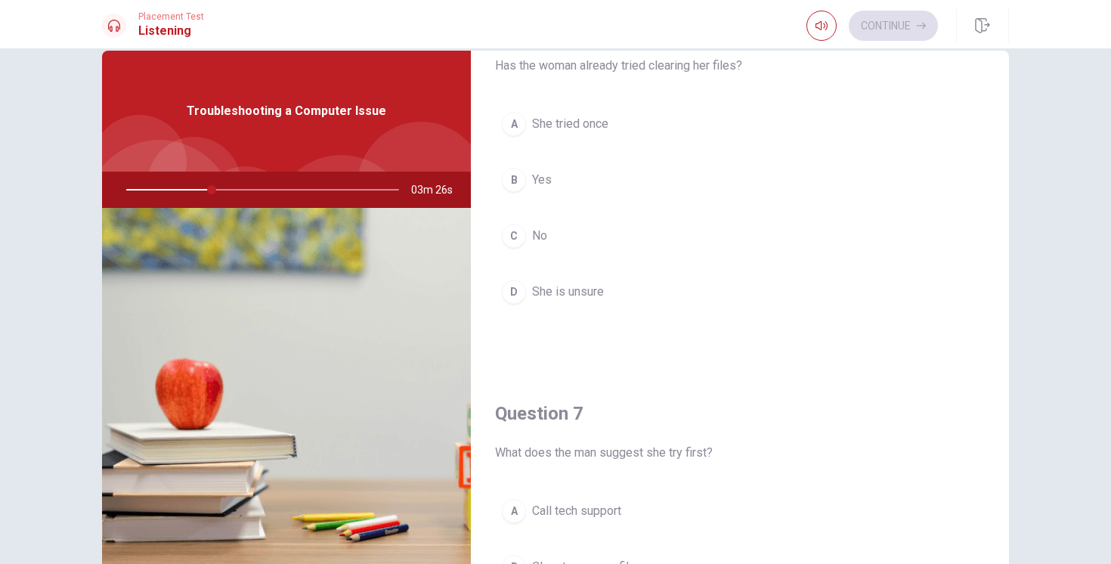
scroll to position [48, 0]
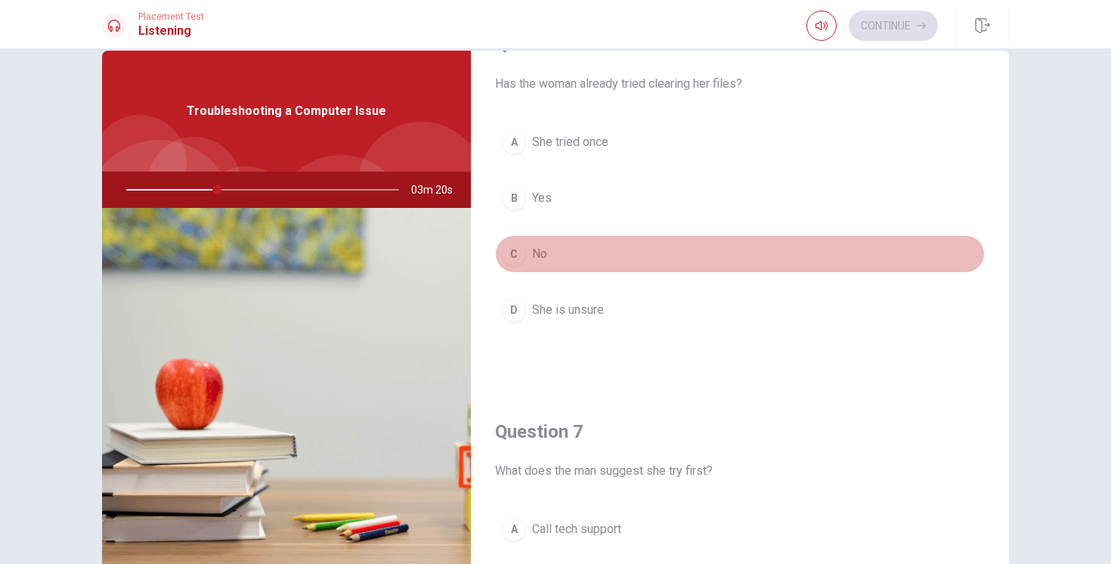
click at [522, 249] on div "C" at bounding box center [514, 254] width 24 height 24
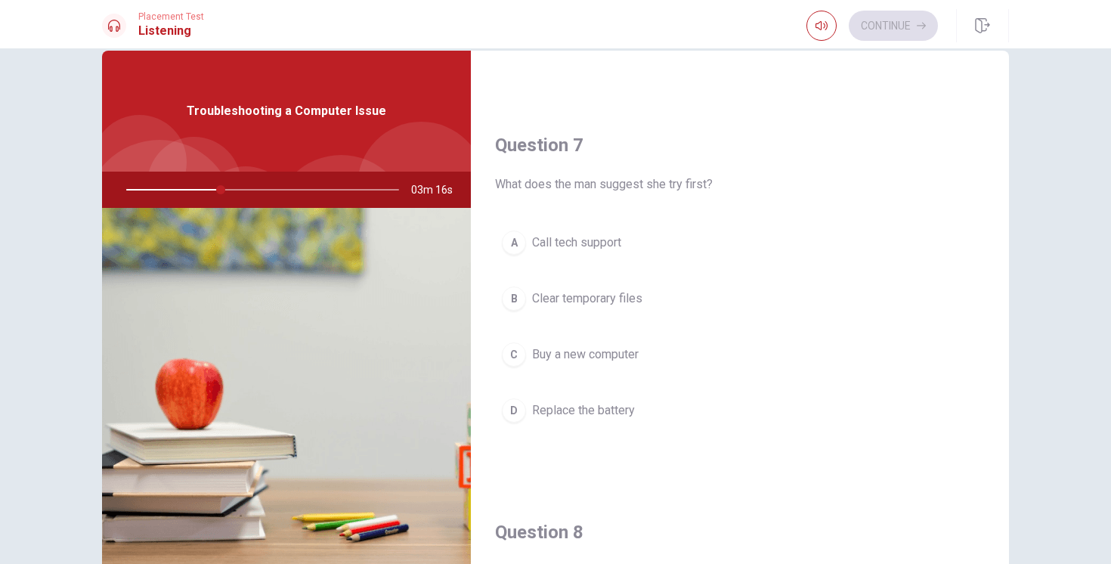
scroll to position [339, 0]
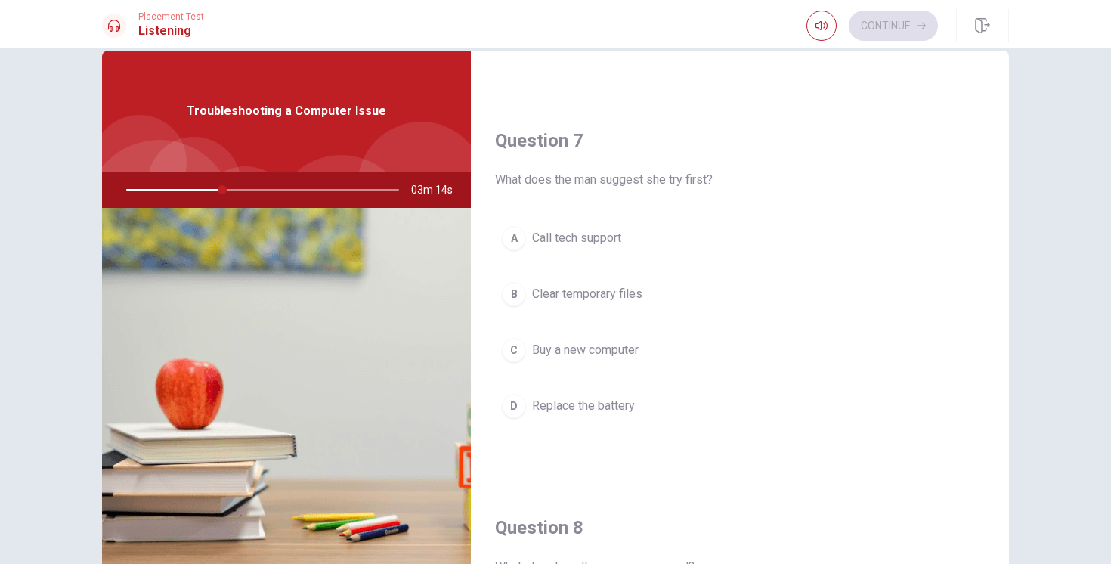
click at [624, 293] on span "Clear temporary files" at bounding box center [587, 294] width 110 height 18
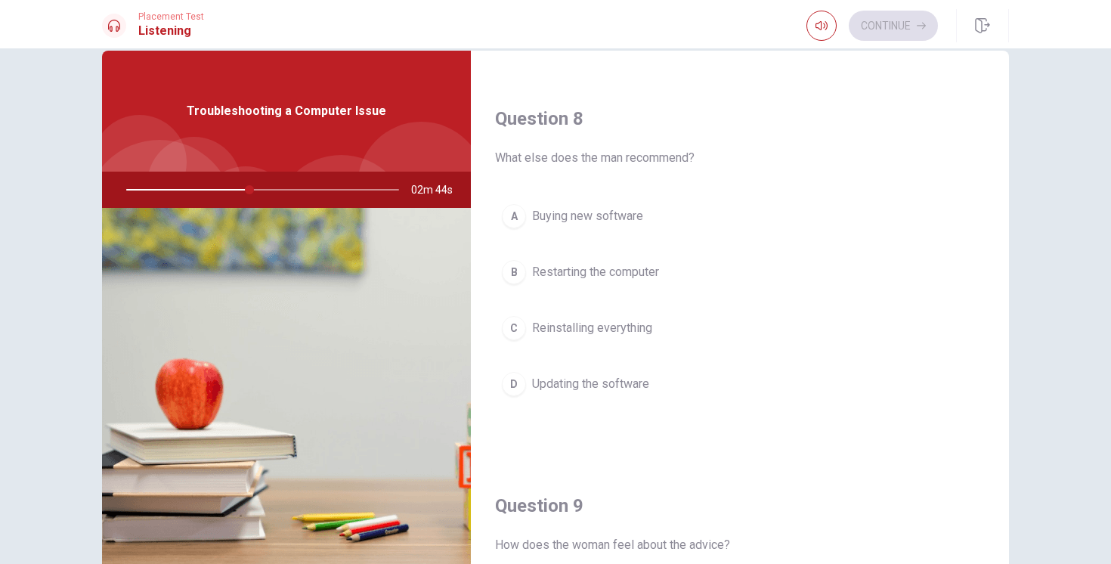
scroll to position [750, 0]
click at [603, 270] on span "Restarting the computer" at bounding box center [595, 271] width 127 height 18
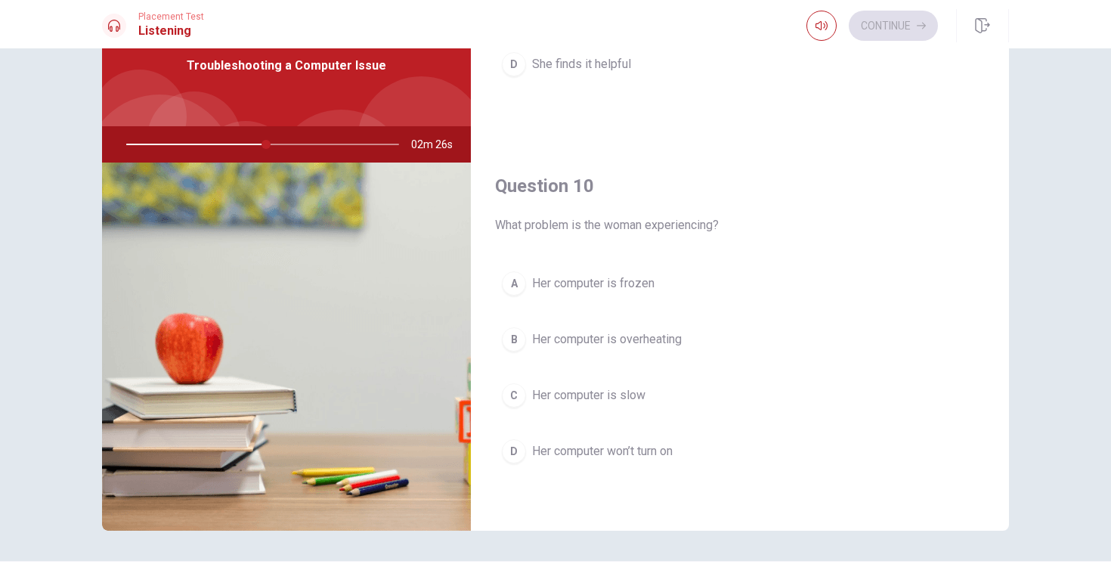
scroll to position [77, 0]
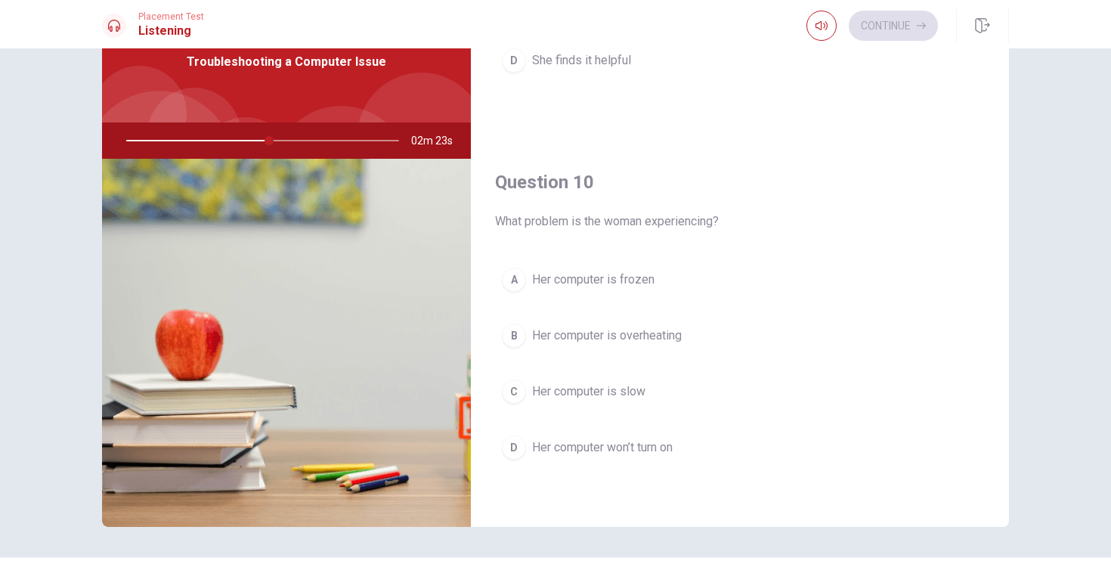
click at [629, 386] on span "Her computer is slow" at bounding box center [588, 392] width 113 height 18
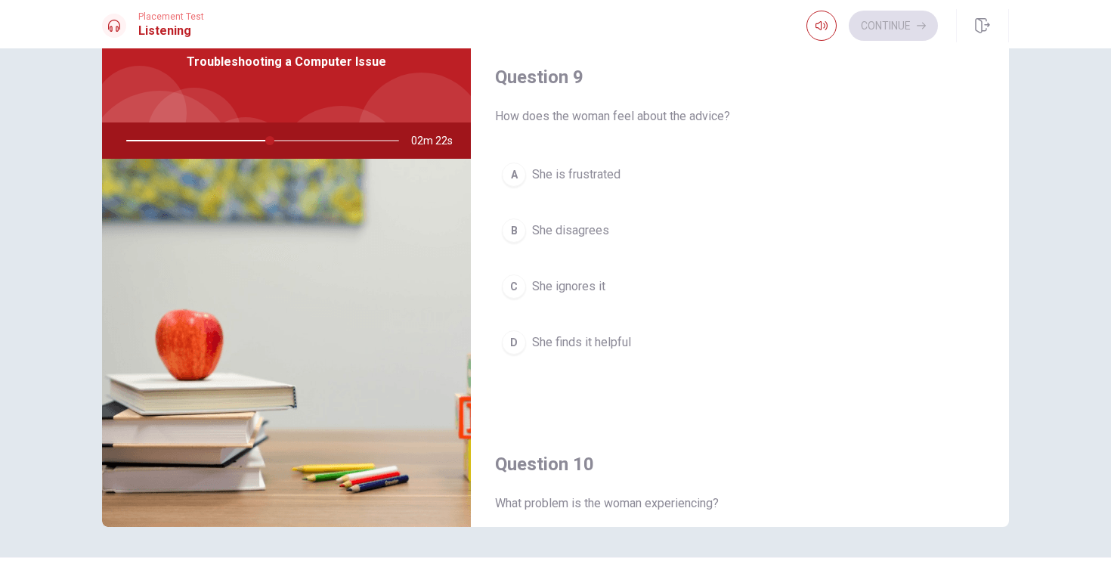
scroll to position [1117, 0]
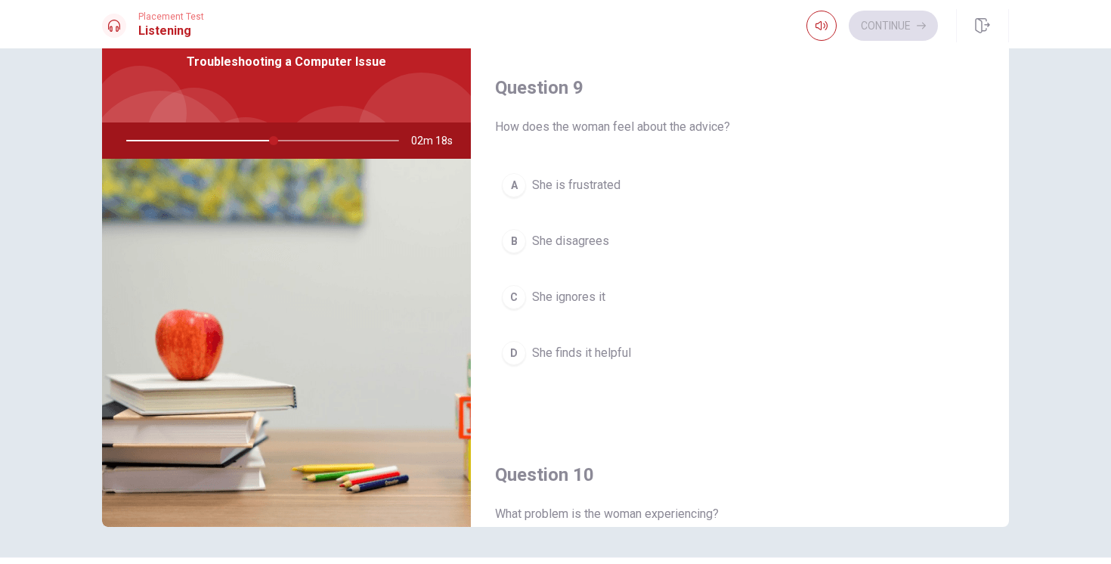
click at [583, 299] on span "She ignores it" at bounding box center [568, 297] width 73 height 18
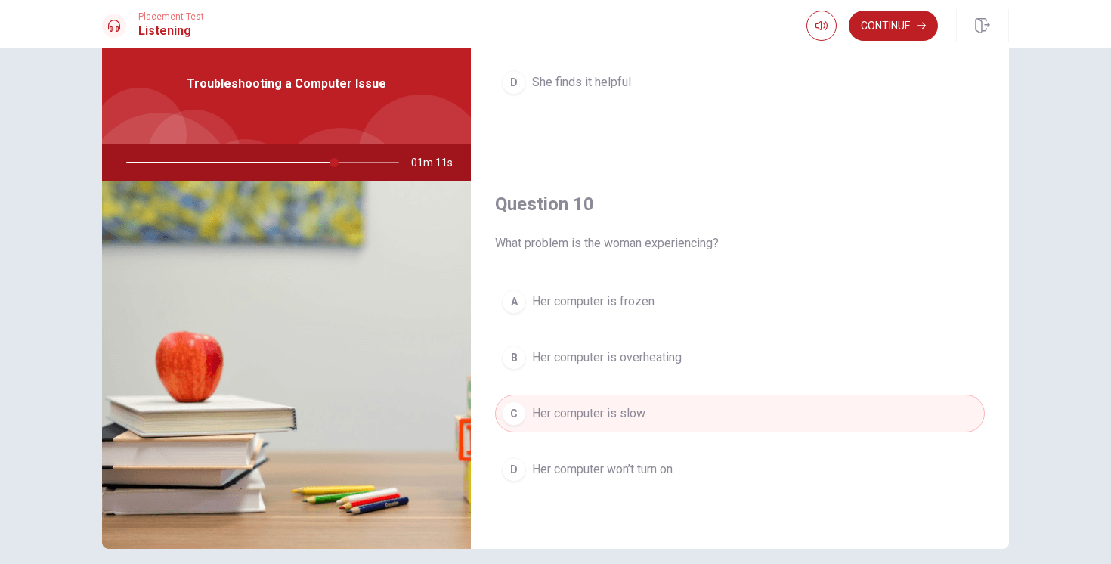
scroll to position [61, 0]
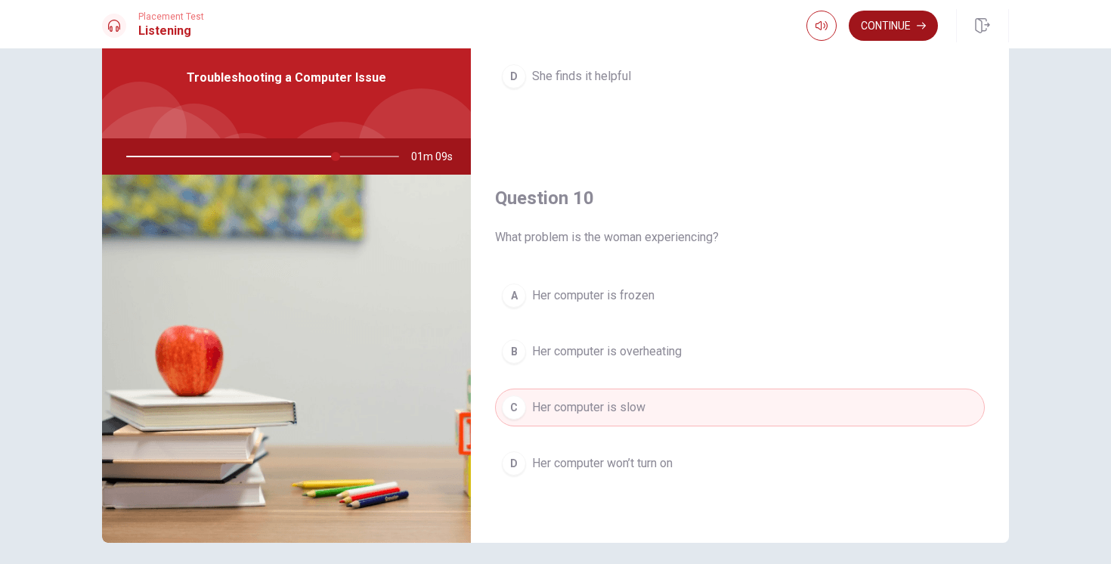
click at [890, 26] on button "Continue" at bounding box center [893, 26] width 89 height 30
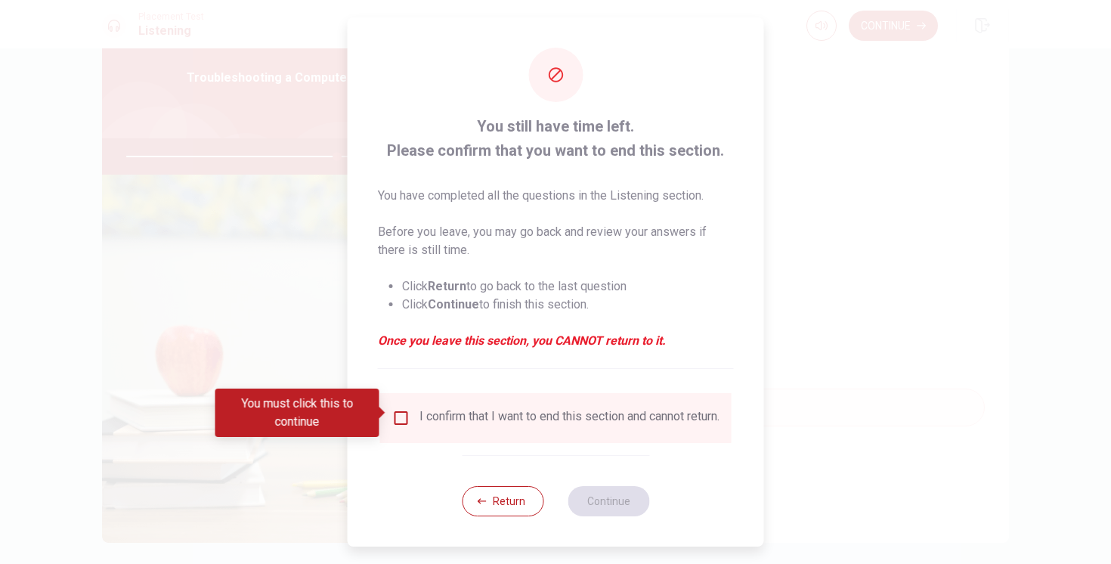
click at [401, 412] on input "You must click this to continue" at bounding box center [401, 418] width 18 height 18
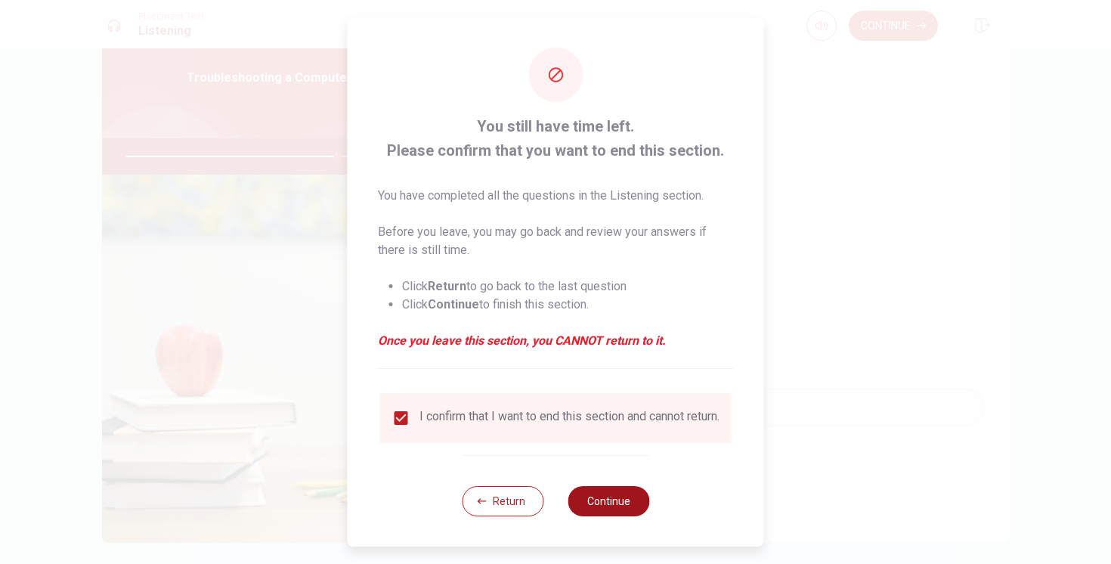
click at [597, 503] on button "Continue" at bounding box center [609, 501] width 82 height 30
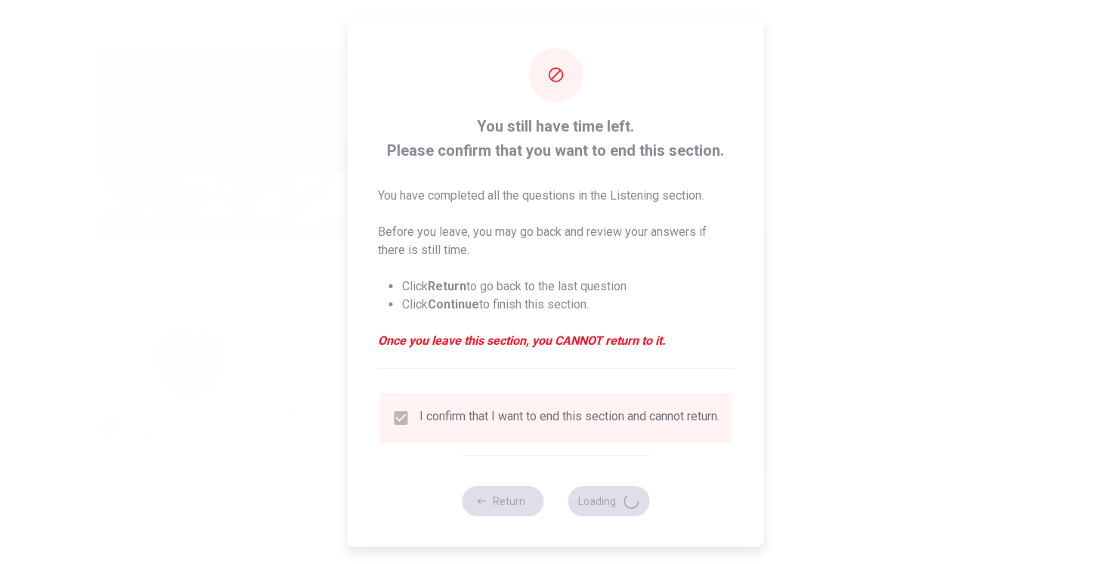
type input "79"
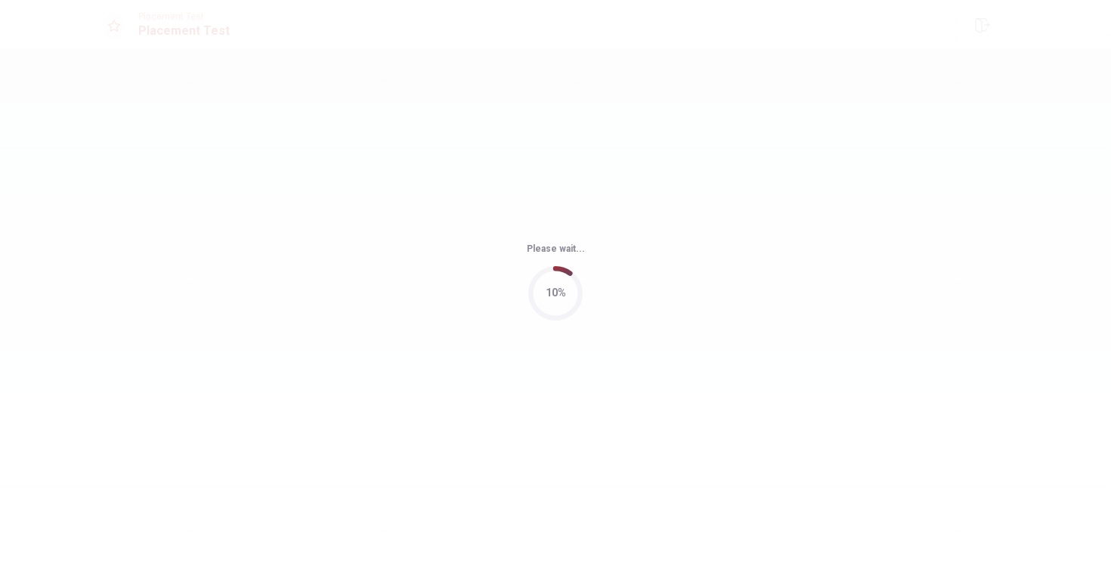
scroll to position [0, 0]
